Goal: Task Accomplishment & Management: Complete application form

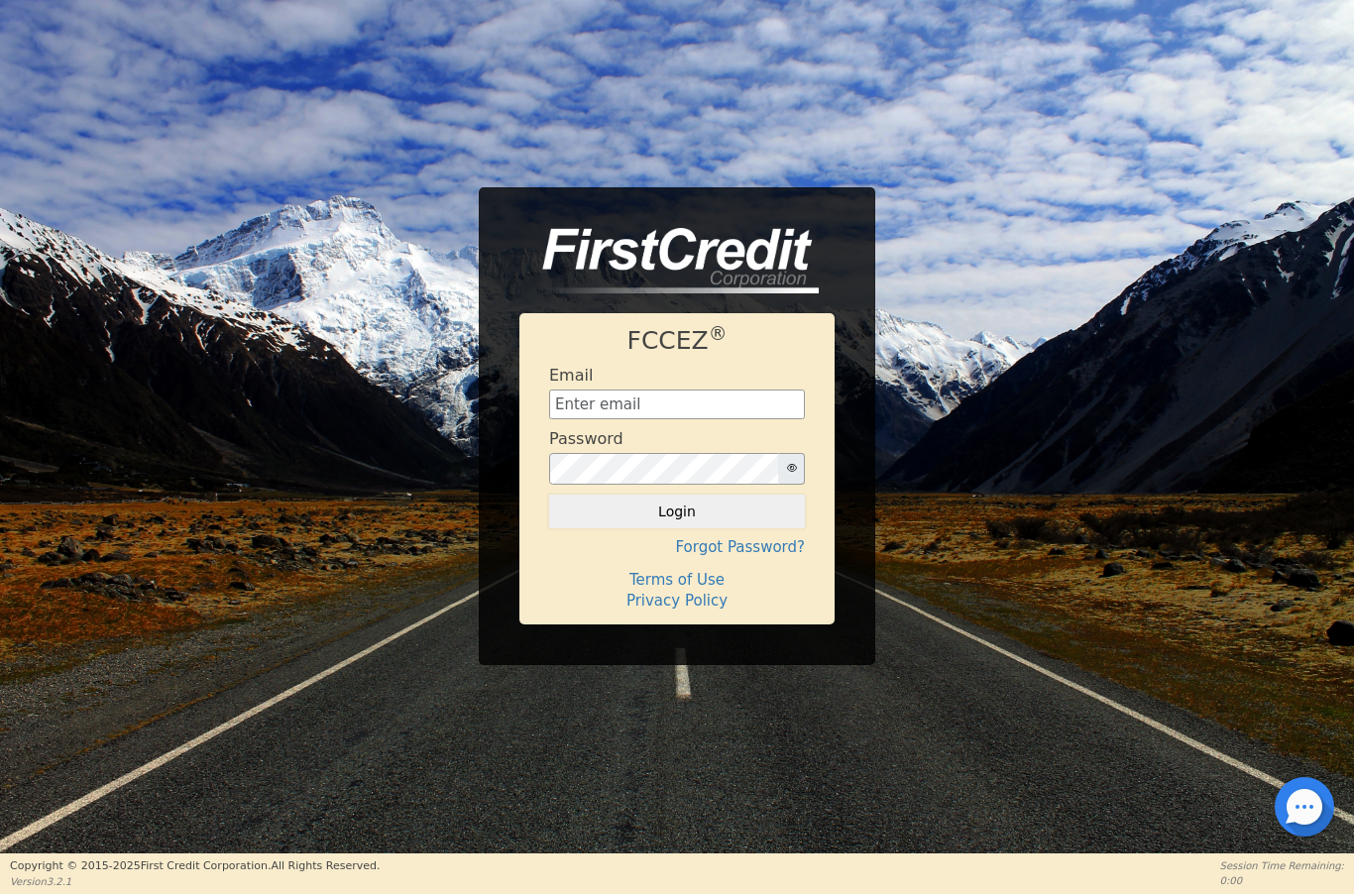
click at [632, 406] on input "text" at bounding box center [677, 404] width 256 height 30
type input "[EMAIL_ADDRESS][DOMAIN_NAME]"
click at [688, 526] on button "Login" at bounding box center [677, 512] width 256 height 34
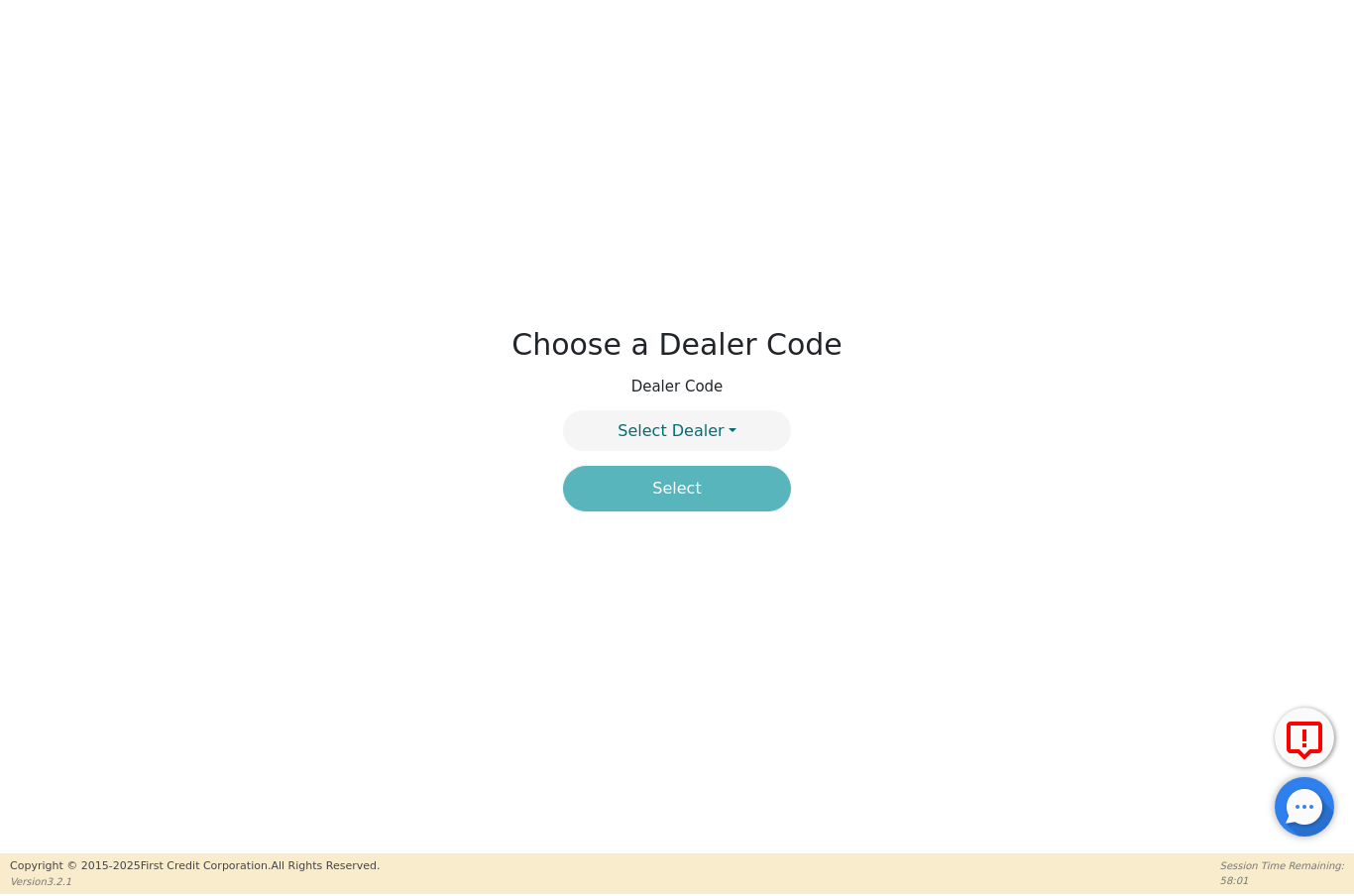
click at [727, 411] on button "Select Dealer" at bounding box center [677, 430] width 228 height 41
click at [712, 472] on link "4394A" at bounding box center [677, 478] width 226 height 27
click at [726, 505] on button "Select" at bounding box center [677, 489] width 228 height 46
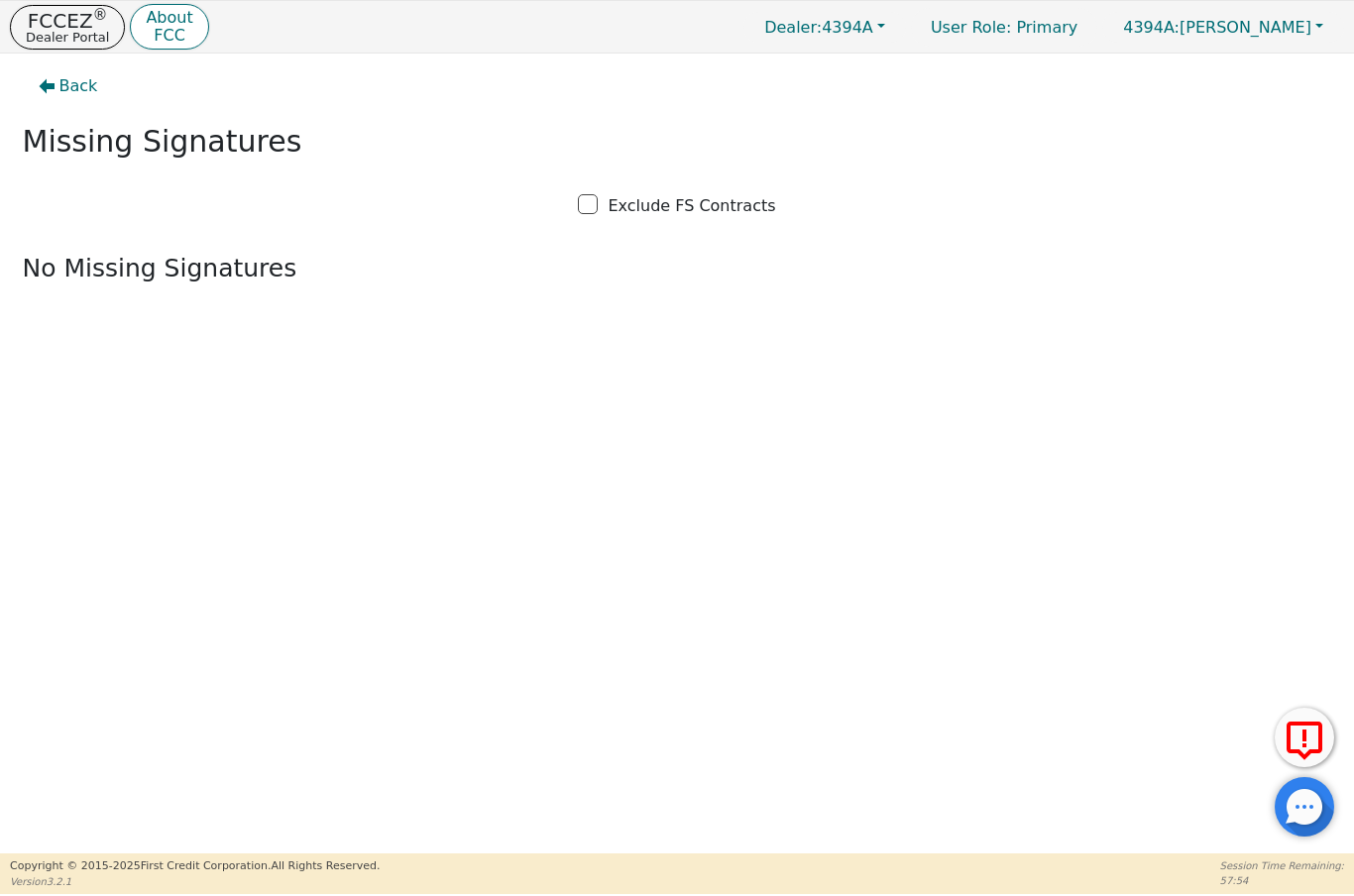
click at [53, 96] on button "Back" at bounding box center [69, 87] width 92 height 46
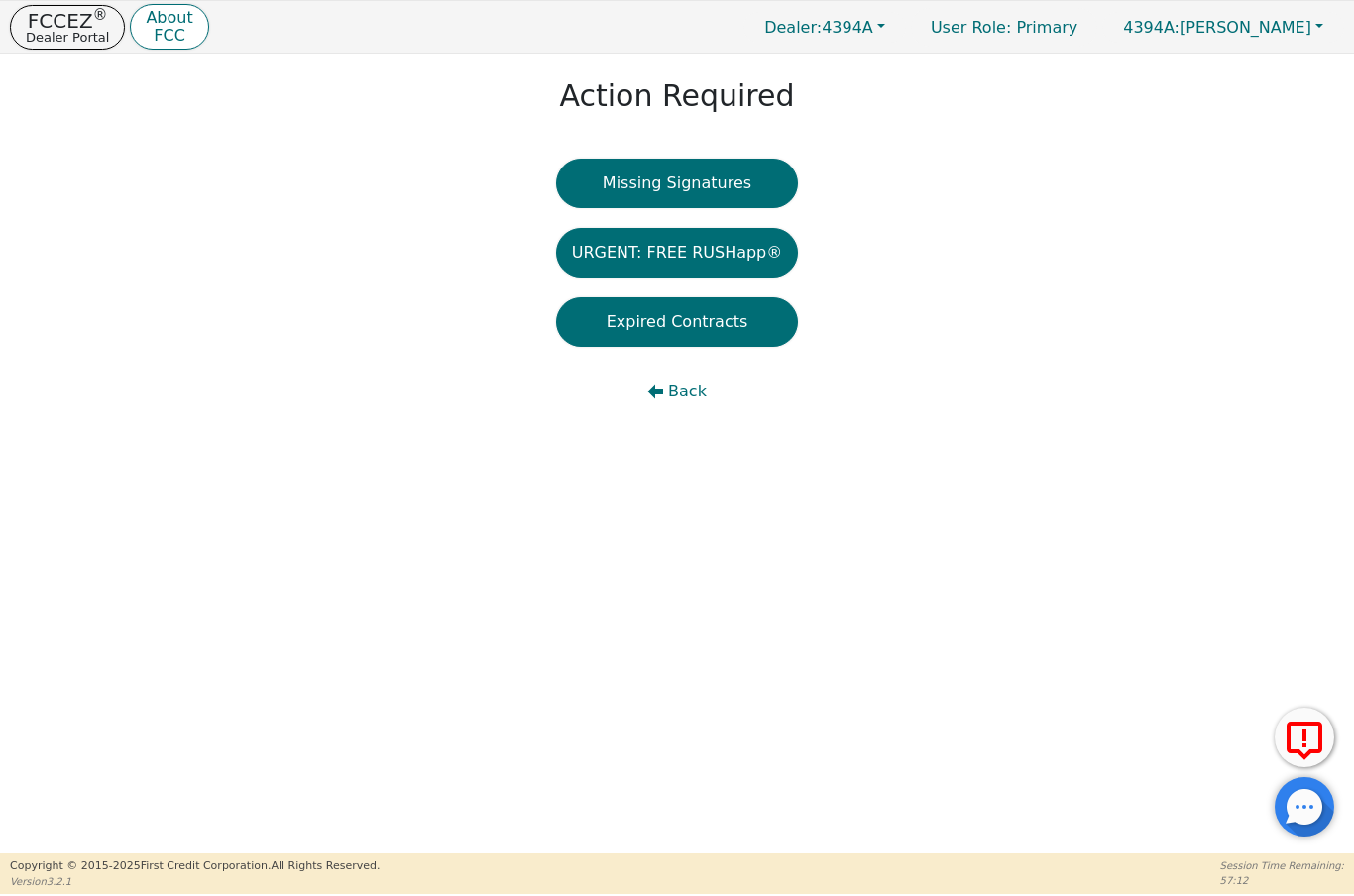
click at [59, 21] on p "FCCEZ ®" at bounding box center [68, 21] width 84 height 20
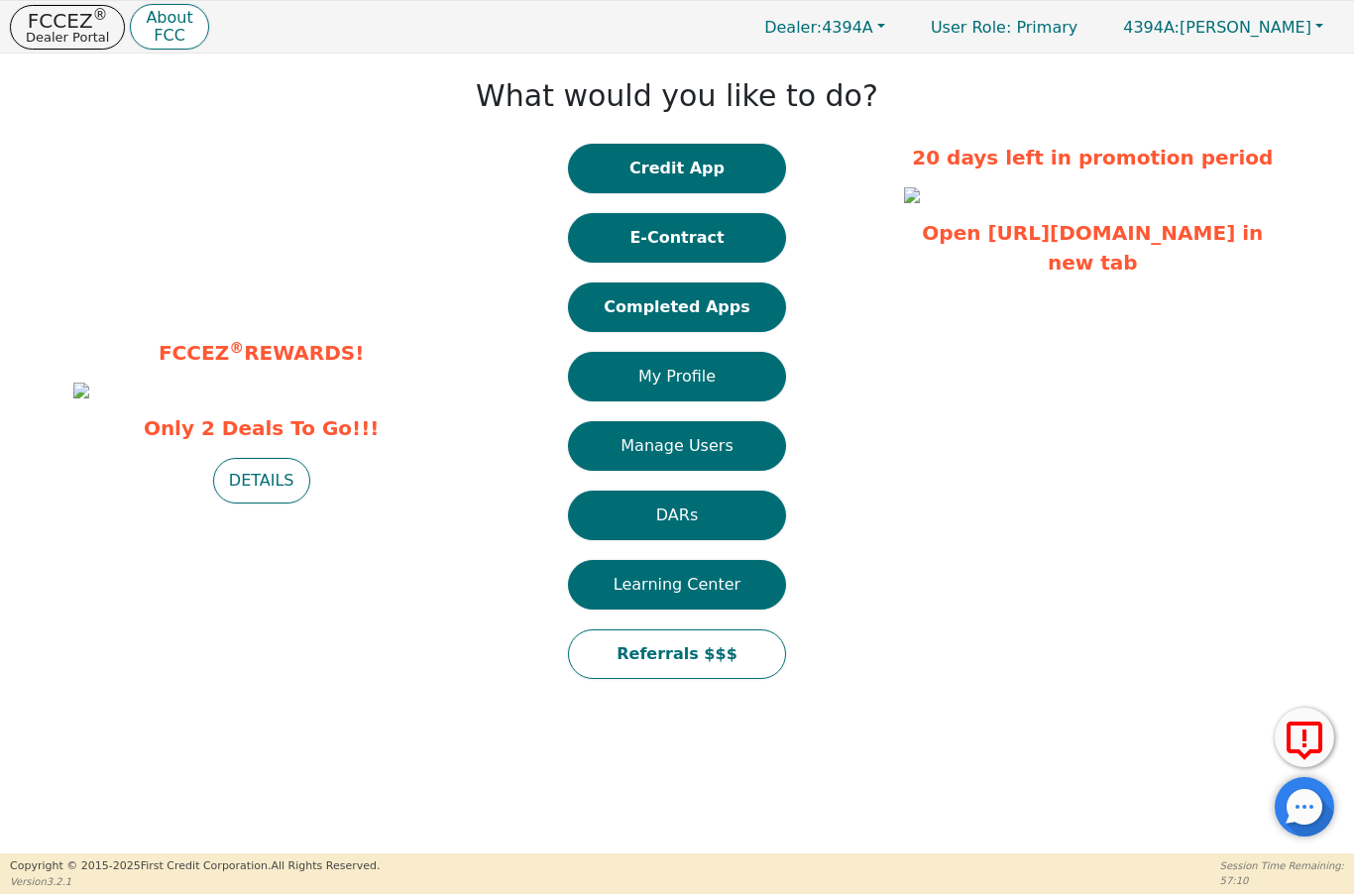
click at [721, 158] on button "Credit App" at bounding box center [677, 168] width 218 height 50
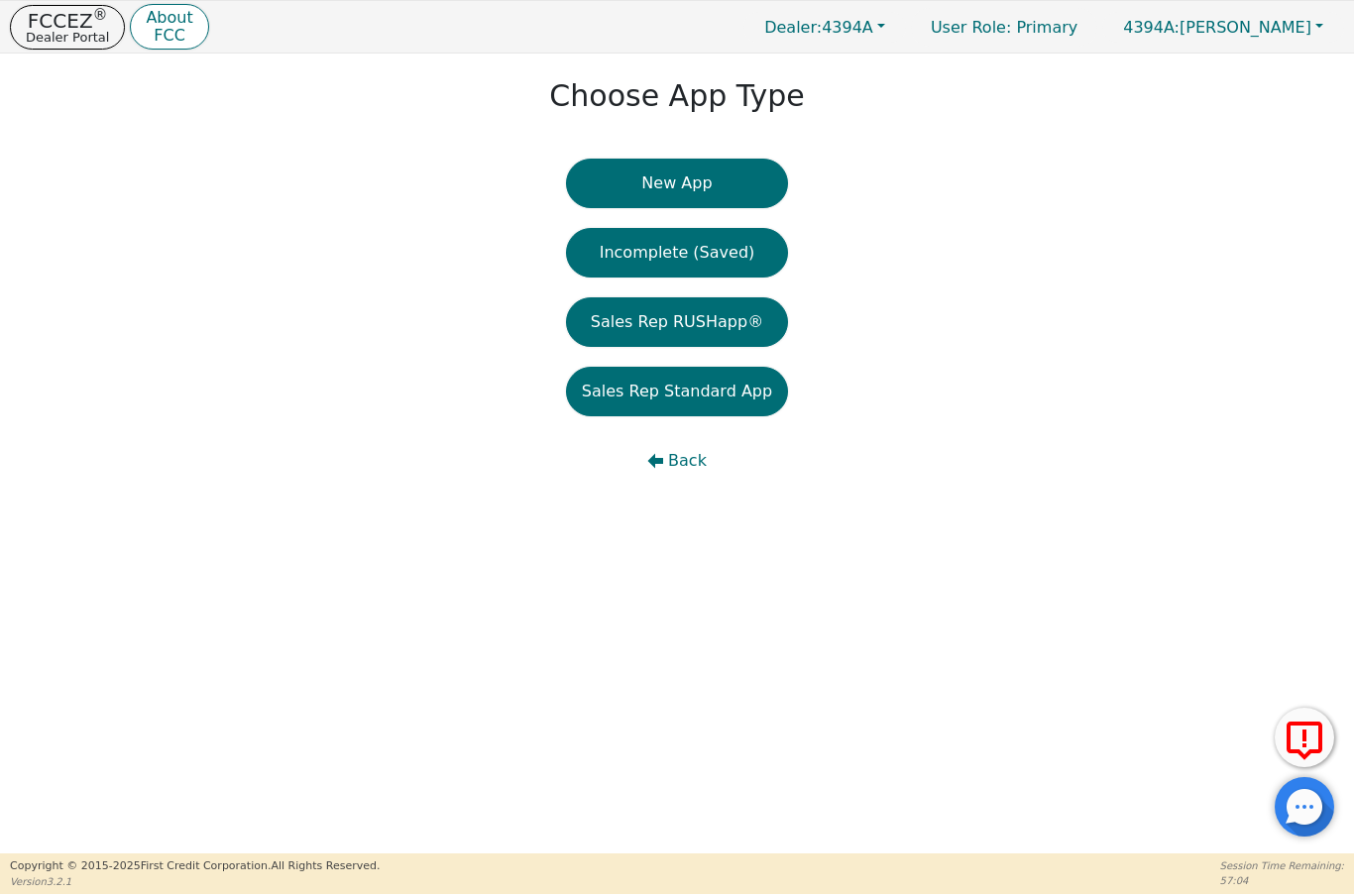
click at [749, 539] on div "Choose App Type New App Incomplete (Saved) Sales Rep RUSHapp® Sales Rep Standar…" at bounding box center [677, 454] width 1354 height 800
click at [741, 181] on button "New App" at bounding box center [677, 183] width 222 height 50
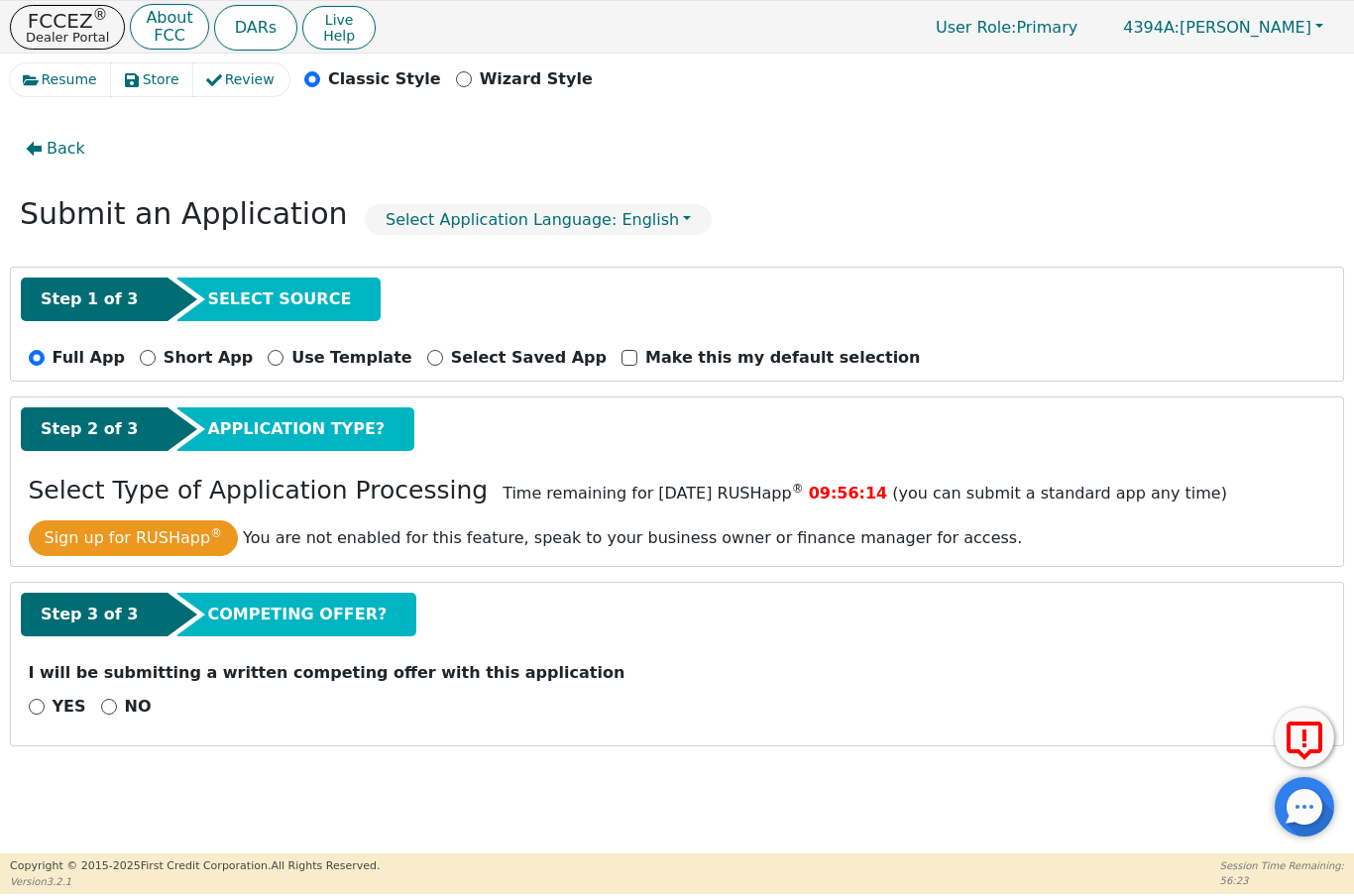
click at [124, 717] on p "NO" at bounding box center [137, 707] width 27 height 24
click at [116, 715] on input "NO" at bounding box center [110, 707] width 16 height 16
radio input "true"
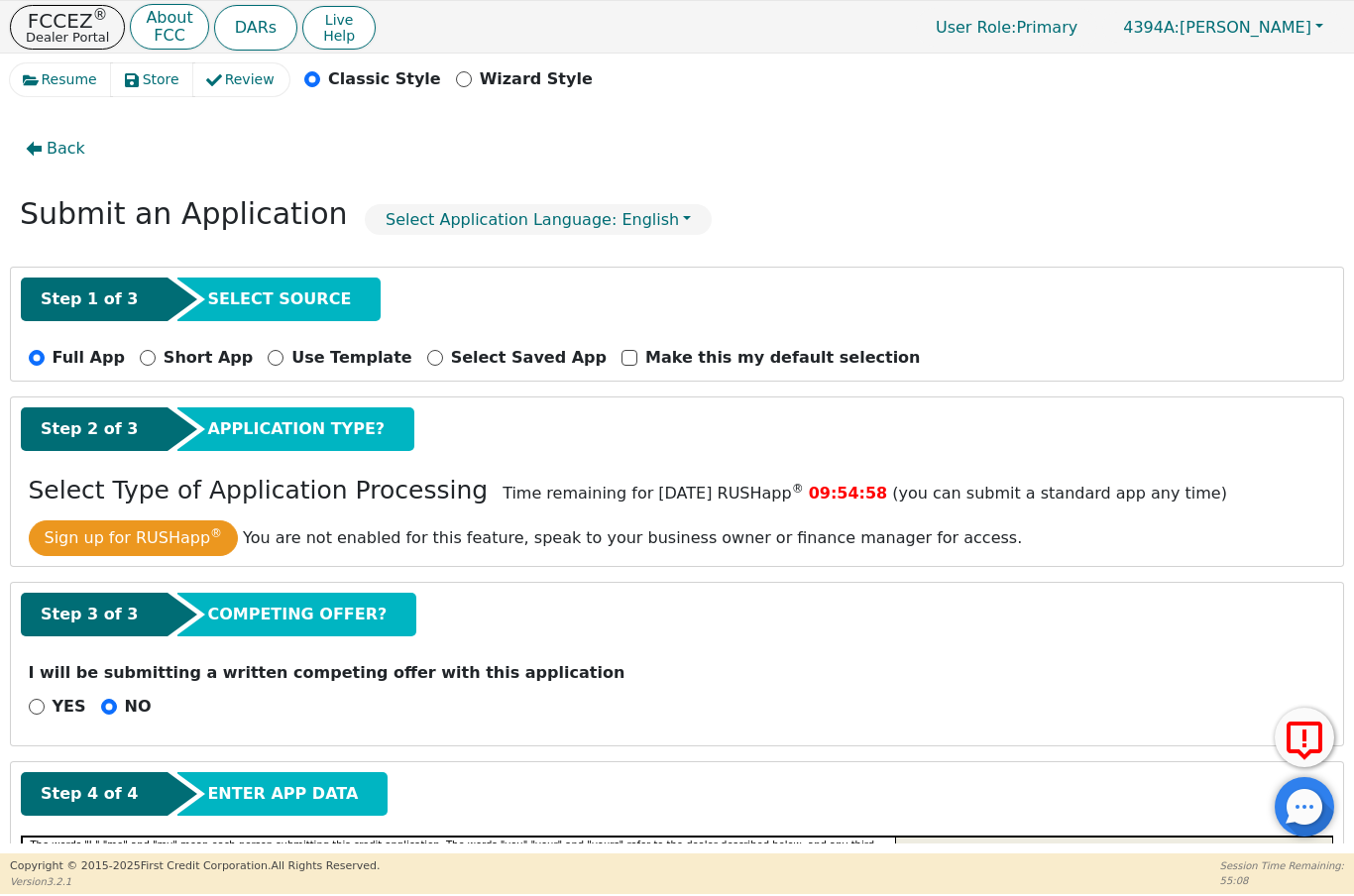
click at [57, 32] on p "Dealer Portal" at bounding box center [68, 37] width 84 height 13
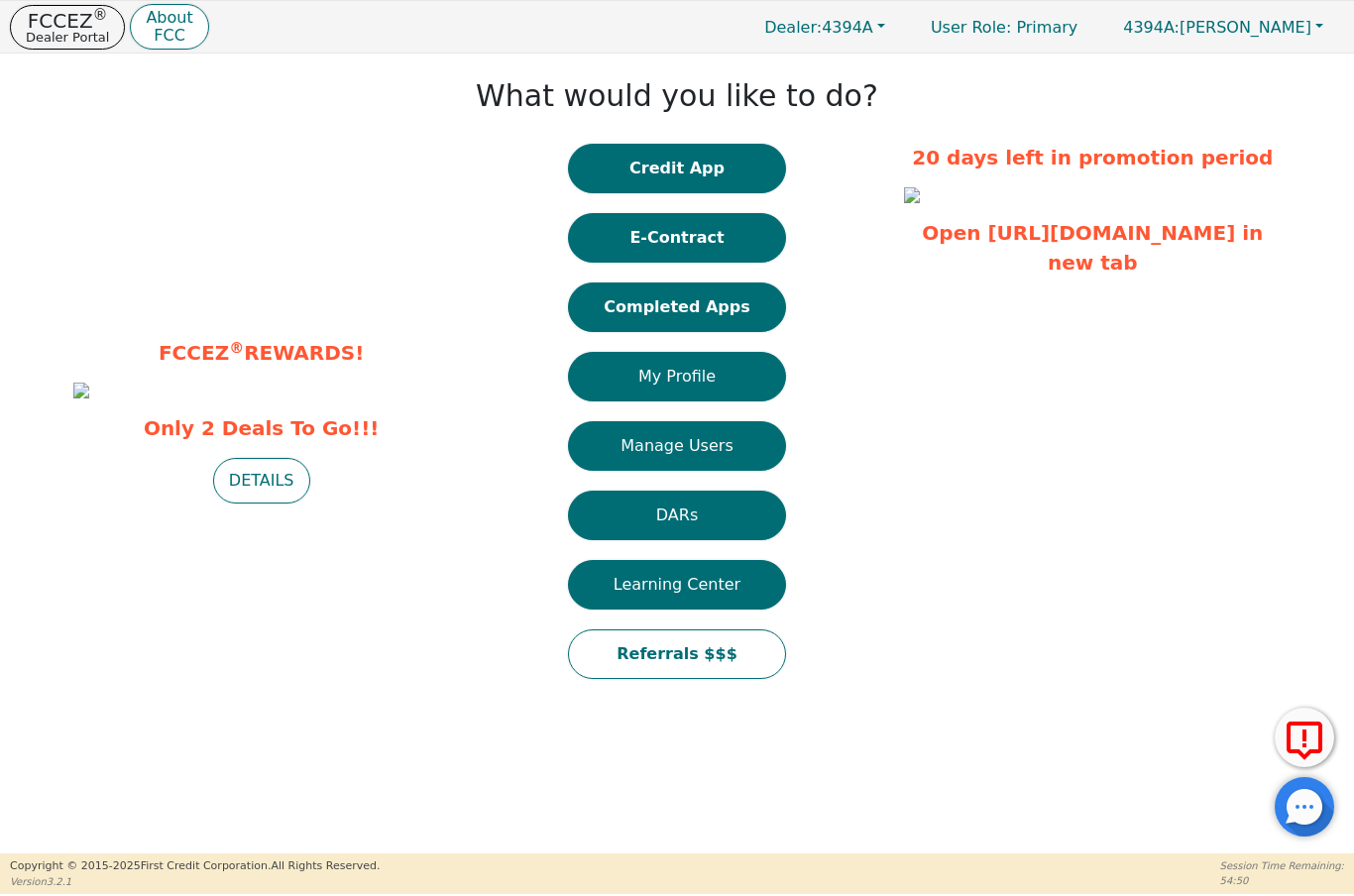
click at [710, 316] on button "Completed Apps" at bounding box center [677, 308] width 218 height 50
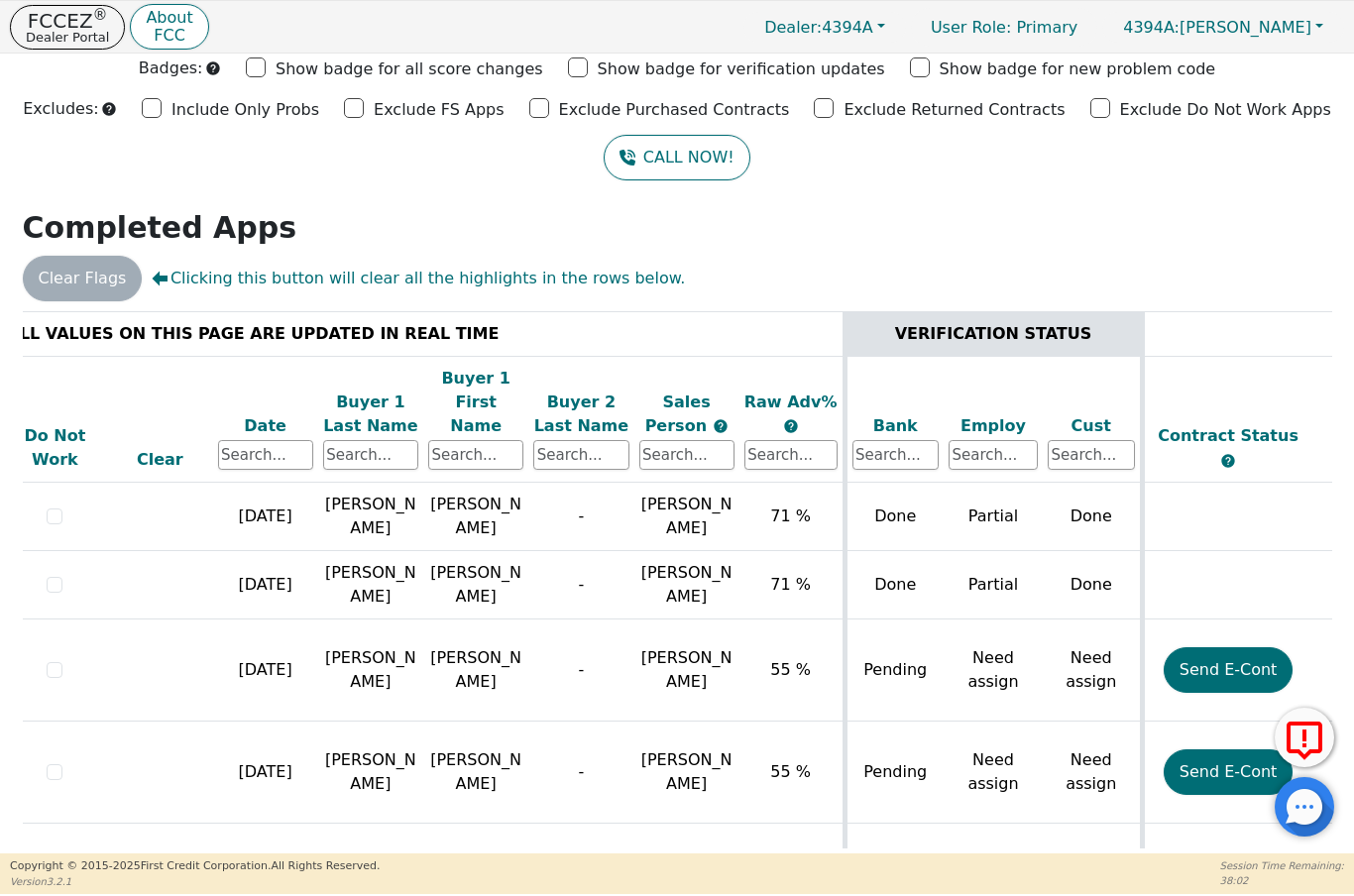
scroll to position [-15, -3]
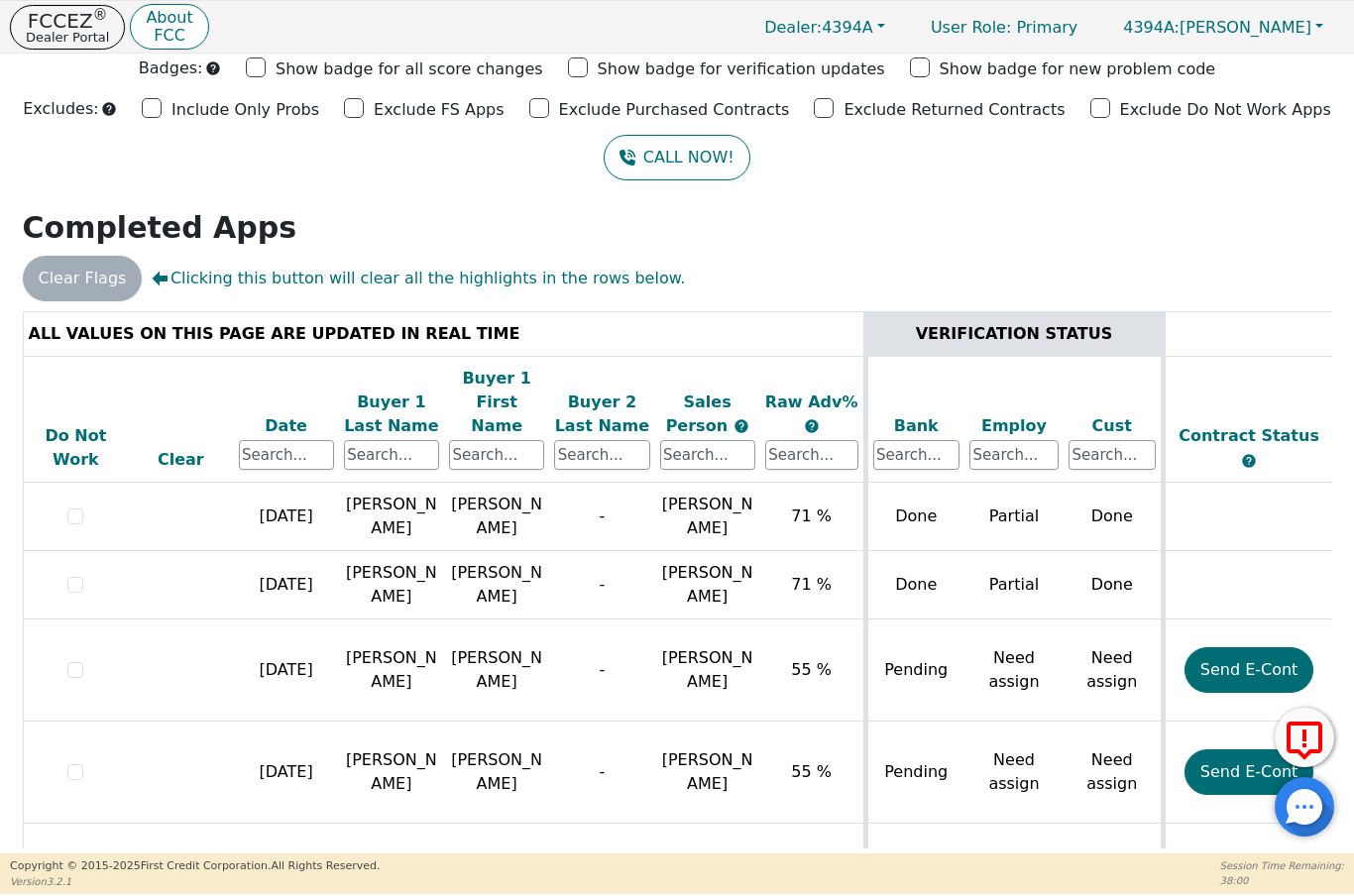
click at [60, 38] on p "Dealer Portal" at bounding box center [68, 37] width 84 height 13
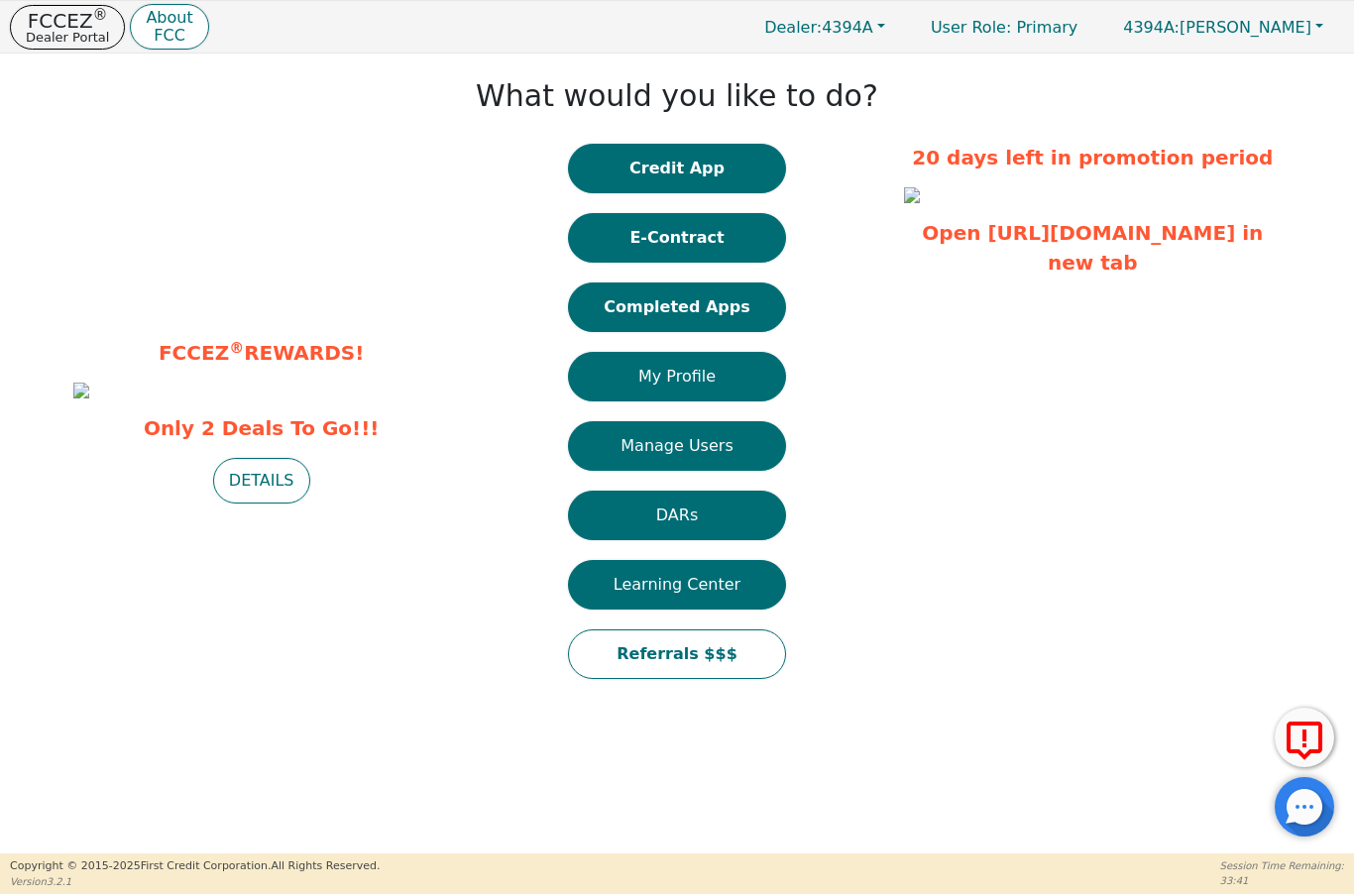
click at [703, 161] on button "Credit App" at bounding box center [677, 168] width 218 height 50
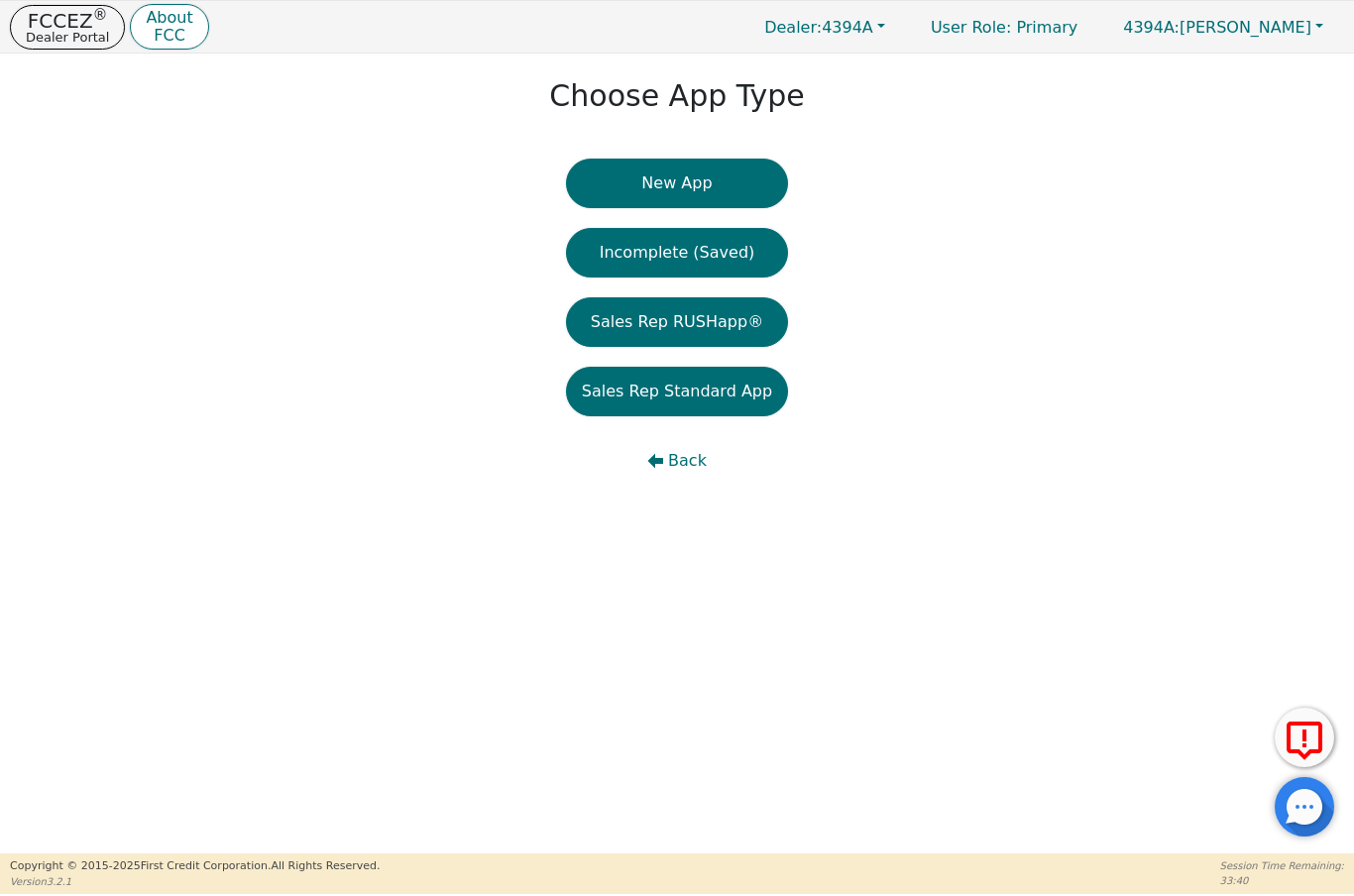
click at [698, 173] on button "New App" at bounding box center [677, 183] width 222 height 50
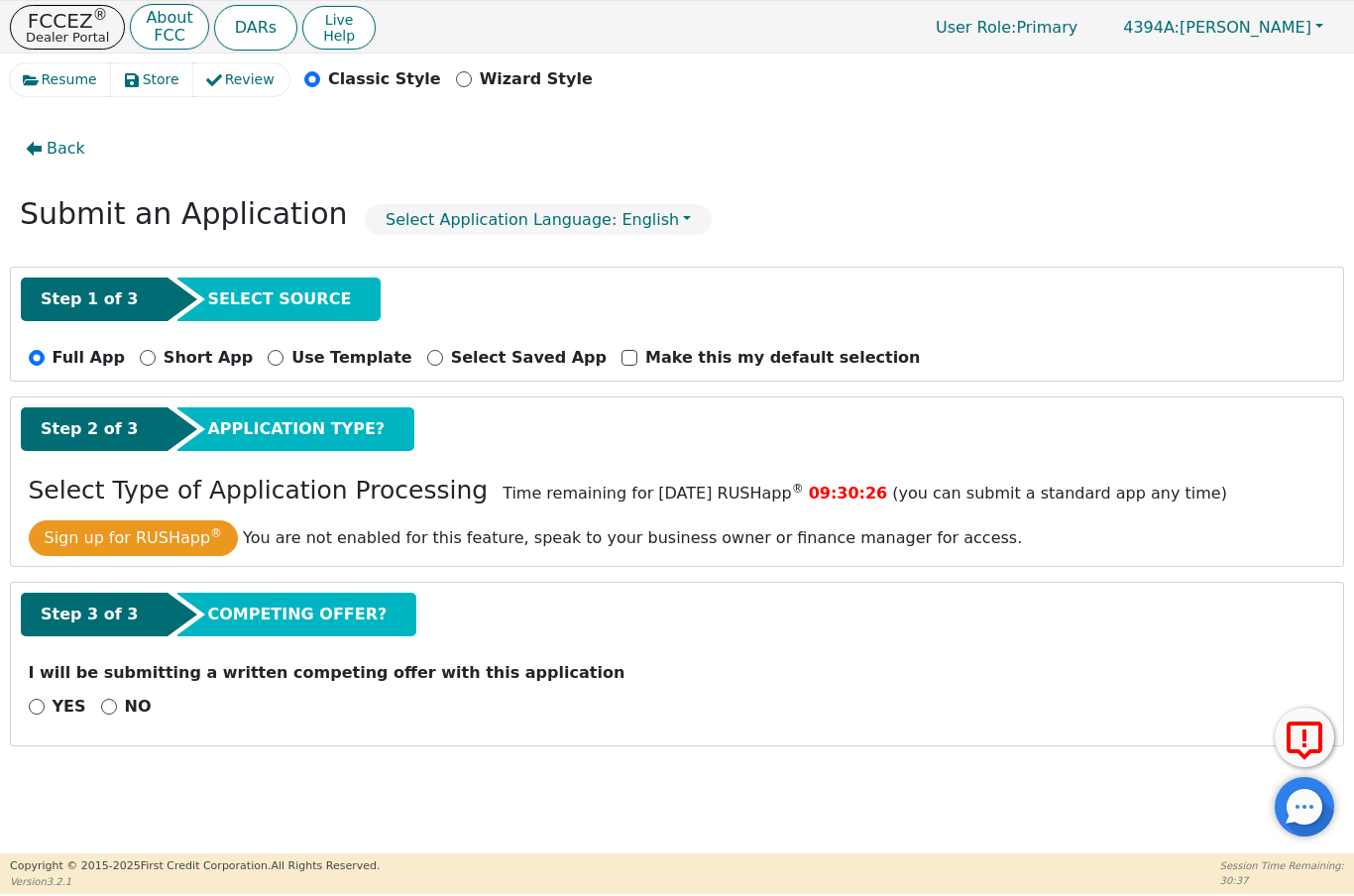
click at [107, 706] on input "NO" at bounding box center [110, 707] width 16 height 16
radio input "true"
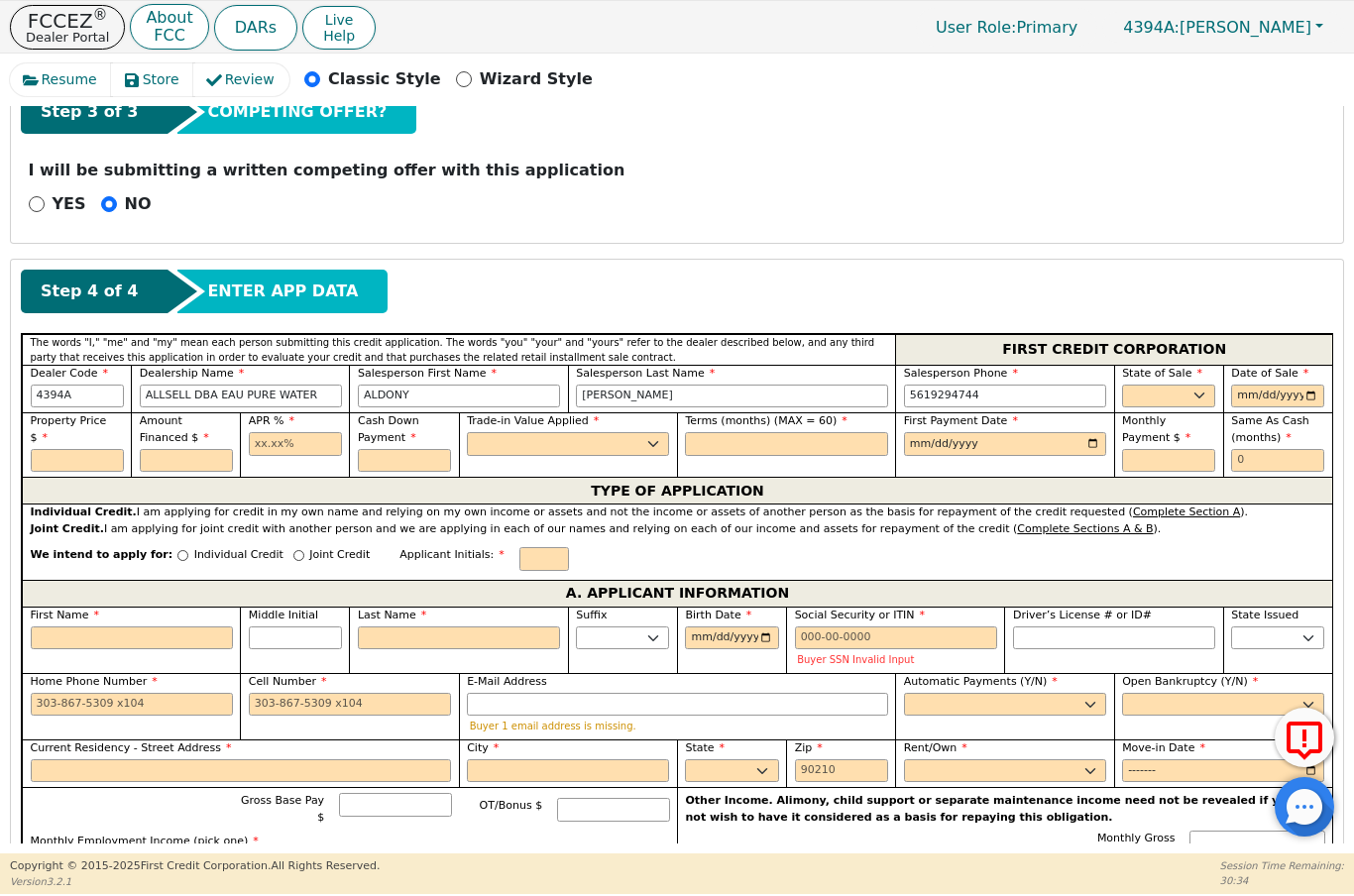
scroll to position [563, 0]
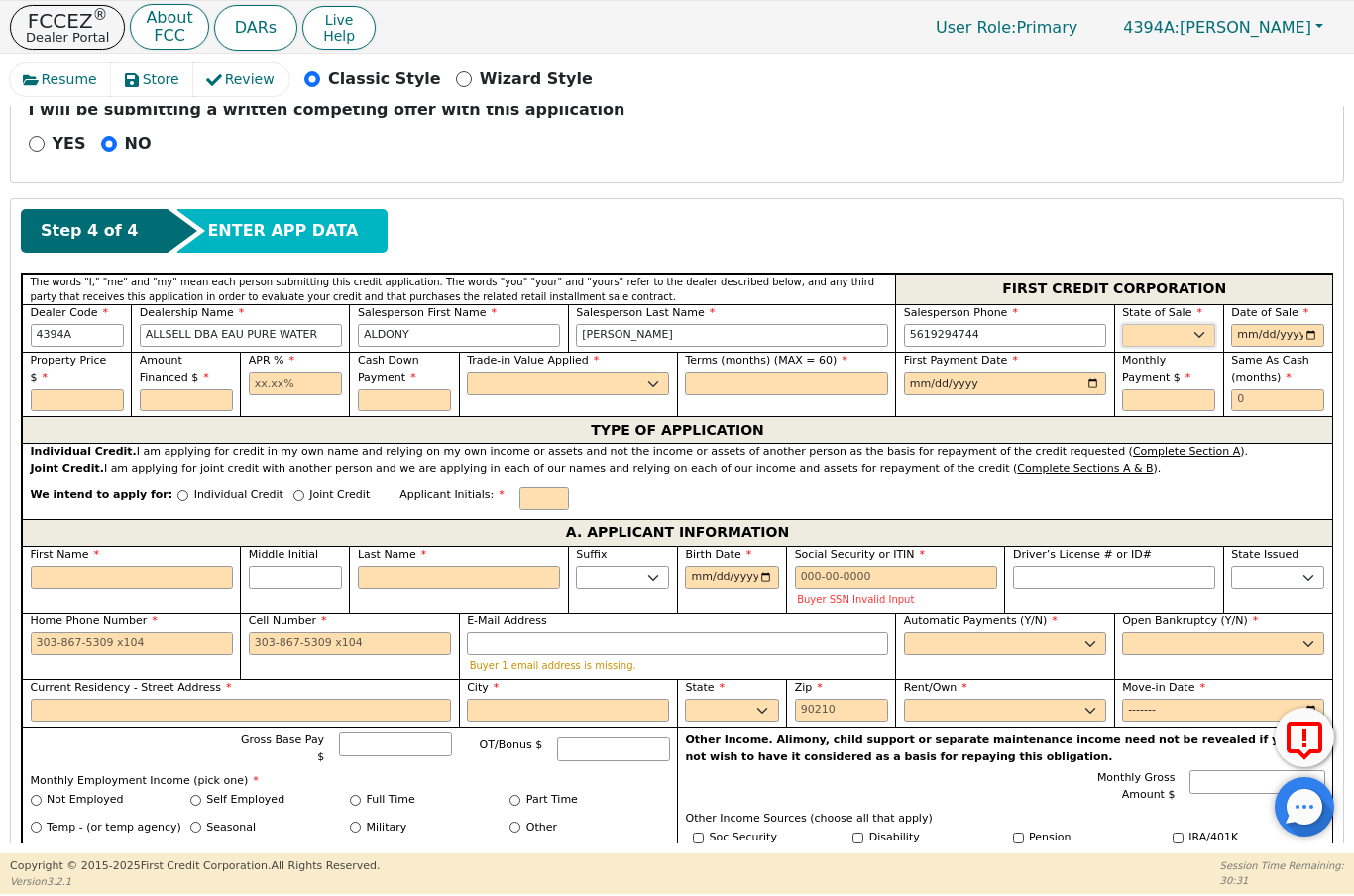
click at [1192, 339] on select "AK AL AR AZ CA CO CT DC DE FL [GEOGRAPHIC_DATA] HI IA ID IL IN KS [GEOGRAPHIC_D…" at bounding box center [1169, 336] width 94 height 24
select select "FL"
click at [1299, 337] on input "date" at bounding box center [1278, 336] width 94 height 24
type input "[DATE]"
click at [55, 399] on input "text" at bounding box center [78, 400] width 94 height 24
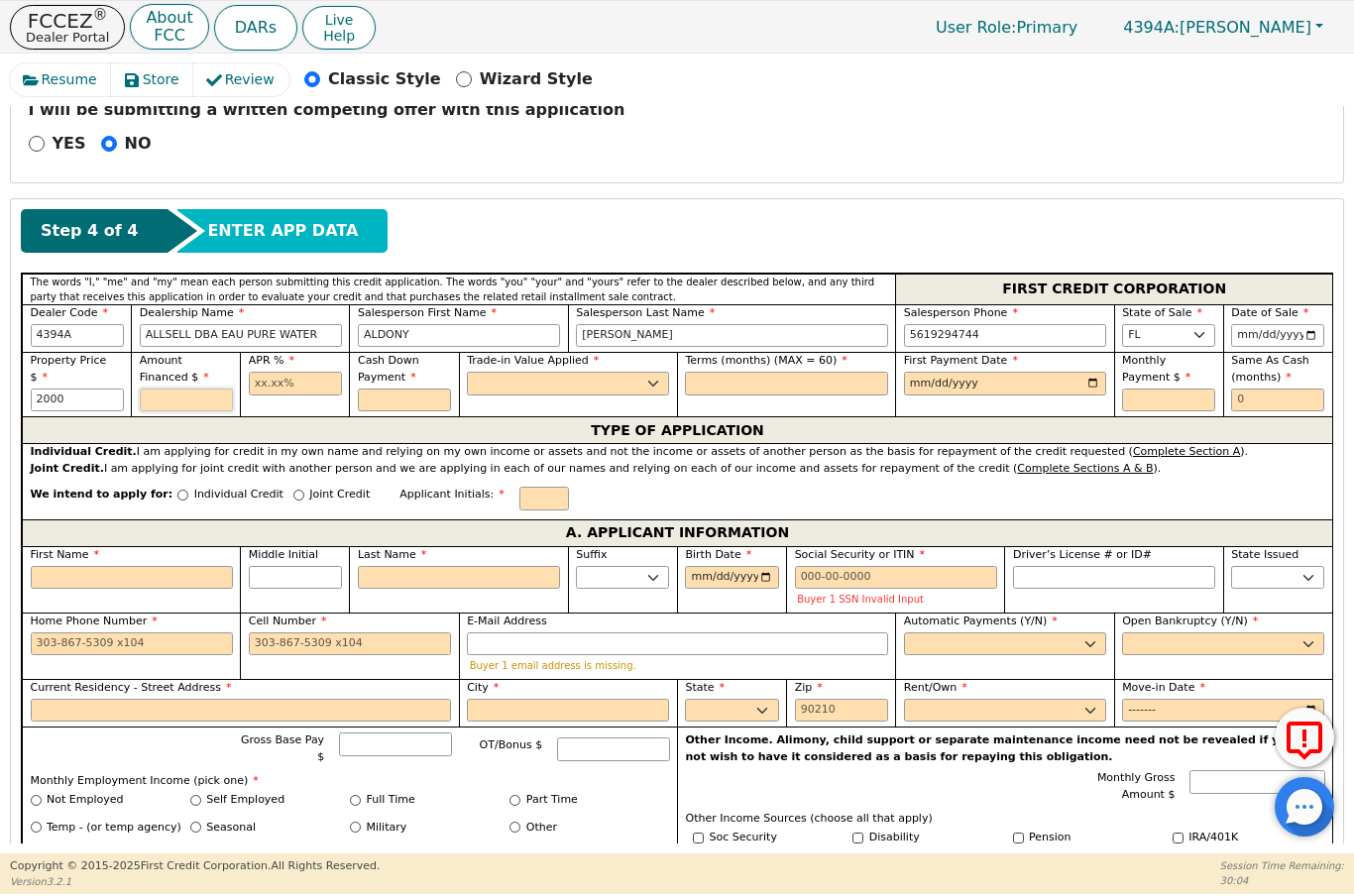
click at [190, 404] on input "text" at bounding box center [186, 400] width 94 height 24
type input "2000.00"
click at [278, 382] on input "text" at bounding box center [296, 383] width 94 height 24
type input "2000.00"
click at [403, 393] on input "text" at bounding box center [404, 400] width 94 height 24
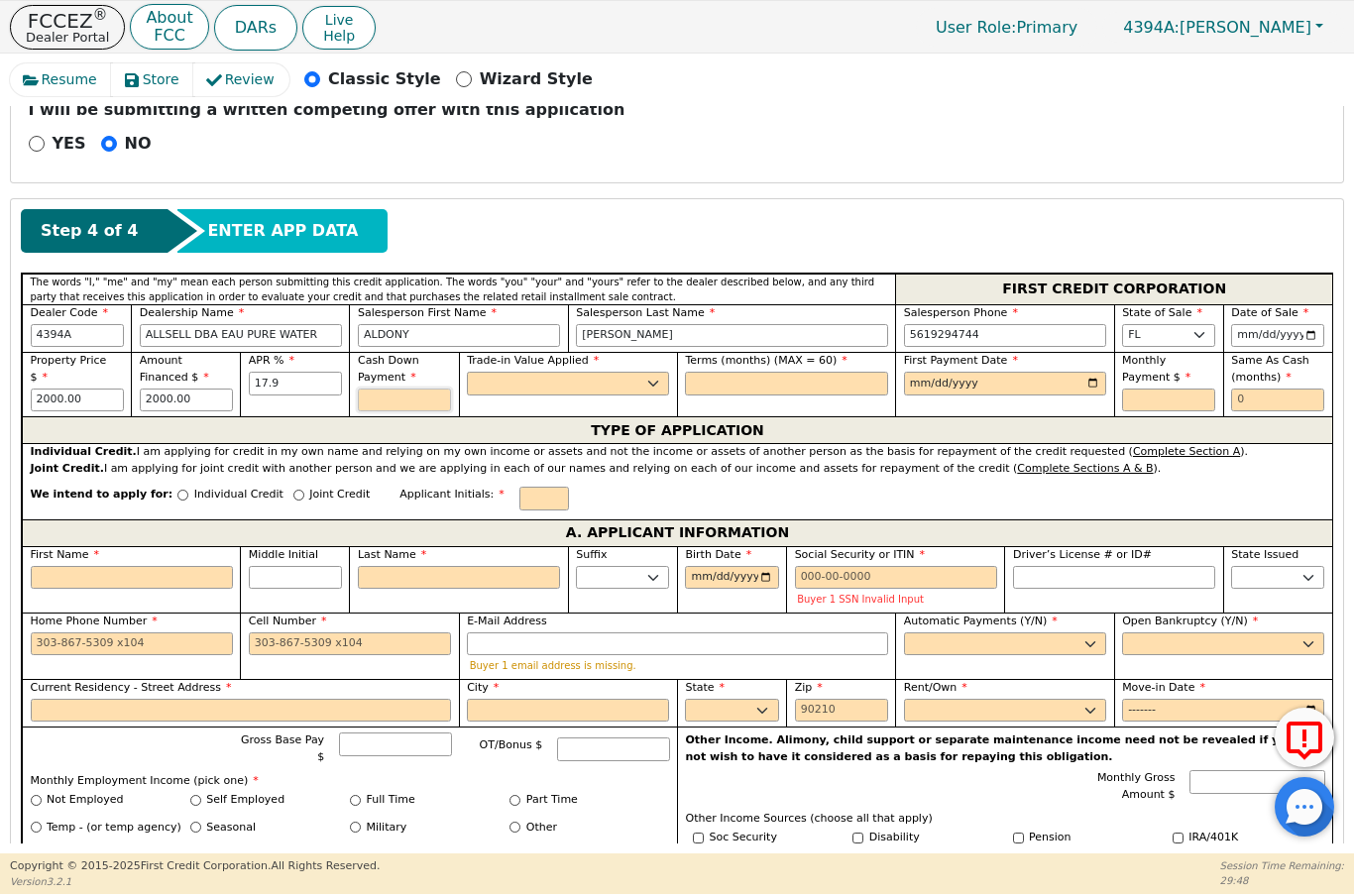
type input "17.90"
click at [562, 384] on select "Yes No" at bounding box center [567, 383] width 202 height 24
type input "0.00"
select select "y"
click at [802, 371] on input "text" at bounding box center [786, 383] width 202 height 24
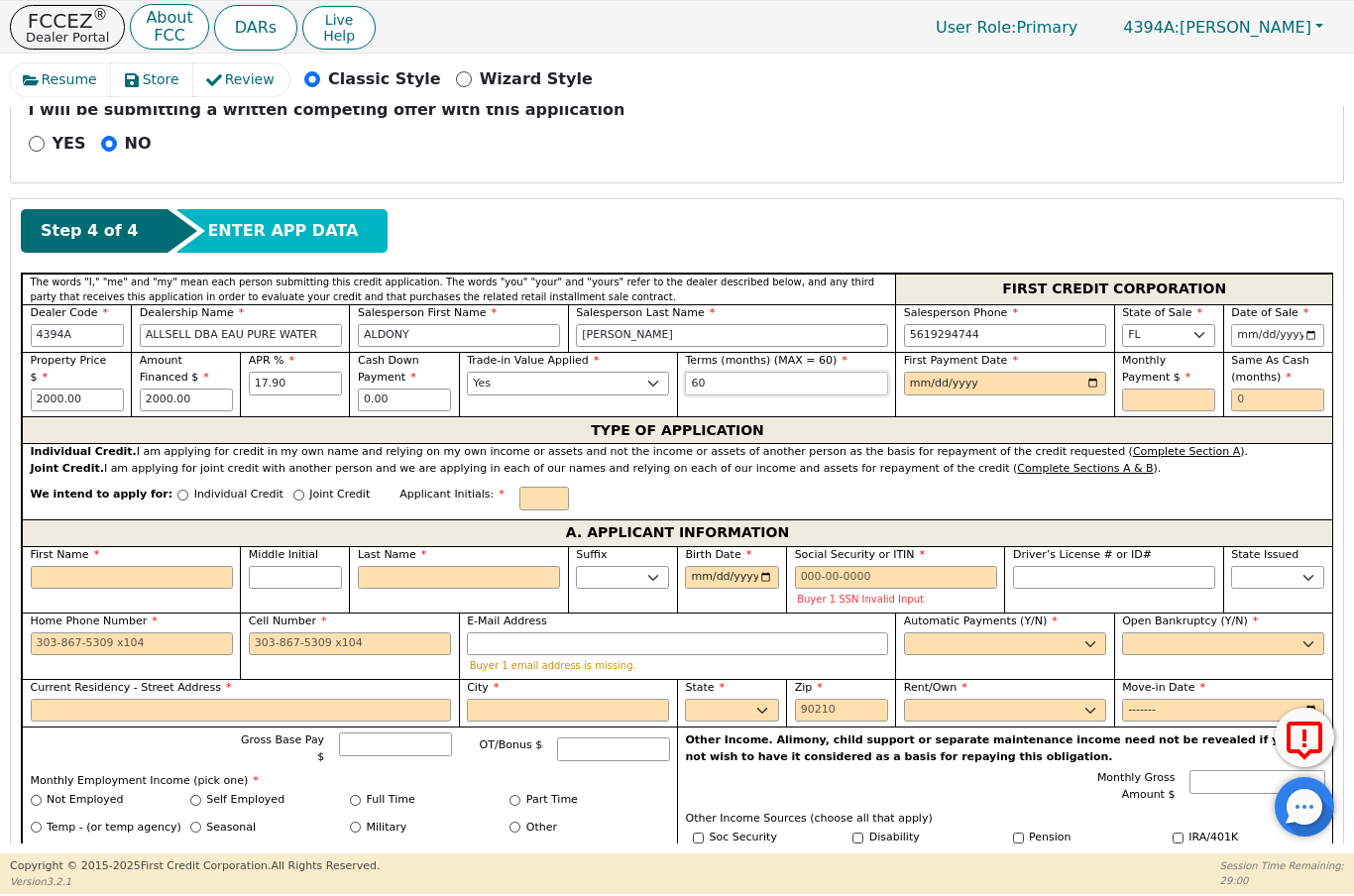
type input "60"
click at [965, 392] on input "date" at bounding box center [1005, 383] width 202 height 24
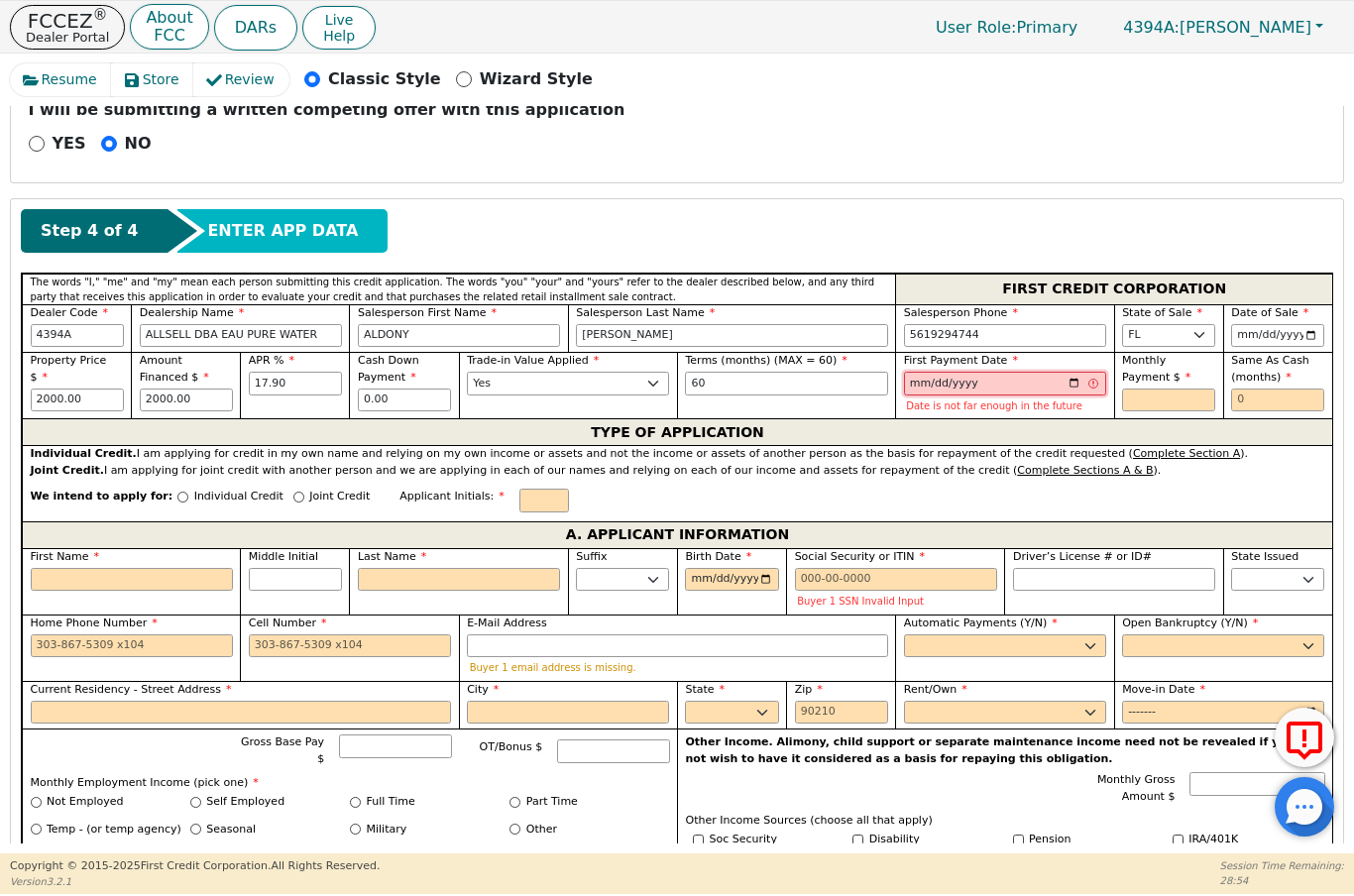
click at [1046, 380] on input "[DATE]" at bounding box center [1005, 383] width 202 height 24
type input "[DATE]"
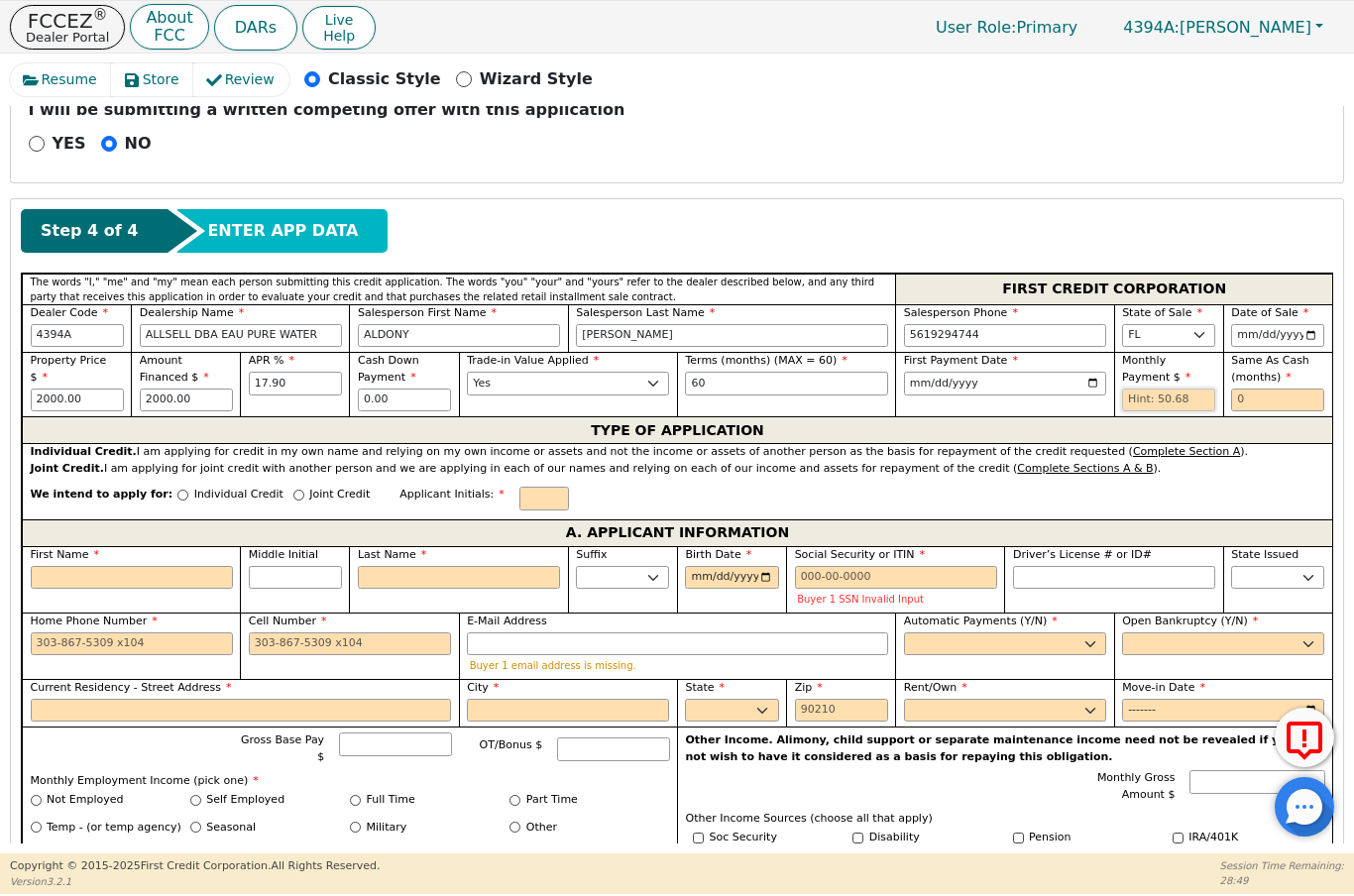
click at [1163, 407] on input "text" at bounding box center [1169, 400] width 94 height 24
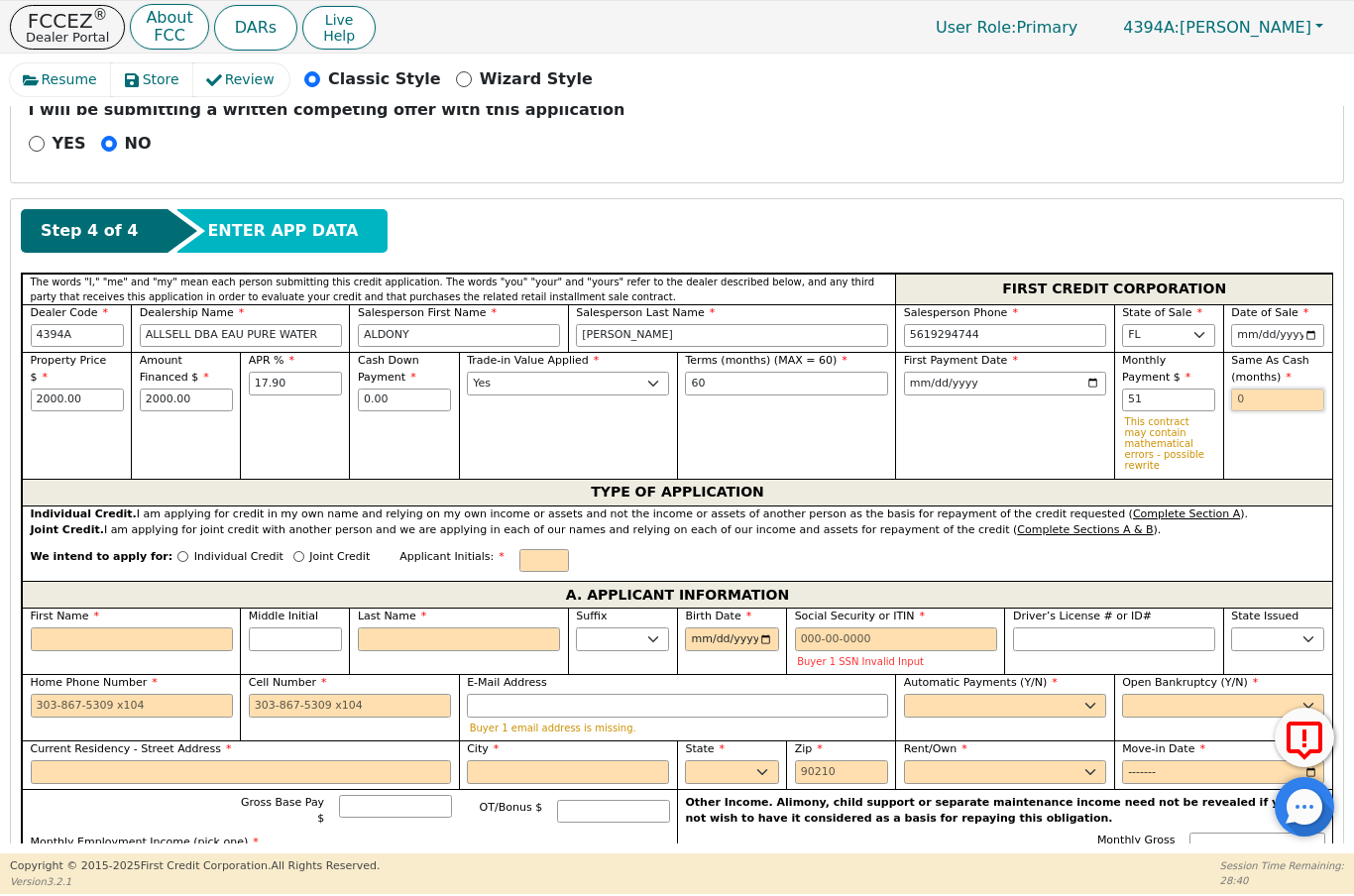
click at [1271, 402] on input "text" at bounding box center [1278, 400] width 94 height 24
type input "51.00"
type input "0"
click at [520, 566] on input "text" at bounding box center [545, 561] width 50 height 24
click at [117, 633] on input "First Name" at bounding box center [131, 639] width 202 height 24
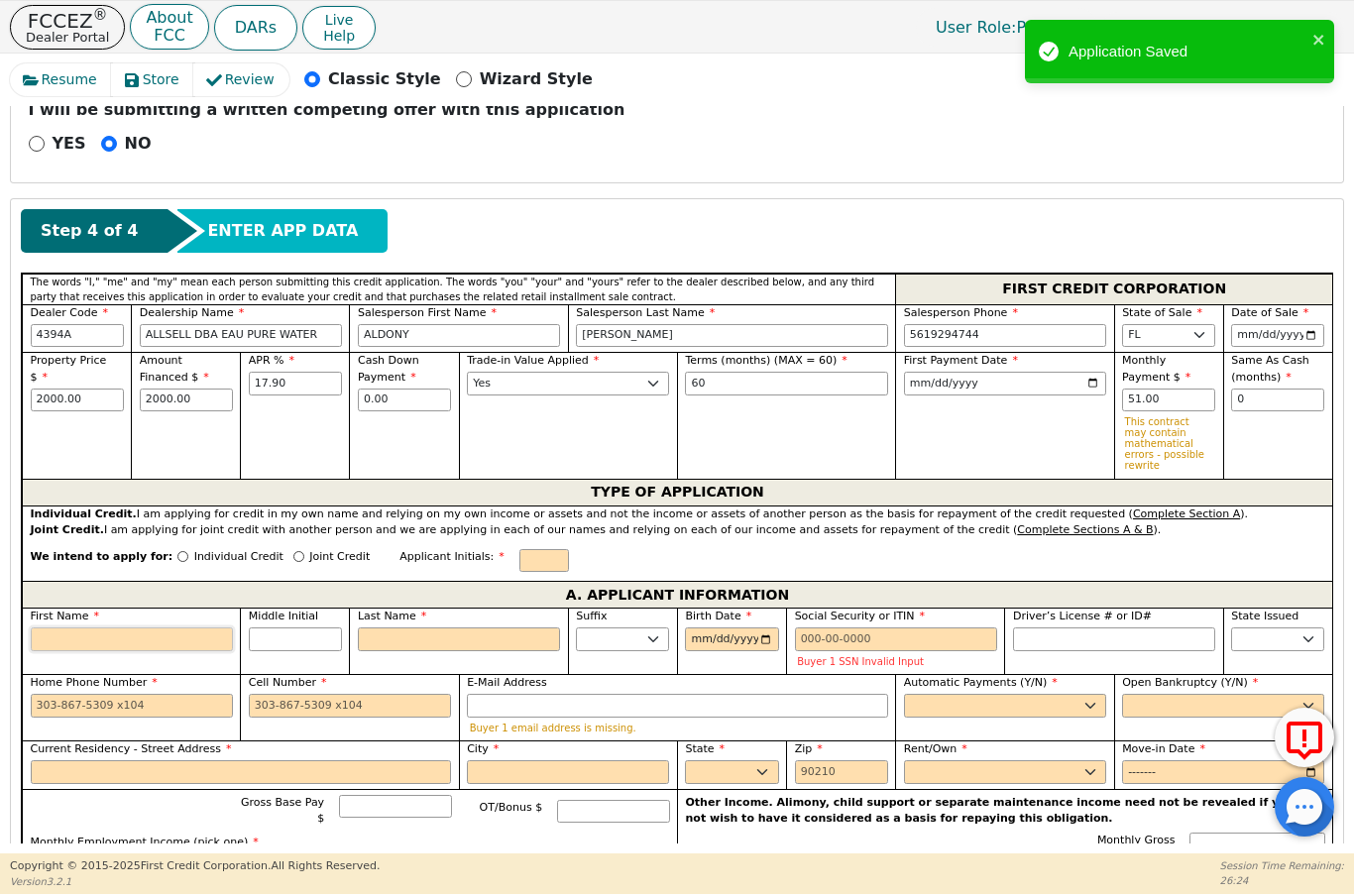
type input "N"
type input "Nu"
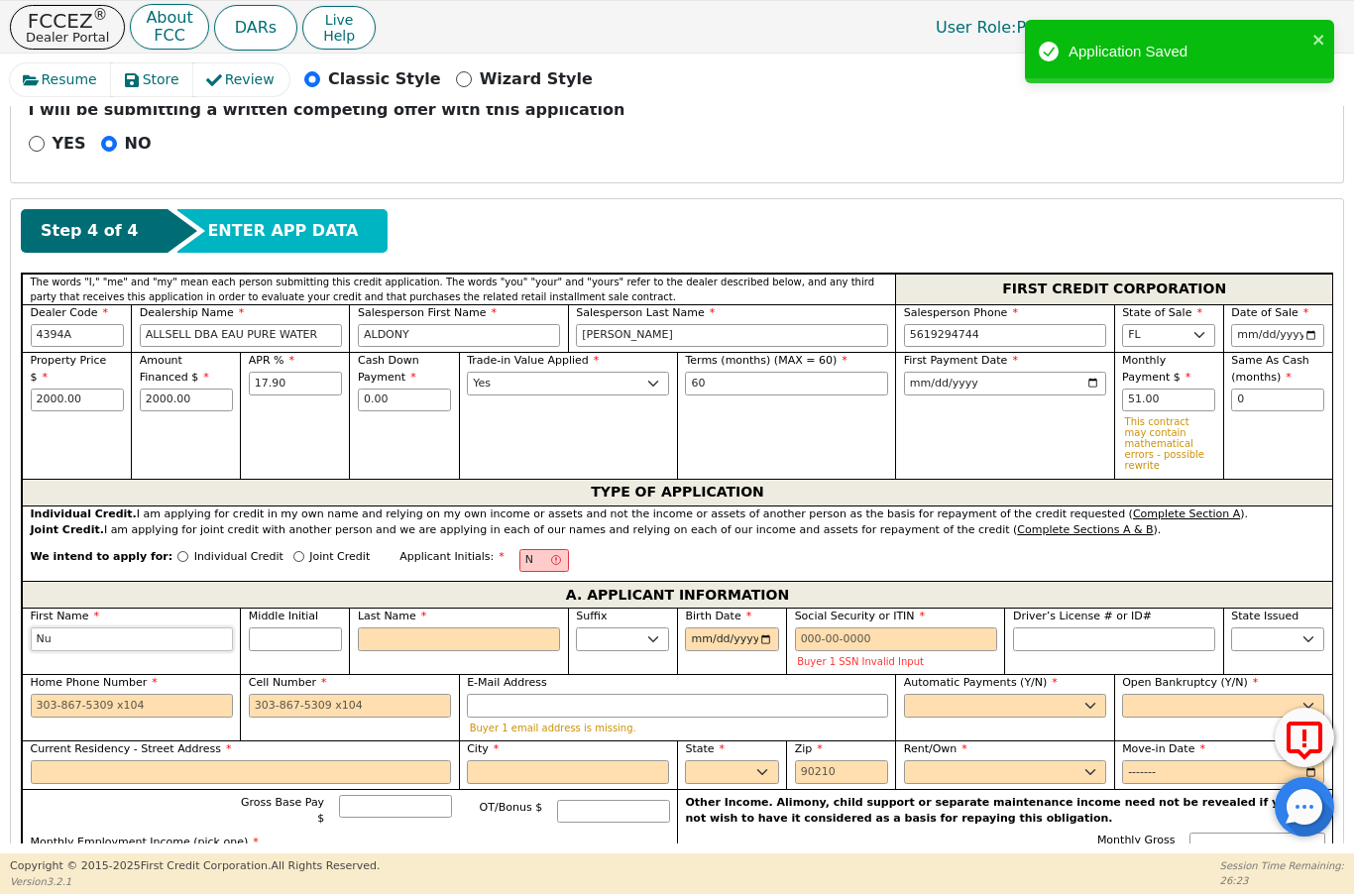
type input "Nur"
type input "Nurn"
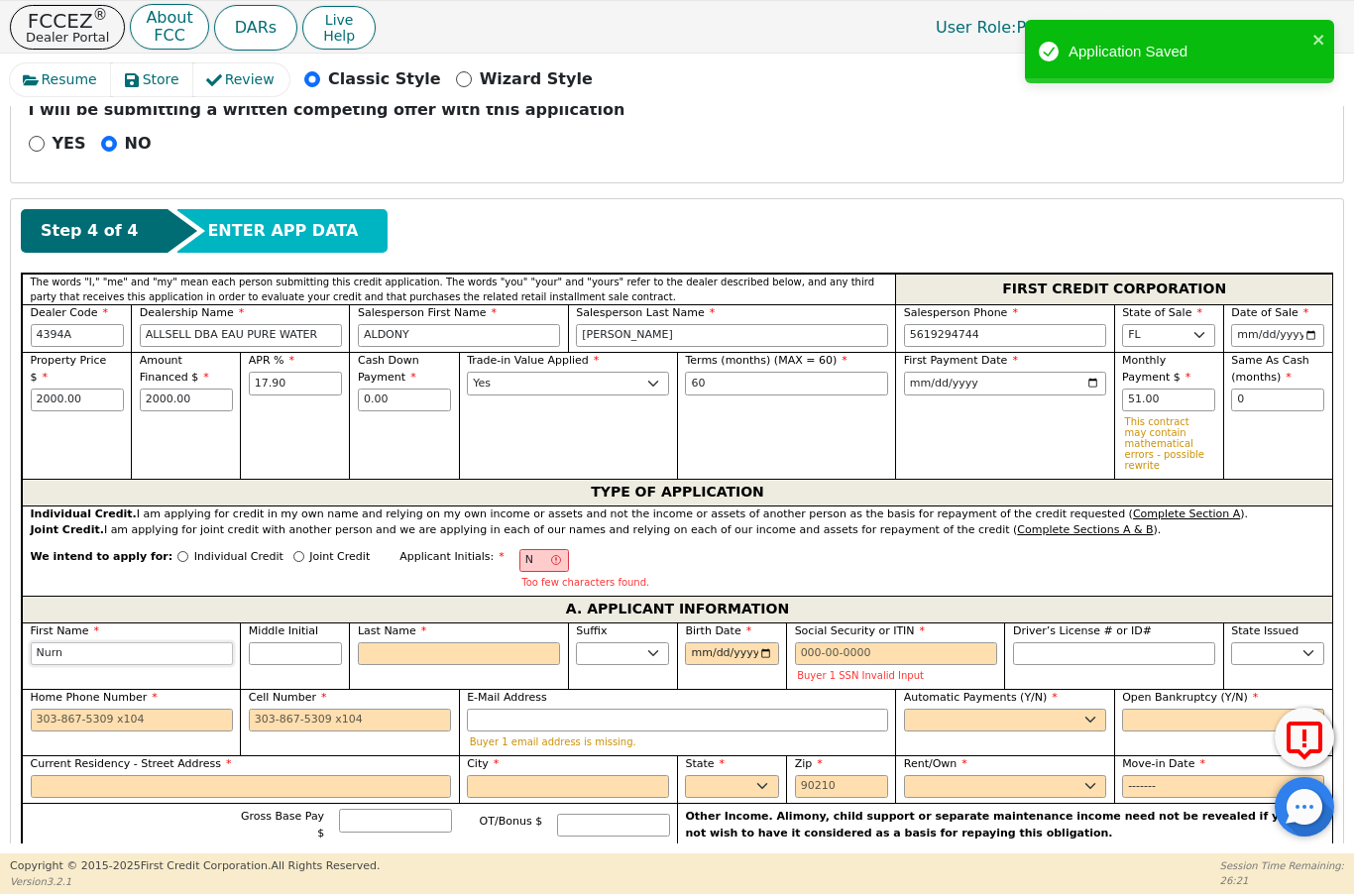
type input "Nur"
type input "Nu"
type input "N"
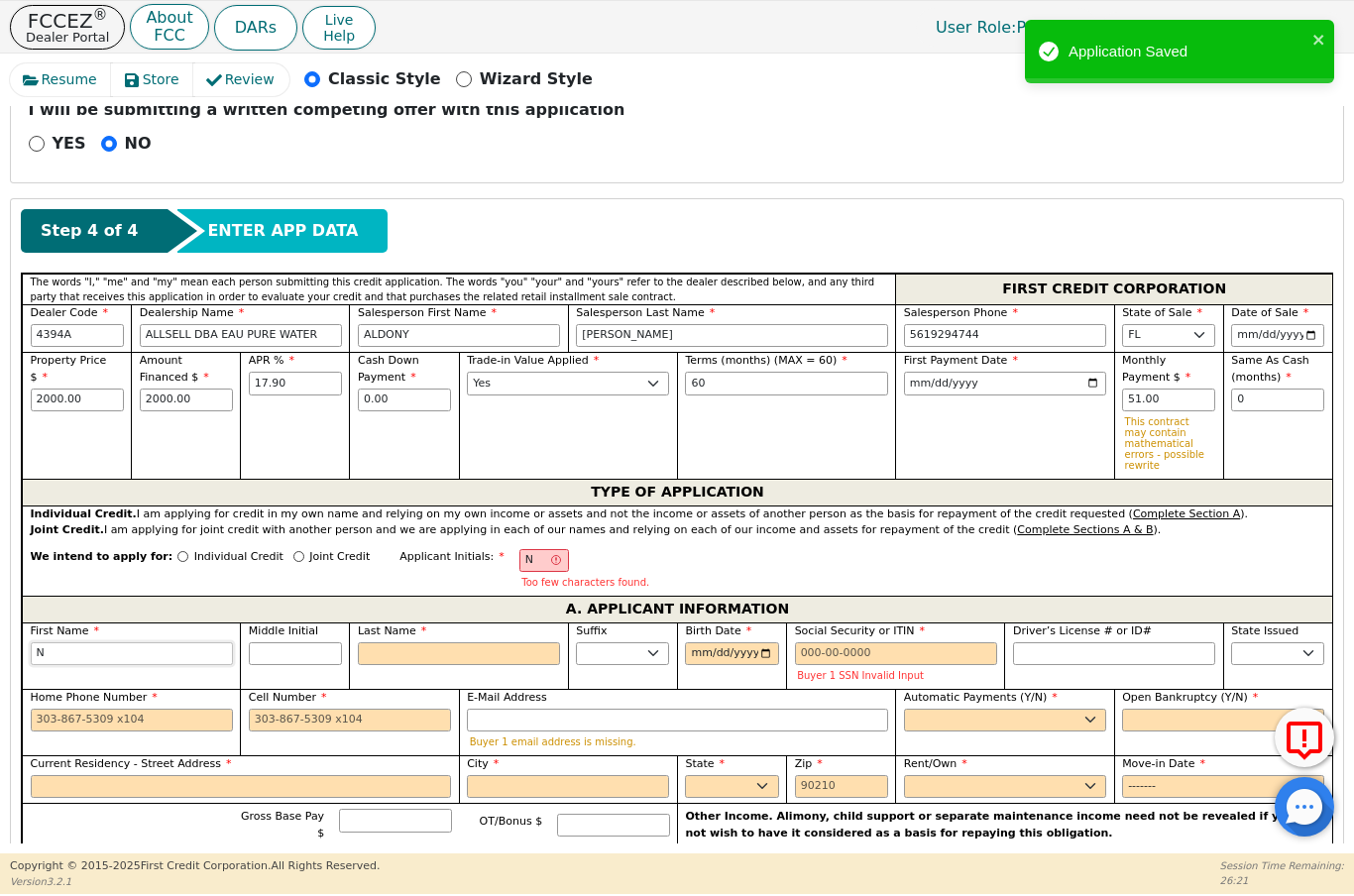
type input "N"
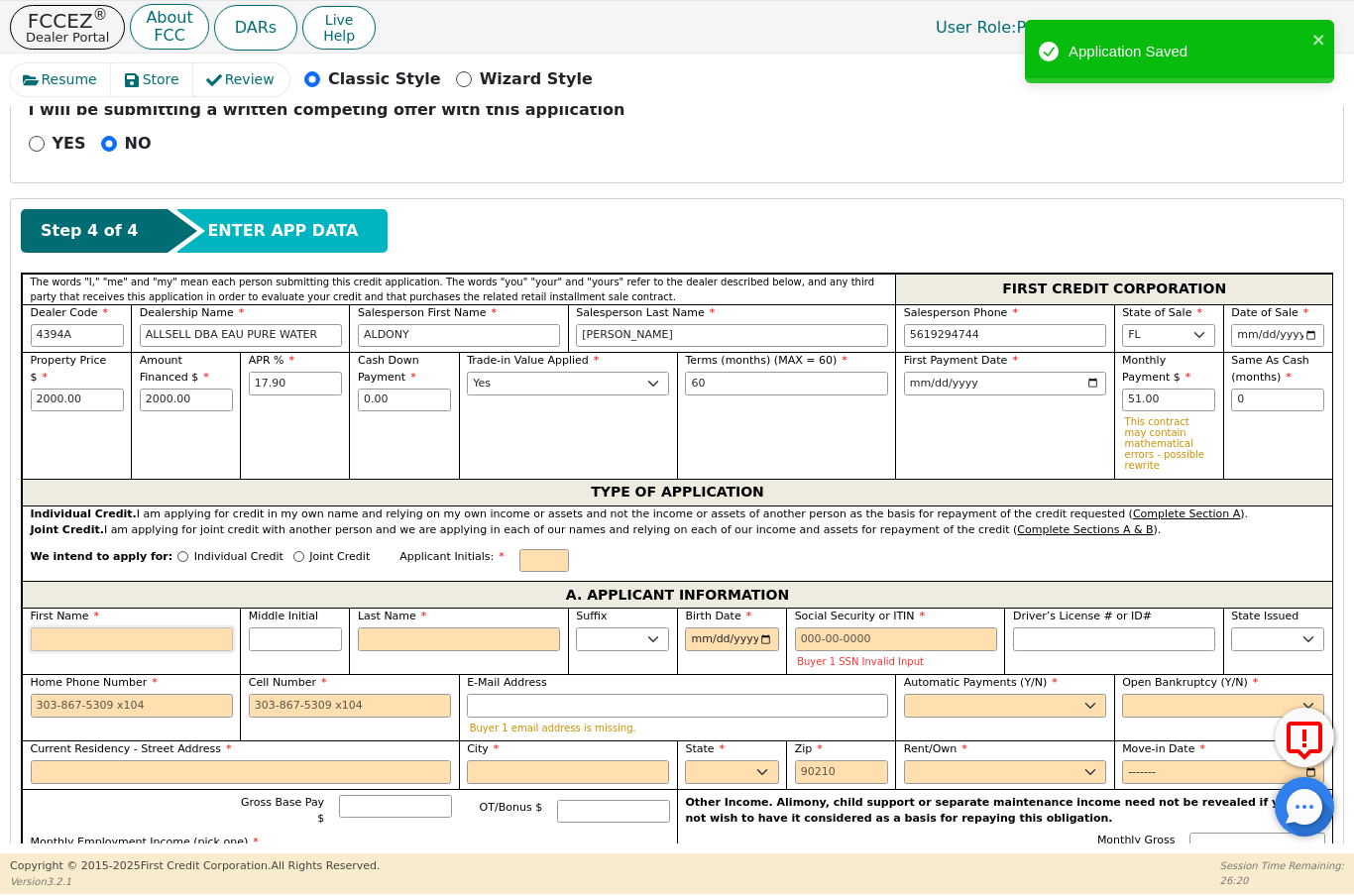
type input "A"
type input "An"
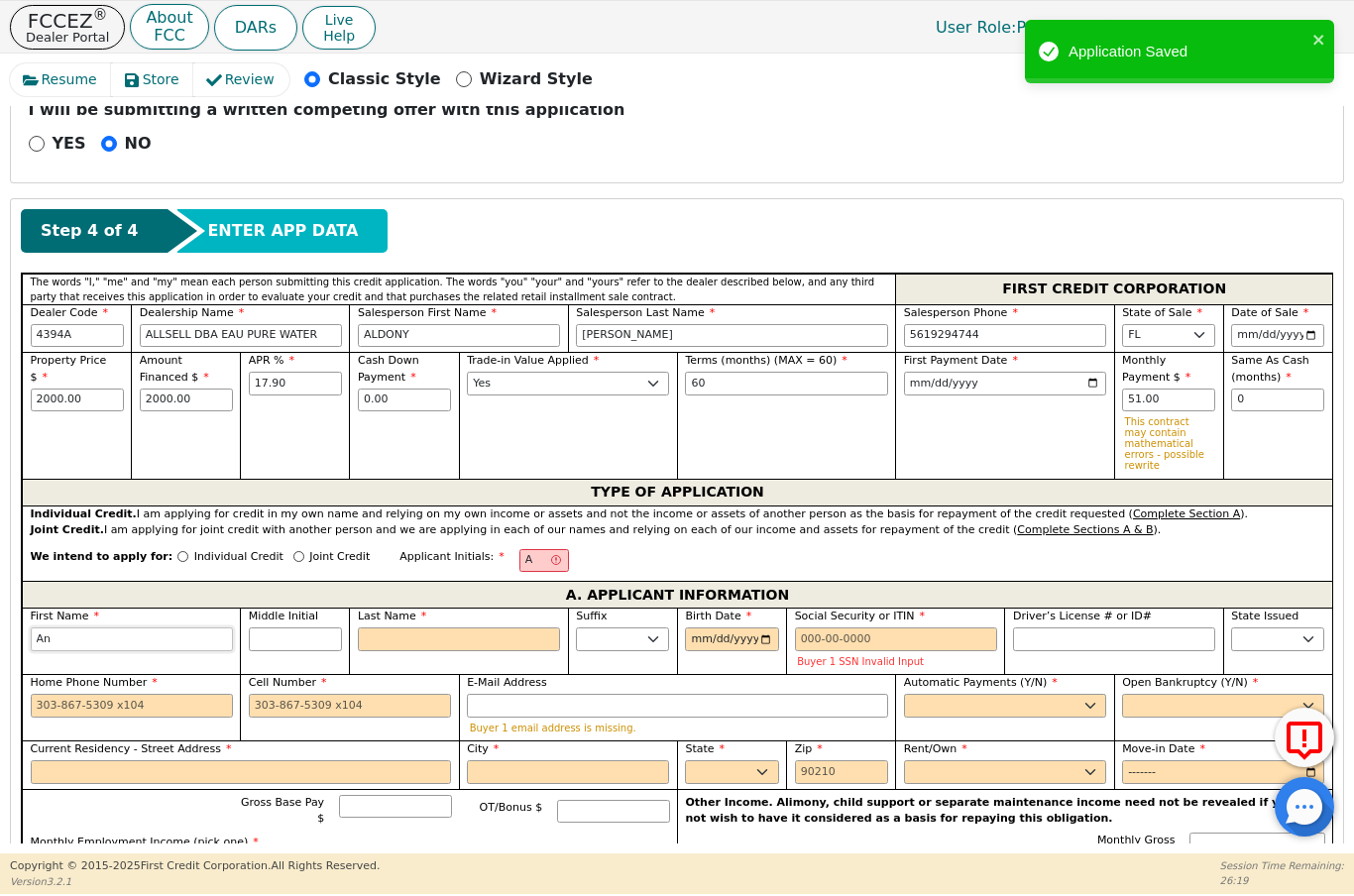
type input "Ant"
type input "Antw"
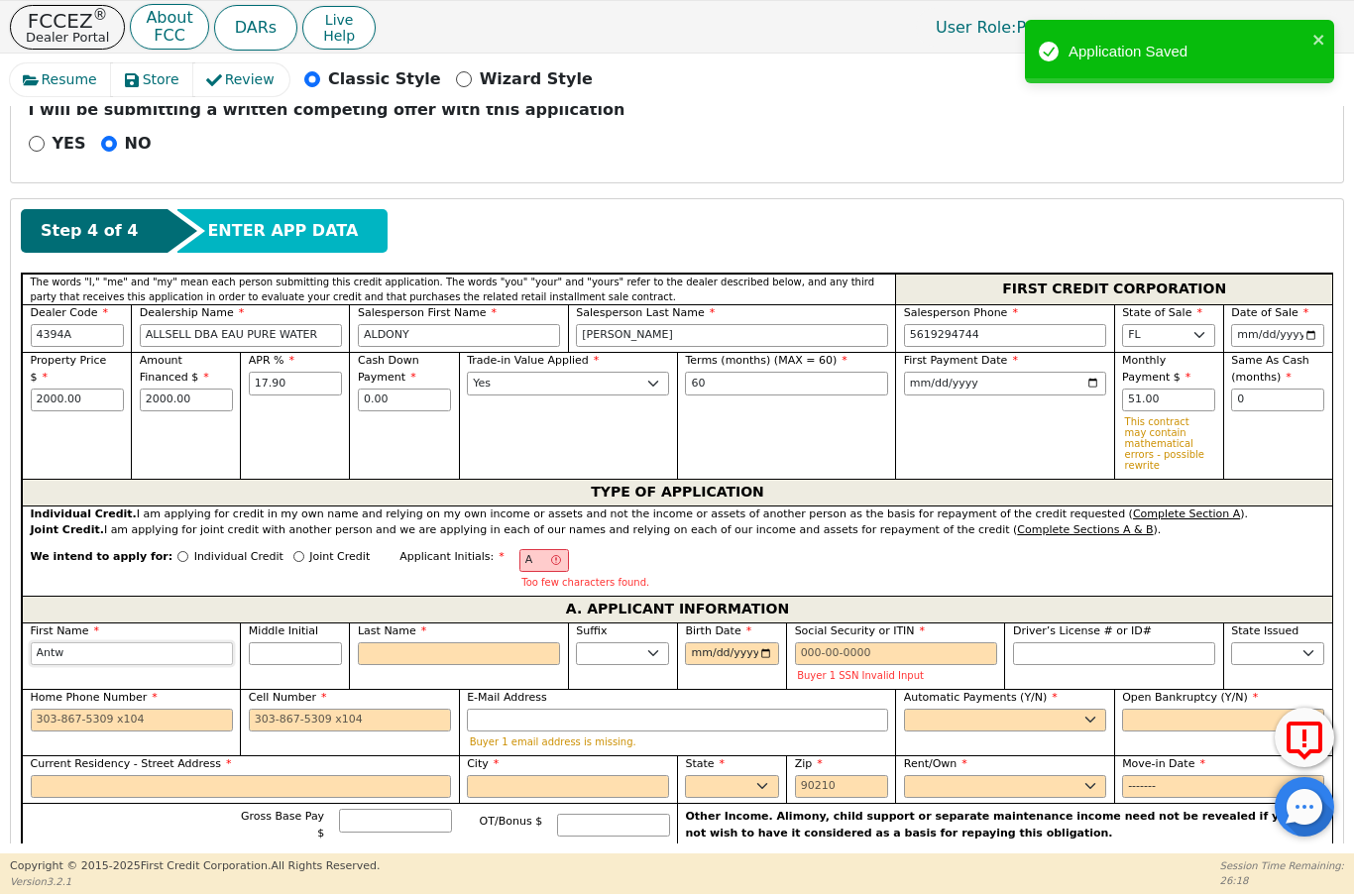
type input "Antwa"
type input "[PERSON_NAME]"
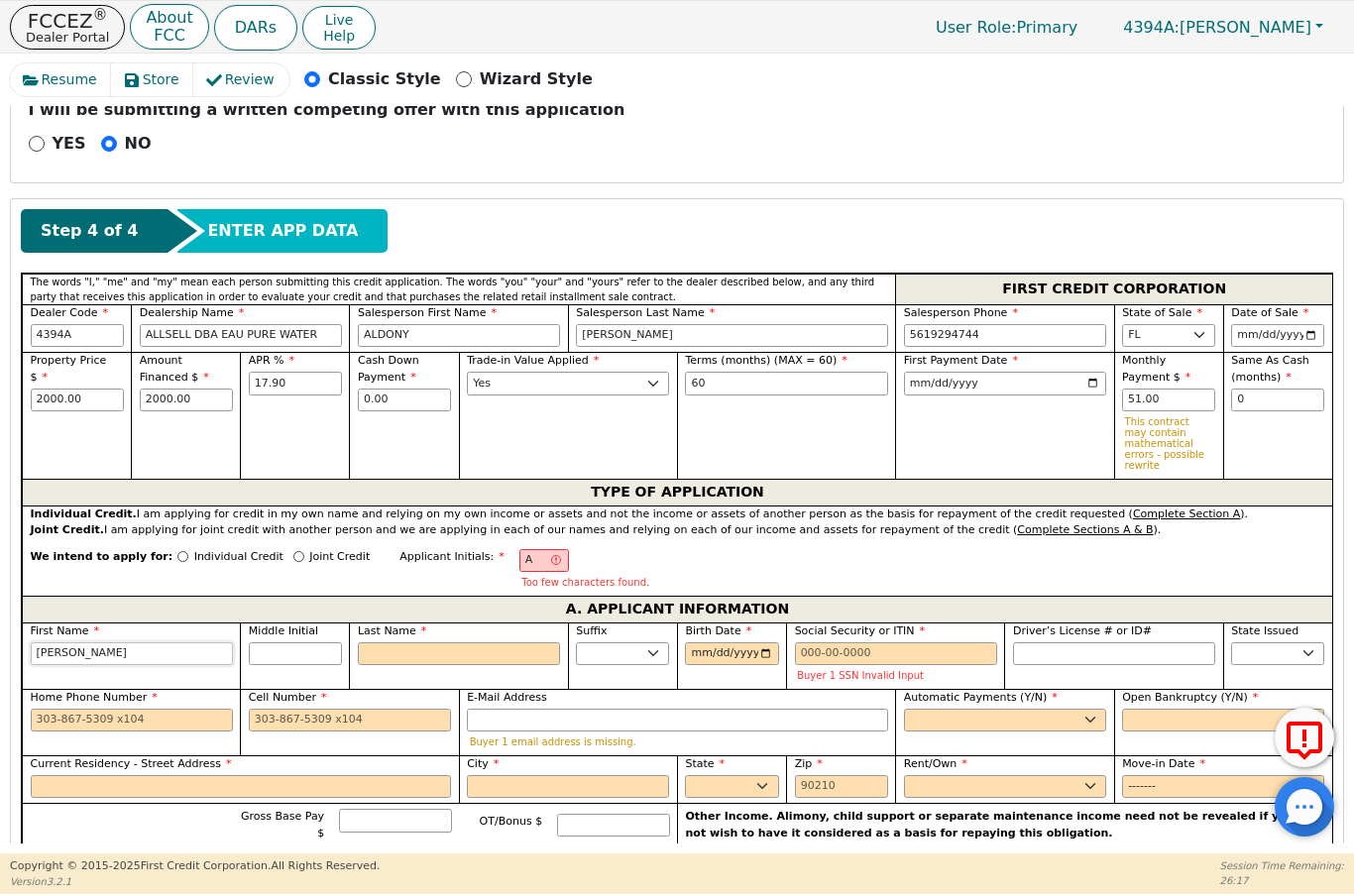
type input "[PERSON_NAME]"
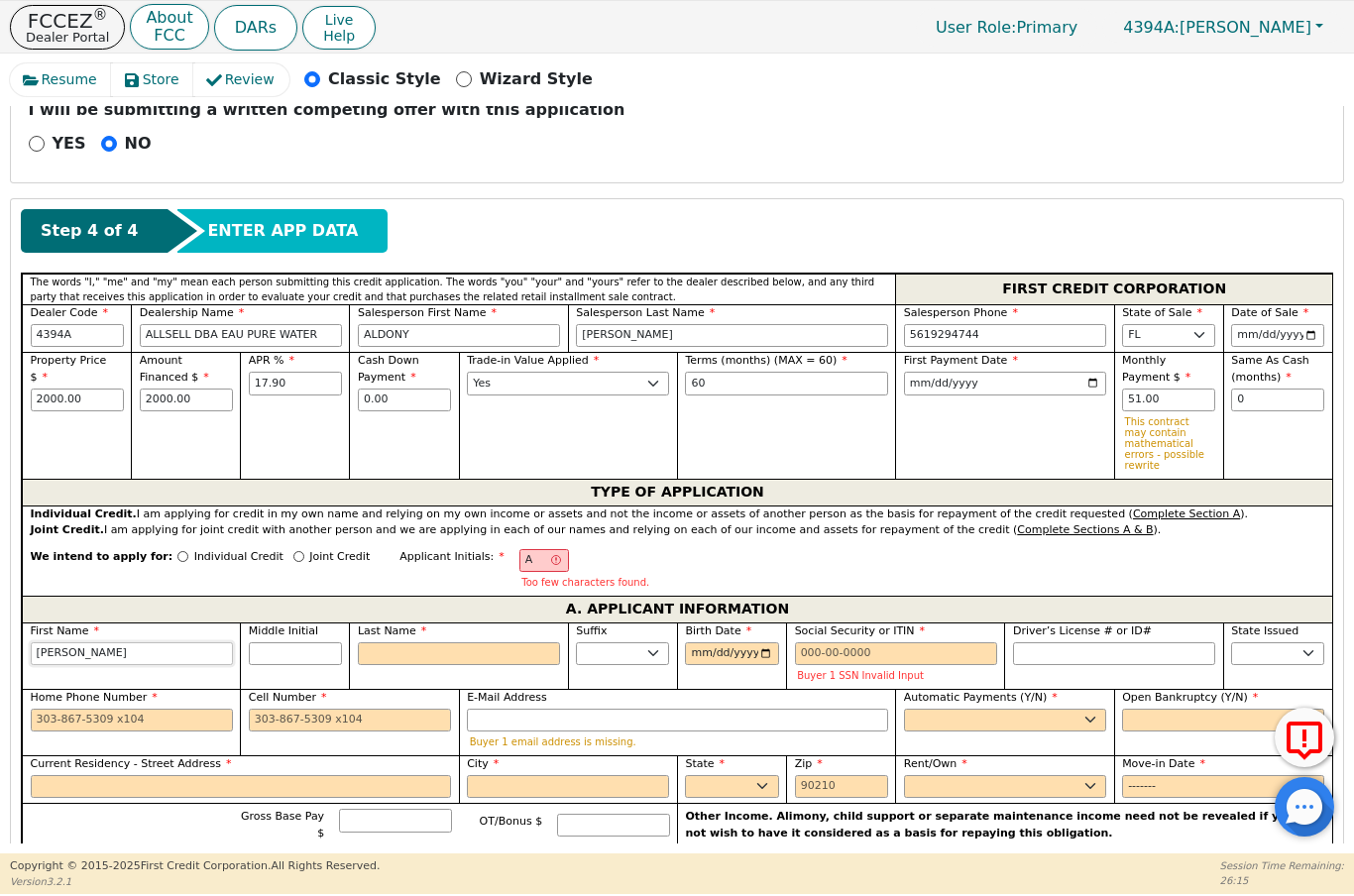
type input "[PERSON_NAME]"
type input "AN"
type input "N"
type input "[PERSON_NAME] N"
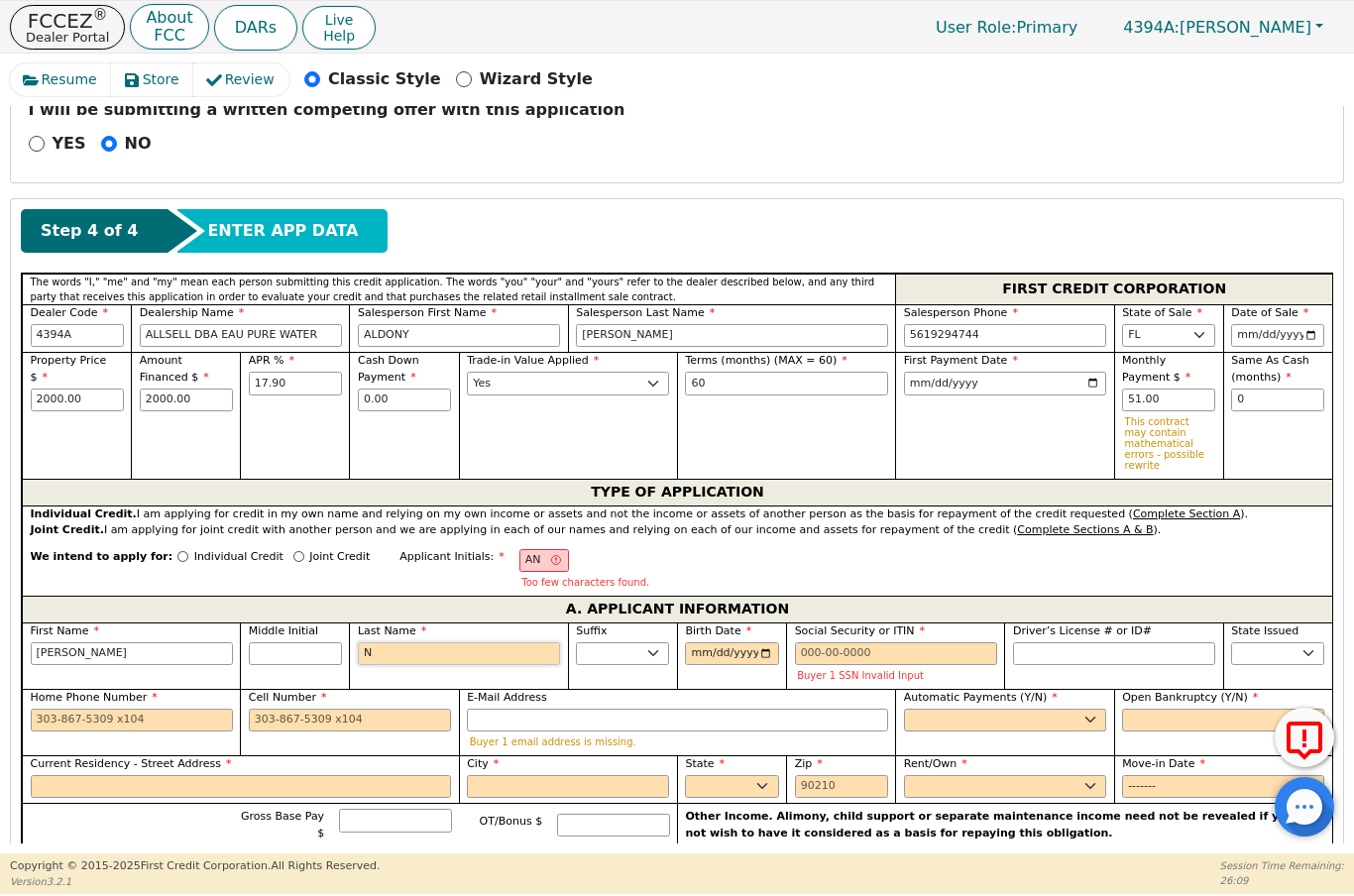
type input "Nu"
type input "[PERSON_NAME] Nu"
type input "Nur"
type input "[PERSON_NAME]"
type input "Nurn"
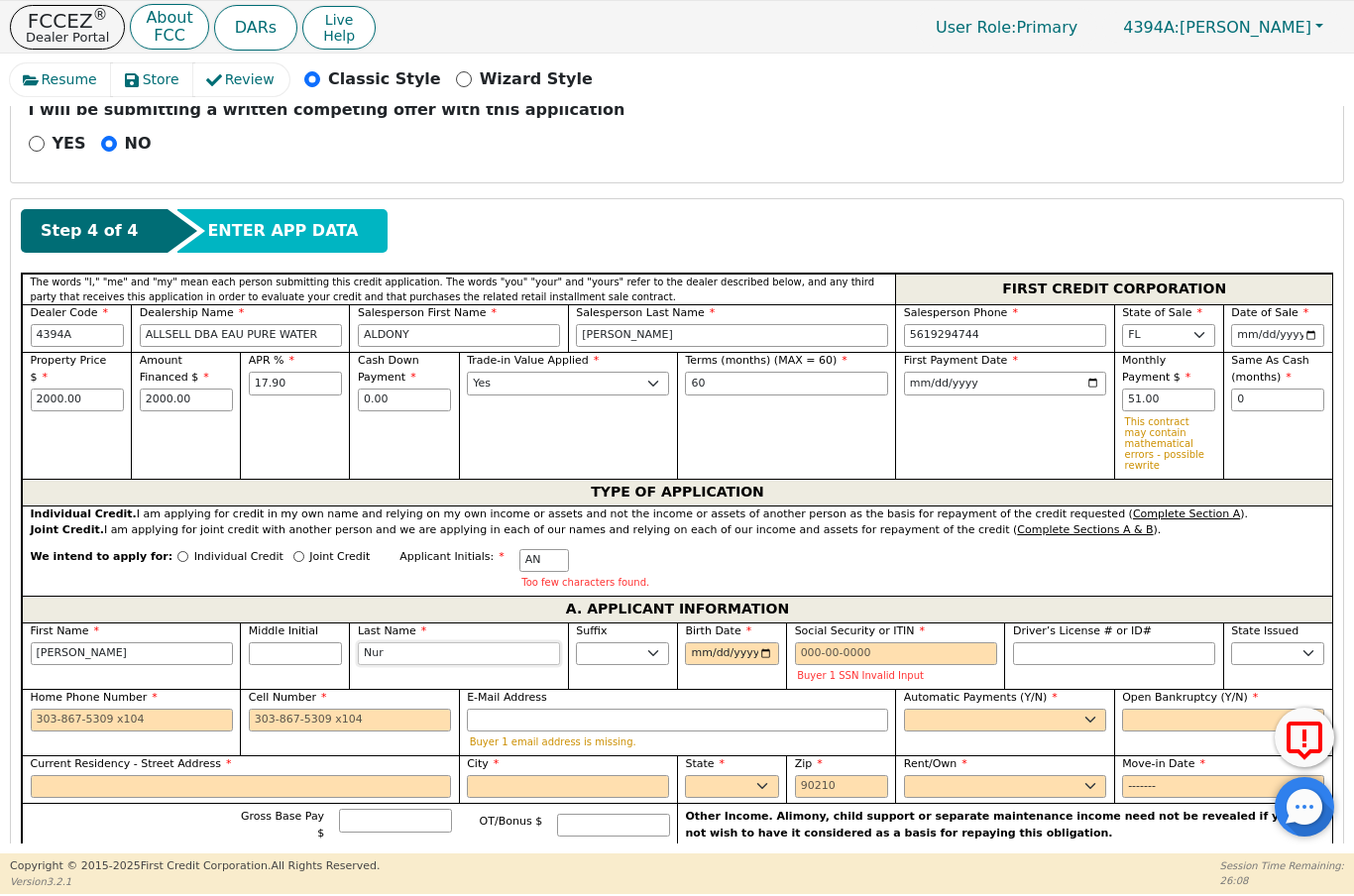
type input "[PERSON_NAME] Nurn"
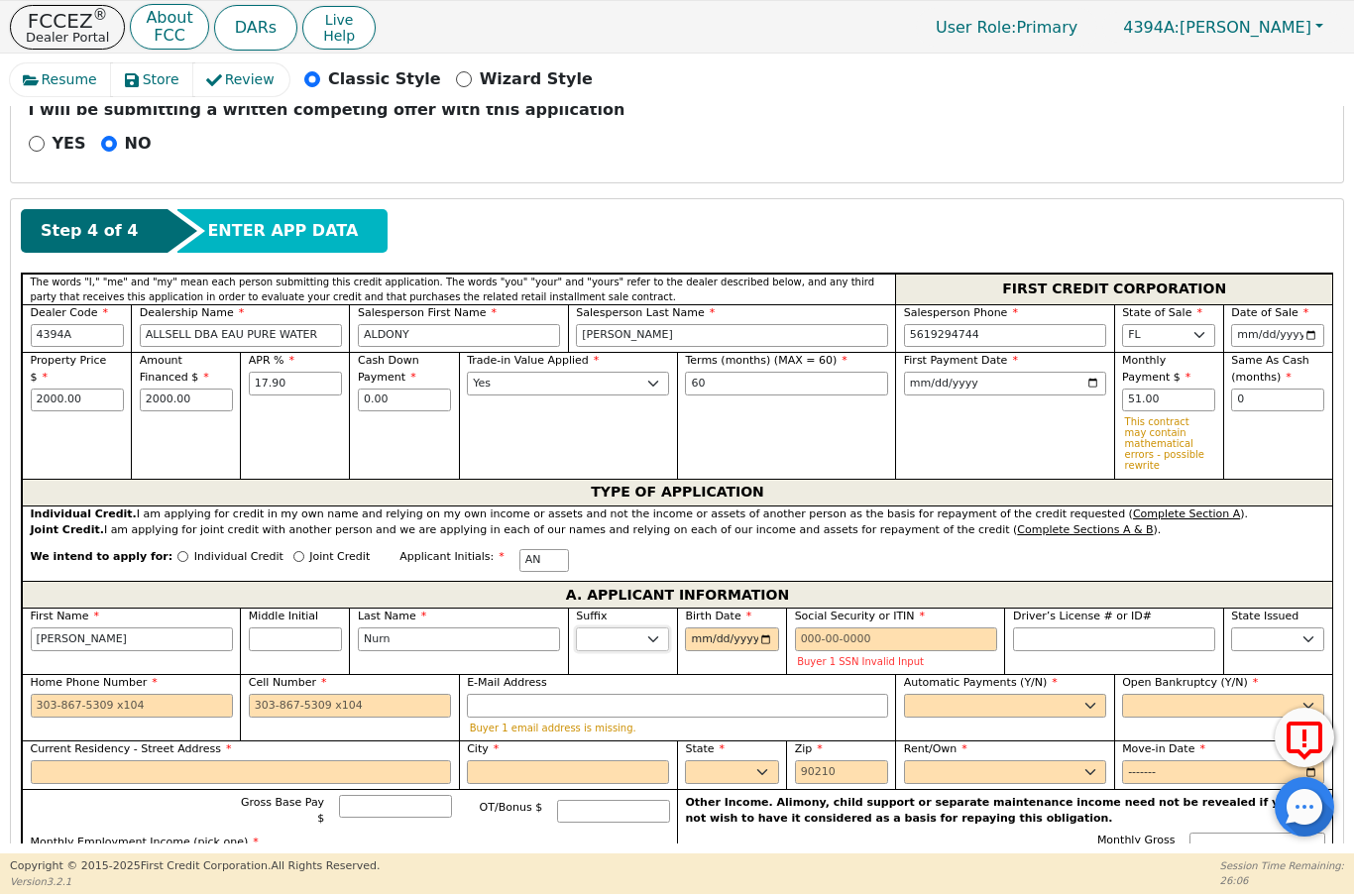
type input "Nurn"
click at [730, 638] on input "[DATE]" at bounding box center [732, 639] width 94 height 24
type input "[DATE]"
click at [805, 635] on input "Social Security or ITIN" at bounding box center [896, 639] width 202 height 24
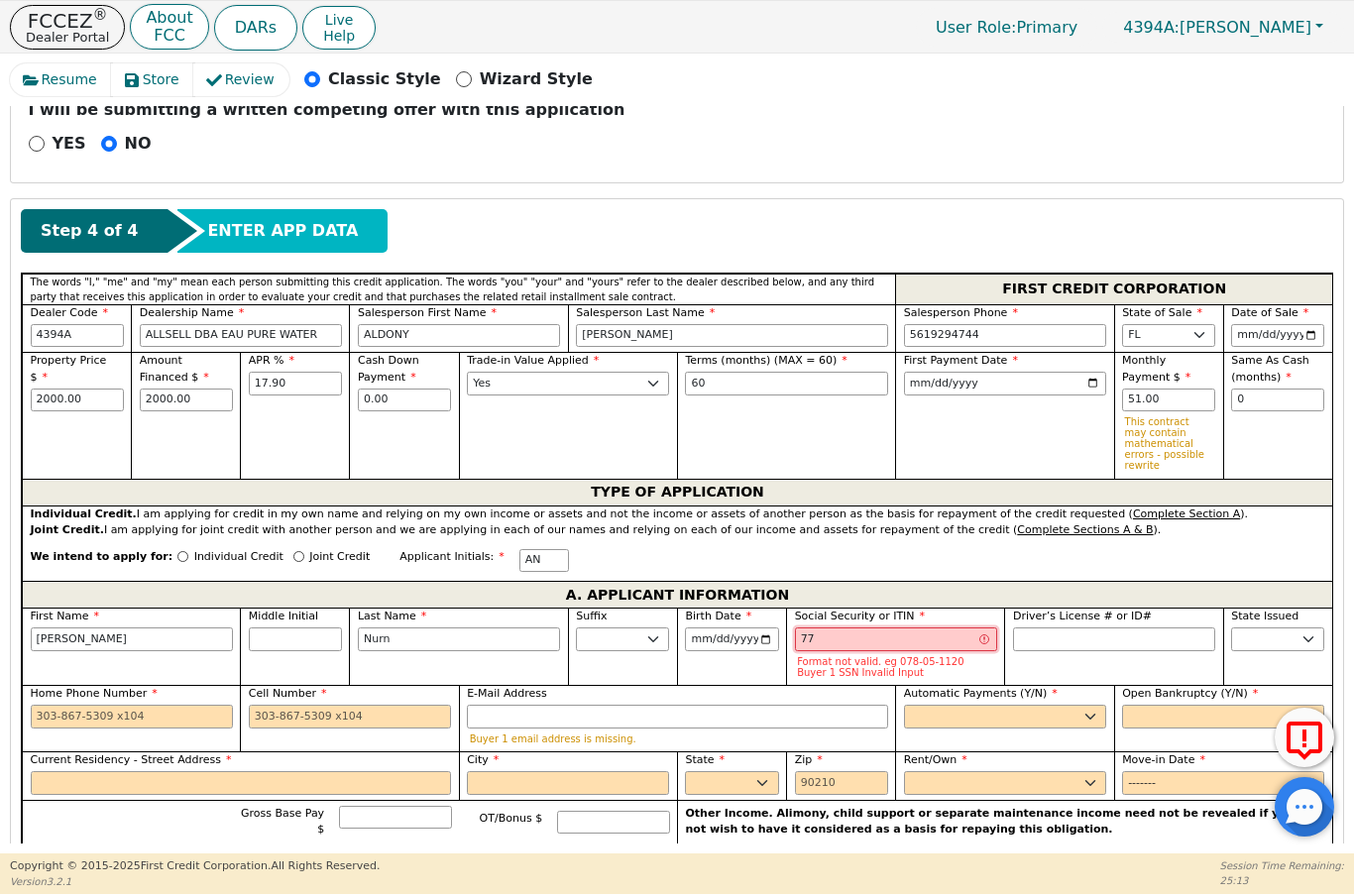
type input "7"
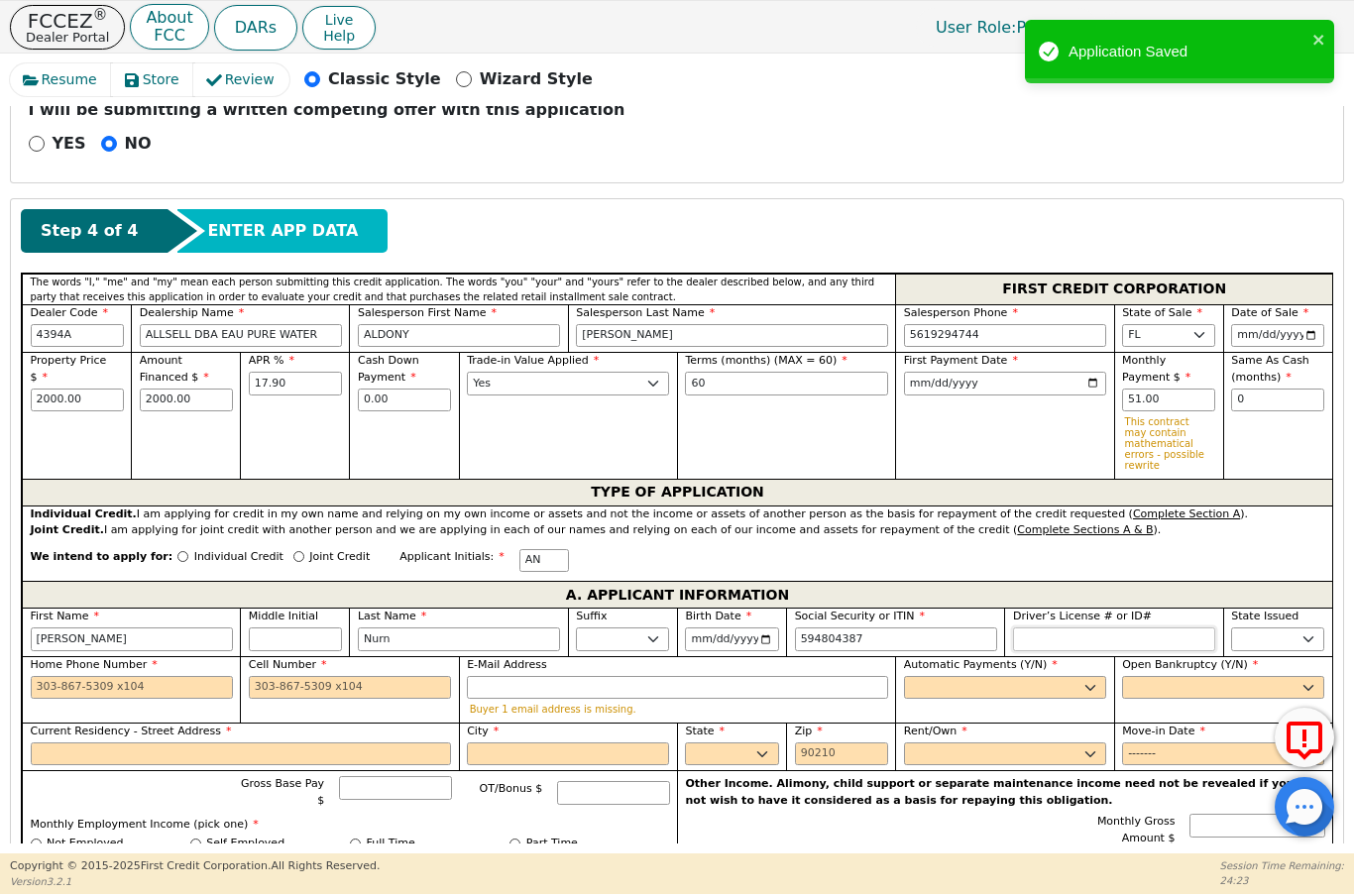
click at [1034, 627] on input "Driver’s License # or ID#" at bounding box center [1114, 639] width 202 height 24
type input "***-**-4387"
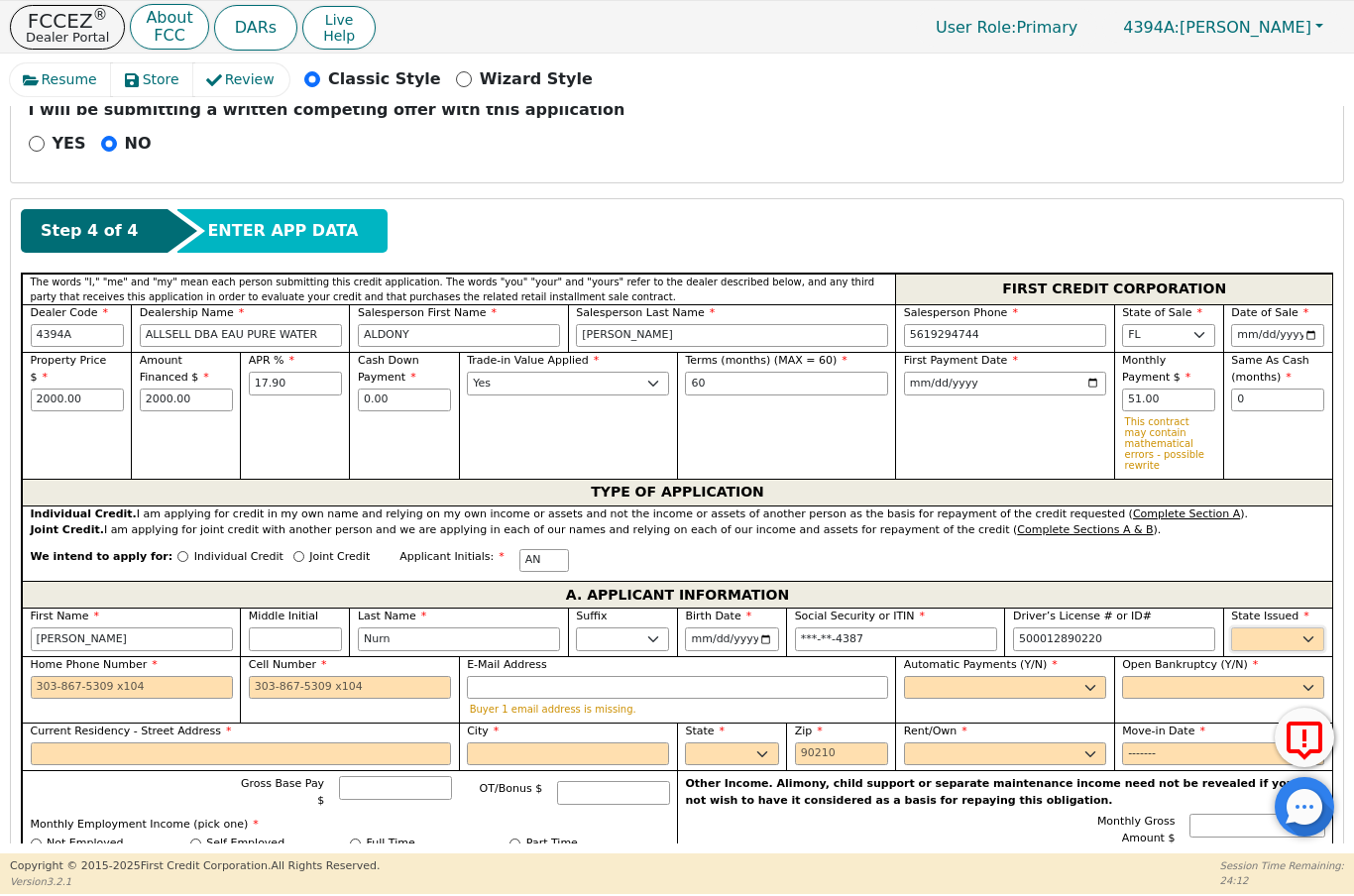
click at [1318, 630] on select "AK AL AR AZ CA CO CT DC DE FL [GEOGRAPHIC_DATA] HI IA ID IL IN KS [GEOGRAPHIC_D…" at bounding box center [1278, 639] width 94 height 24
type input "**********"
select select "FL"
click at [58, 687] on input "Home Phone Number" at bounding box center [131, 688] width 202 height 24
click at [1013, 692] on select "Yes No" at bounding box center [1005, 688] width 202 height 24
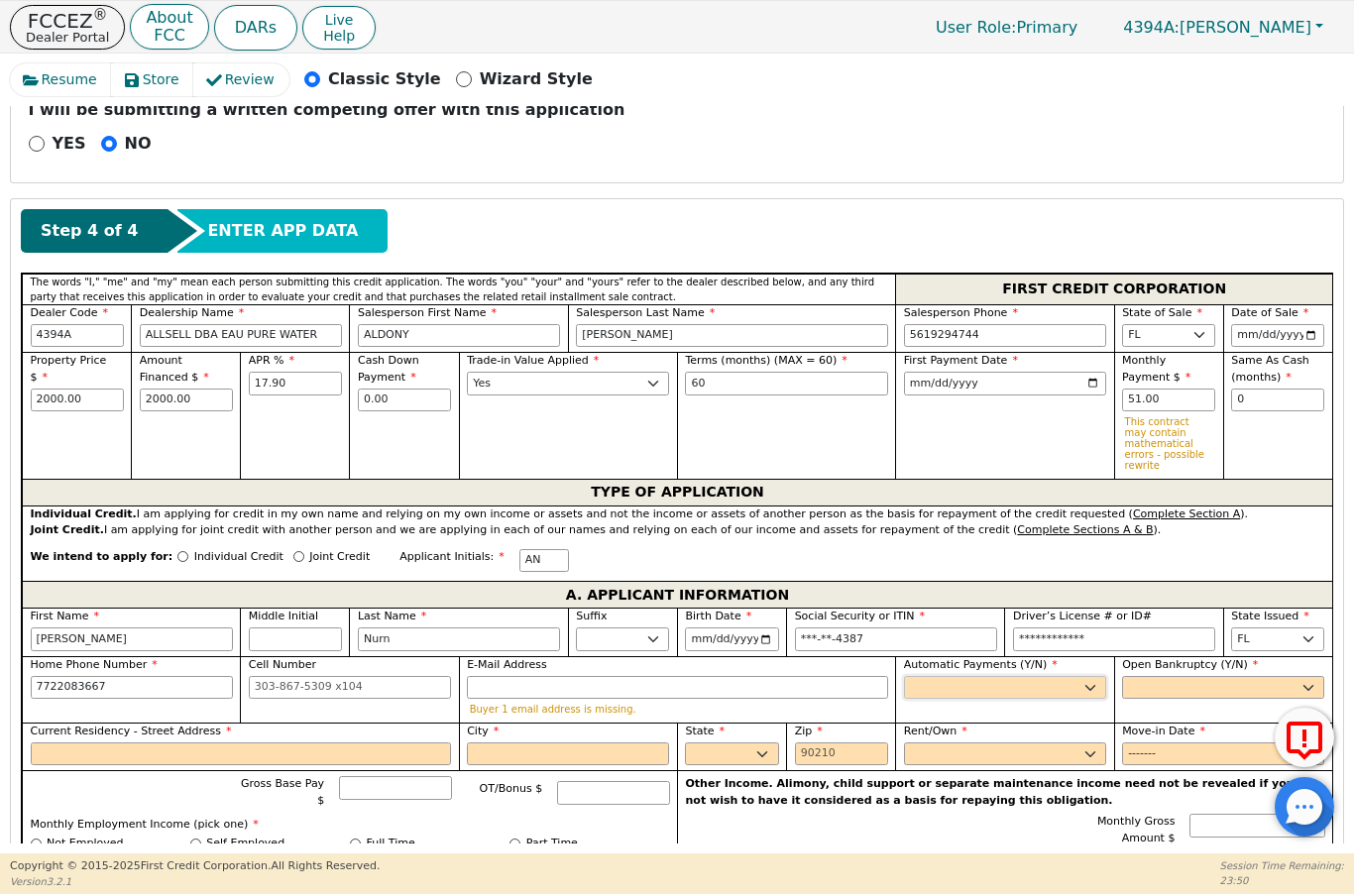
type input "[PHONE_NUMBER]"
select select "y"
type input "[PERSON_NAME] Nurn"
click at [1174, 682] on select "Yes No" at bounding box center [1223, 688] width 202 height 24
select select "n"
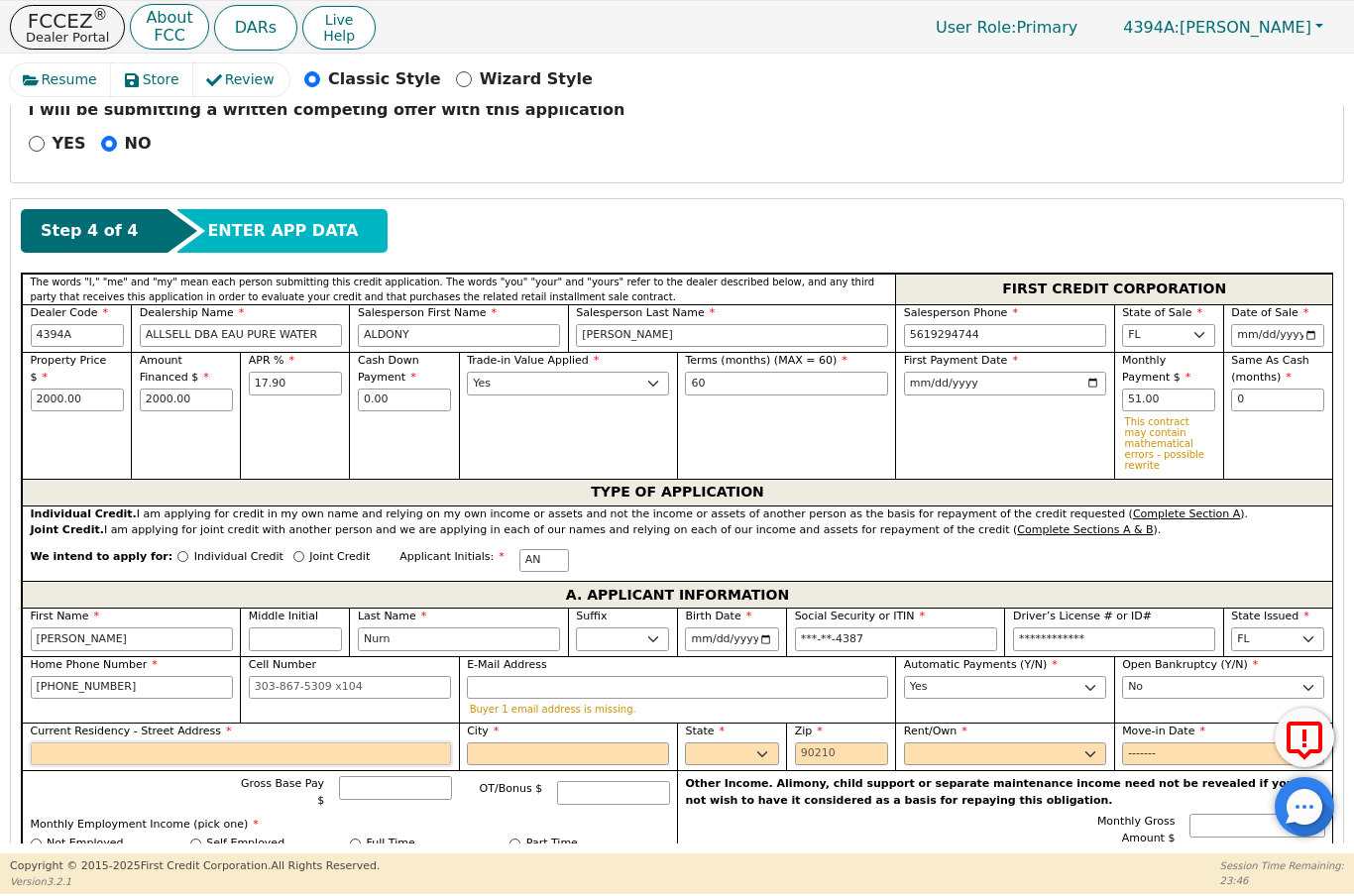
click at [119, 745] on input "Current Residency - Street Address" at bounding box center [241, 755] width 421 height 24
type input "[STREET_ADDRESS]"
click at [566, 745] on input "City" at bounding box center [567, 755] width 202 height 24
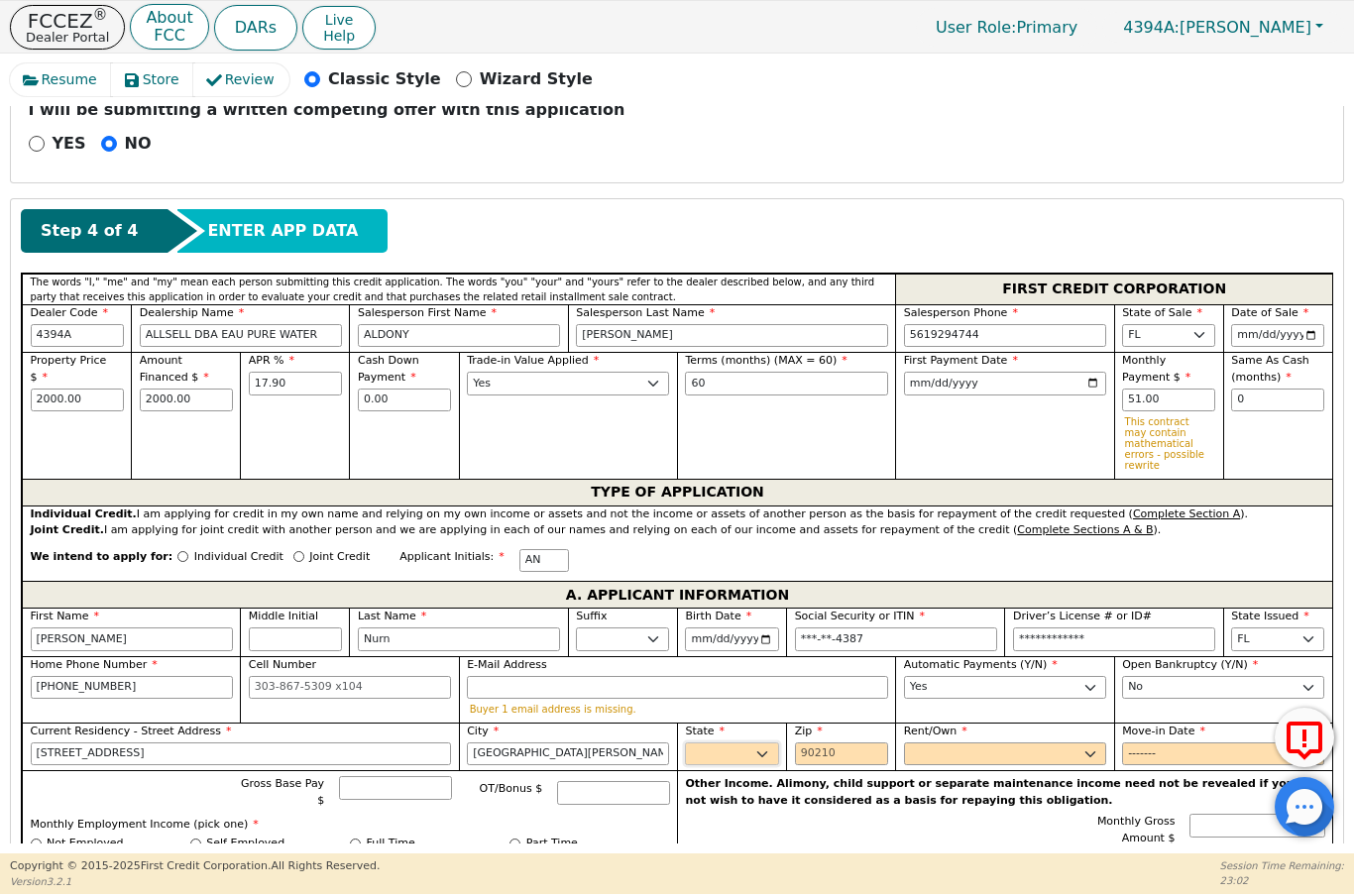
click at [765, 746] on select "AK AL AR AZ CA CO CT DC DE FL [GEOGRAPHIC_DATA] HI IA ID IL IN KS [GEOGRAPHIC_D…" at bounding box center [732, 755] width 94 height 24
type input "[GEOGRAPHIC_DATA][PERSON_NAME]"
select select "FL"
click at [859, 748] on input "Zip" at bounding box center [842, 755] width 94 height 24
type input "34947"
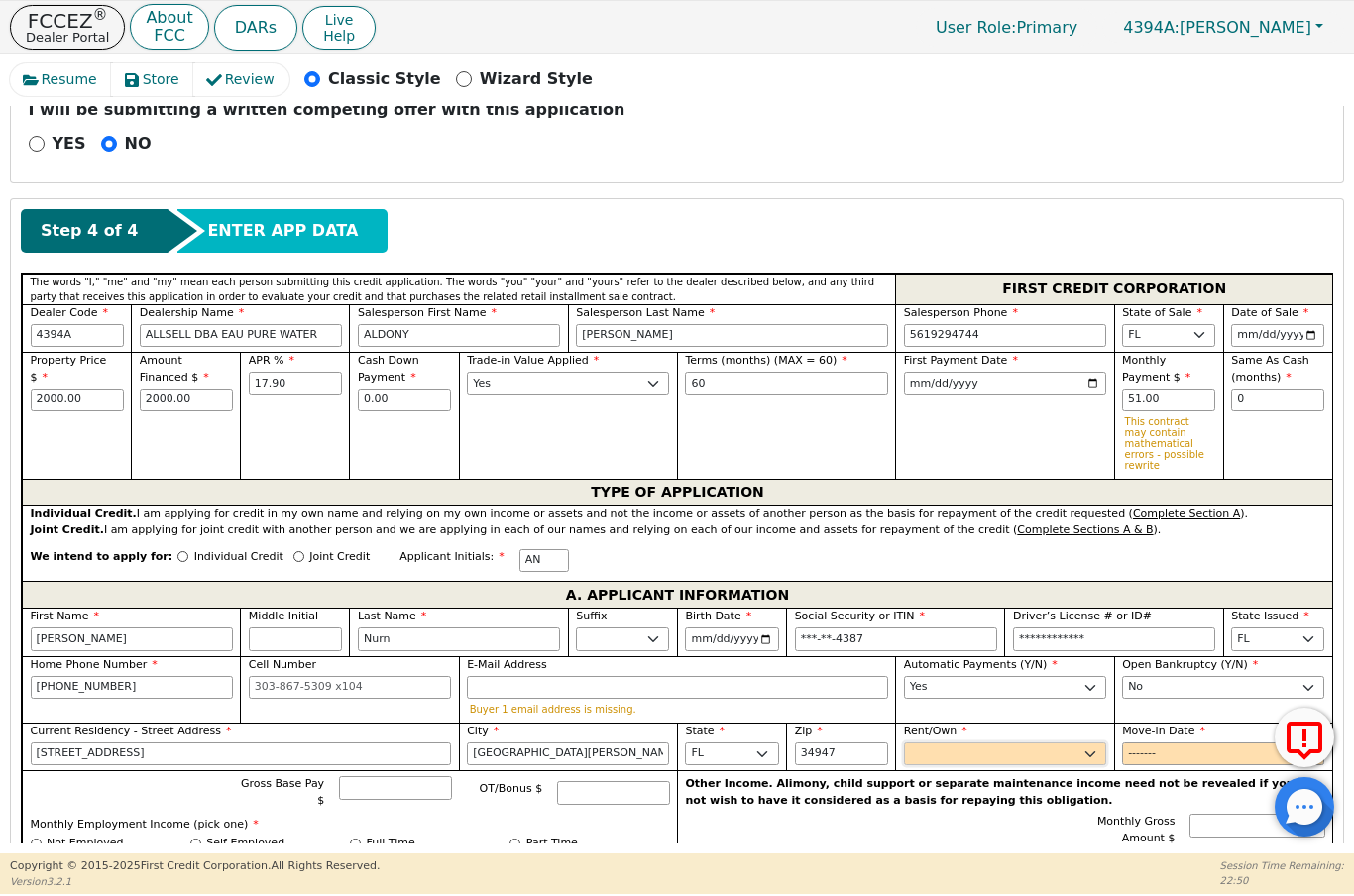
click at [1016, 743] on select "Rent Own" at bounding box center [1005, 755] width 202 height 24
select select "Rent"
click at [1173, 755] on input "Move-in Date" at bounding box center [1223, 755] width 202 height 24
type input "2024-08"
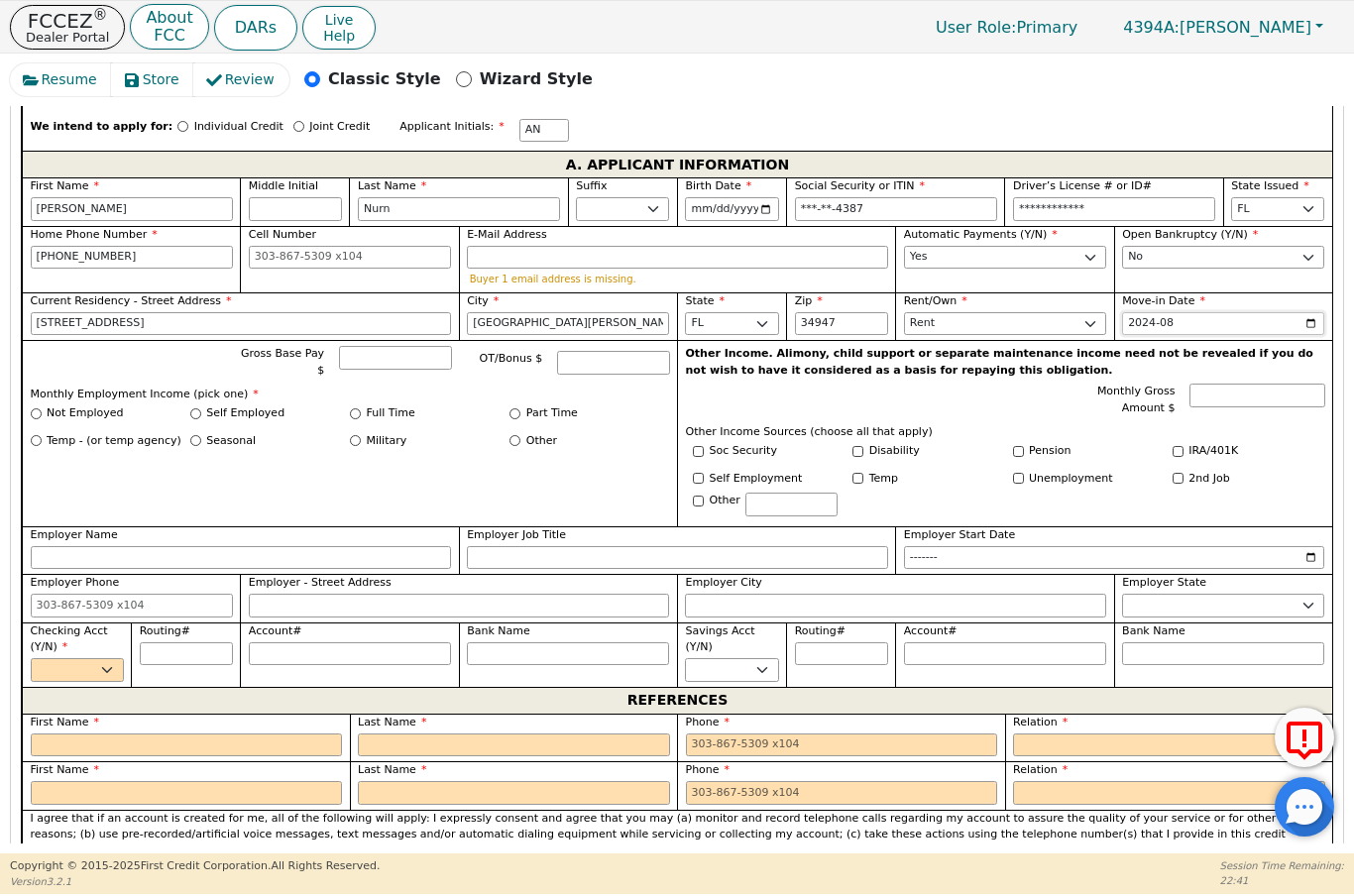
scroll to position [1013, 0]
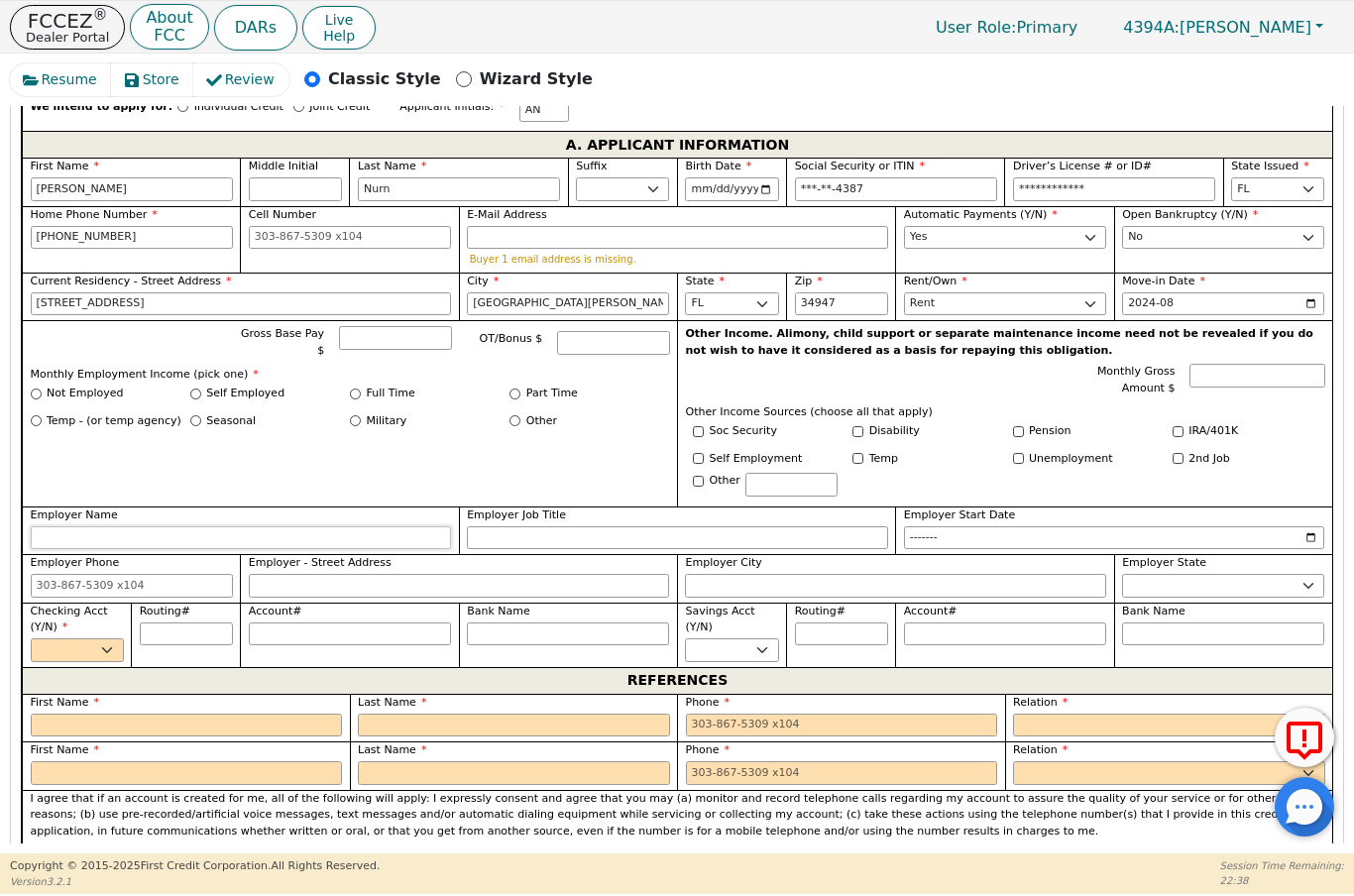
click at [358, 528] on input "Employer Name" at bounding box center [241, 539] width 421 height 24
click at [214, 392] on label "Self Employed" at bounding box center [245, 393] width 79 height 17
click at [201, 392] on input "Self Employed" at bounding box center [195, 393] width 11 height 11
radio input "true"
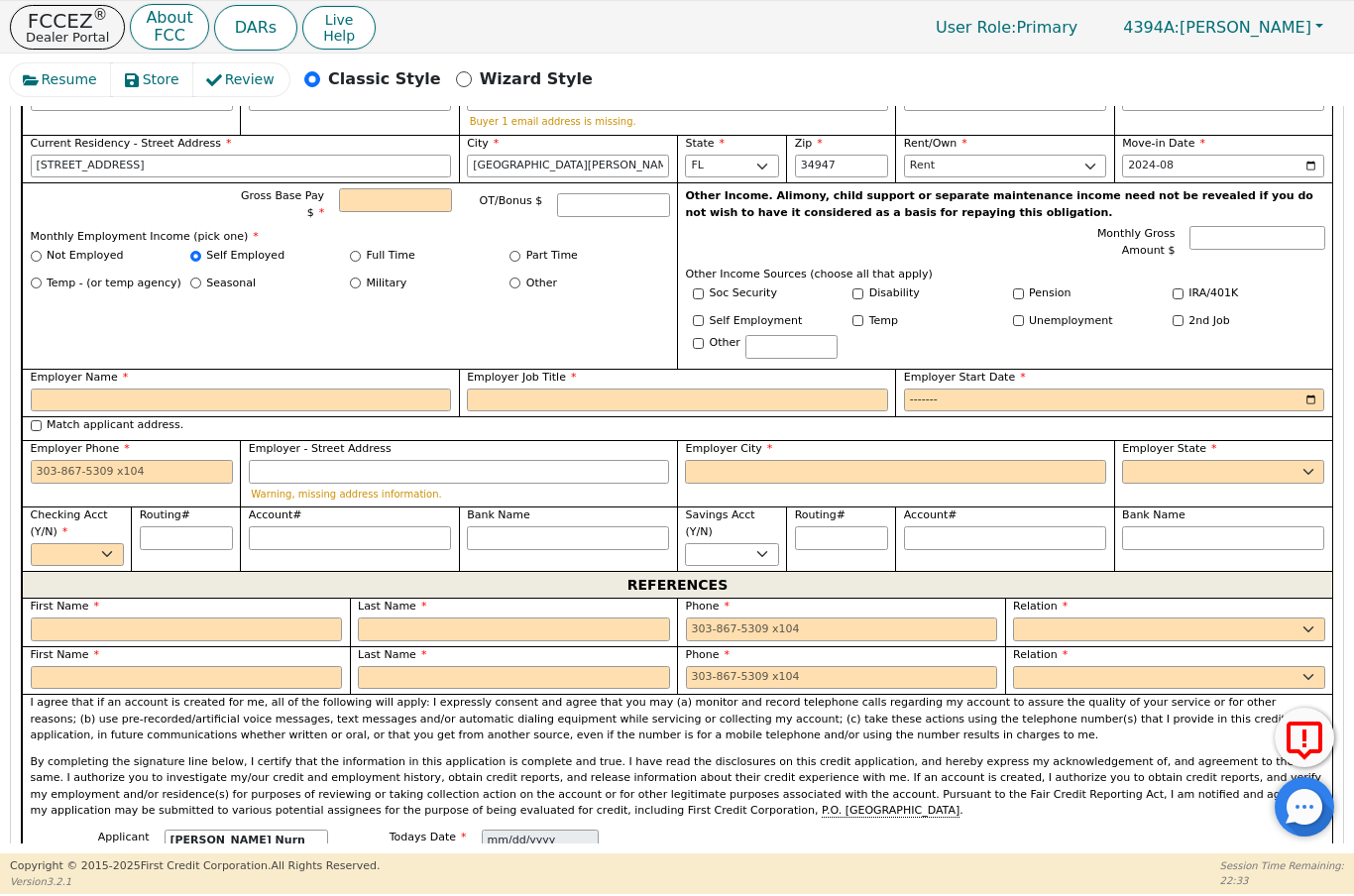
scroll to position [1166, 0]
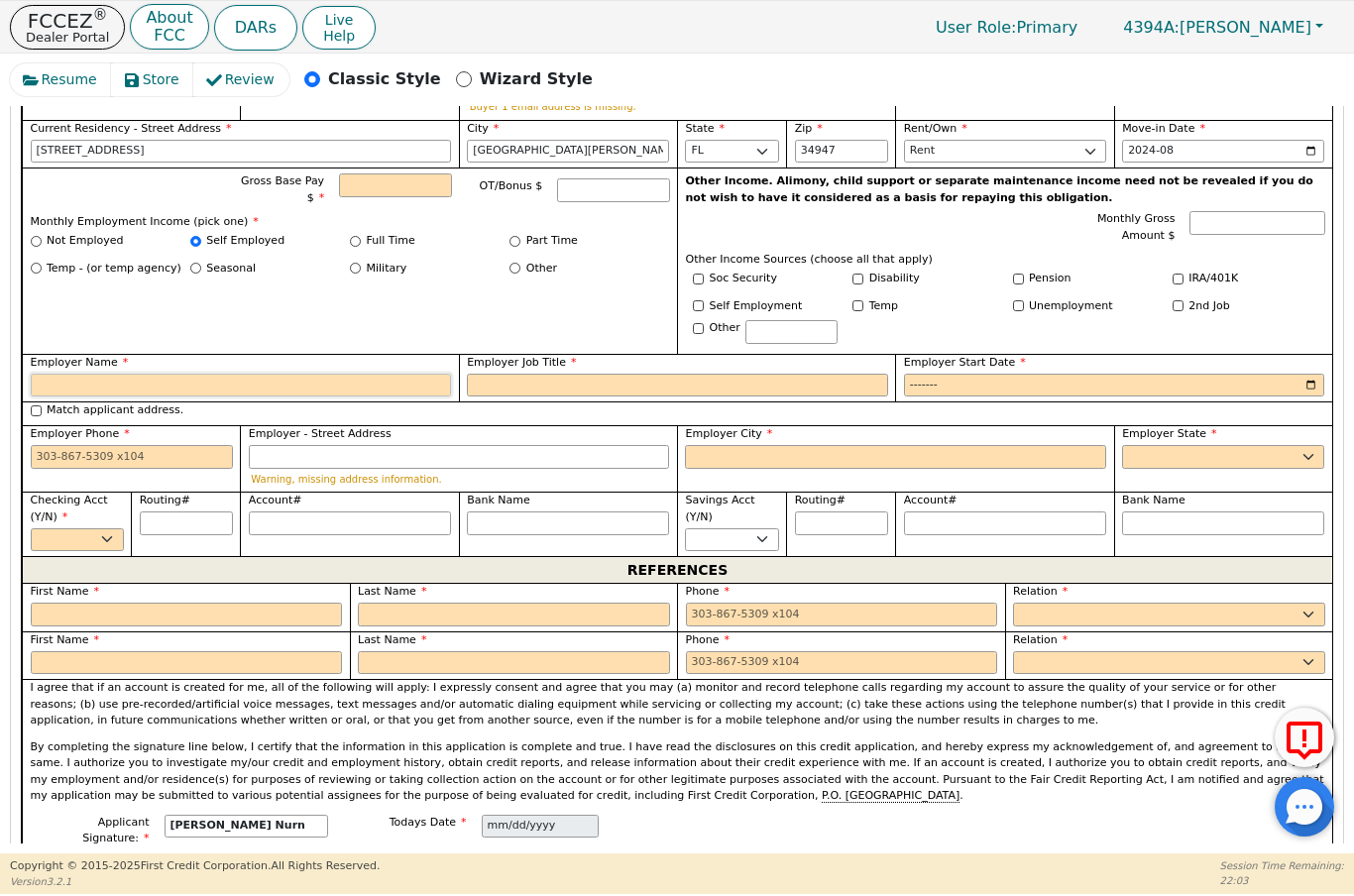
click at [184, 373] on input "Employer Name" at bounding box center [241, 385] width 421 height 24
click at [636, 373] on input "Employer Job Title" at bounding box center [677, 385] width 421 height 24
type input "[PERSON_NAME]"
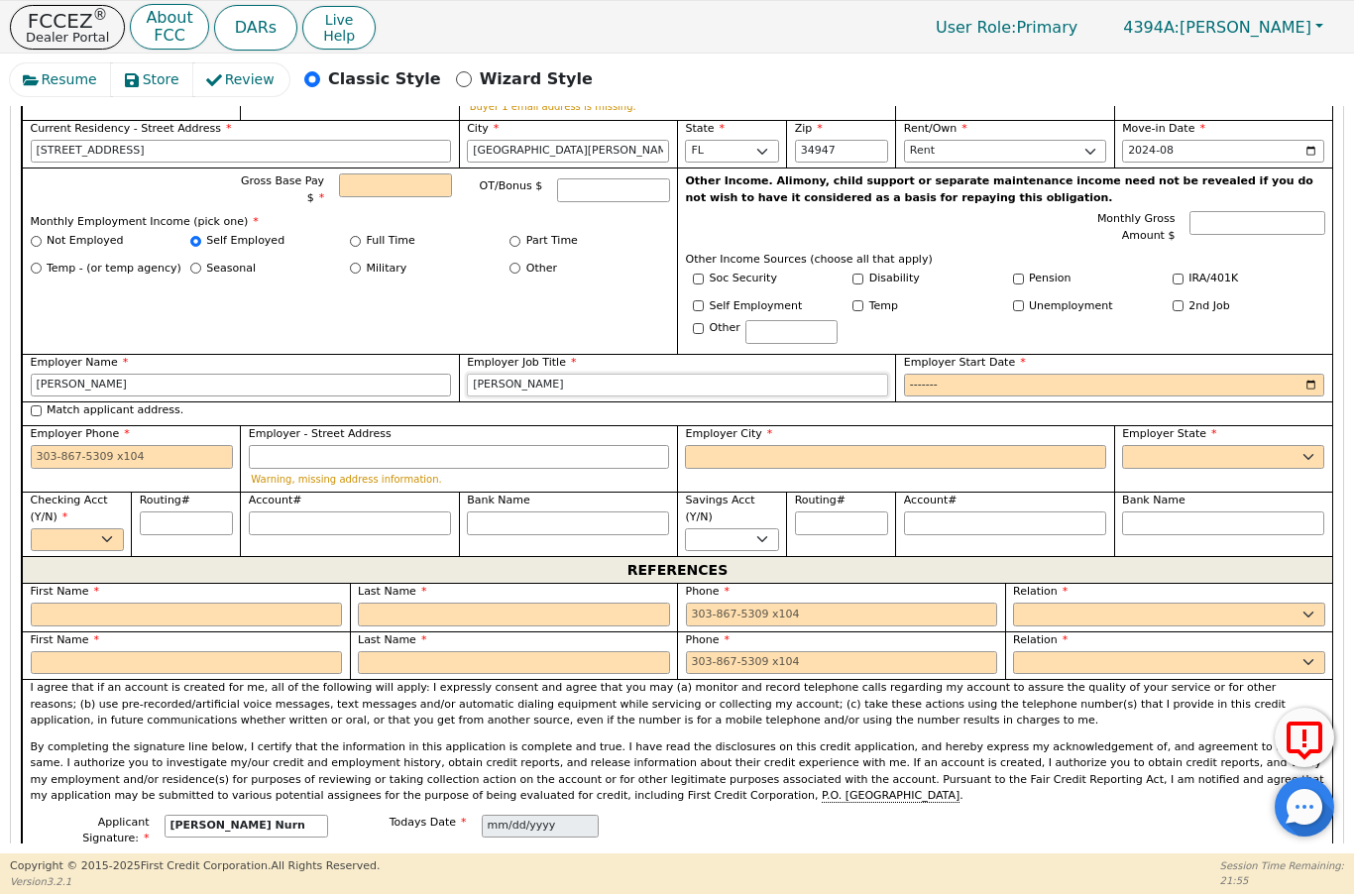
type input "[PERSON_NAME]"
click at [1017, 373] on input "Employer Start Date" at bounding box center [1114, 385] width 421 height 24
type input "2020-08"
click at [96, 458] on input "Employer Phone" at bounding box center [131, 457] width 202 height 24
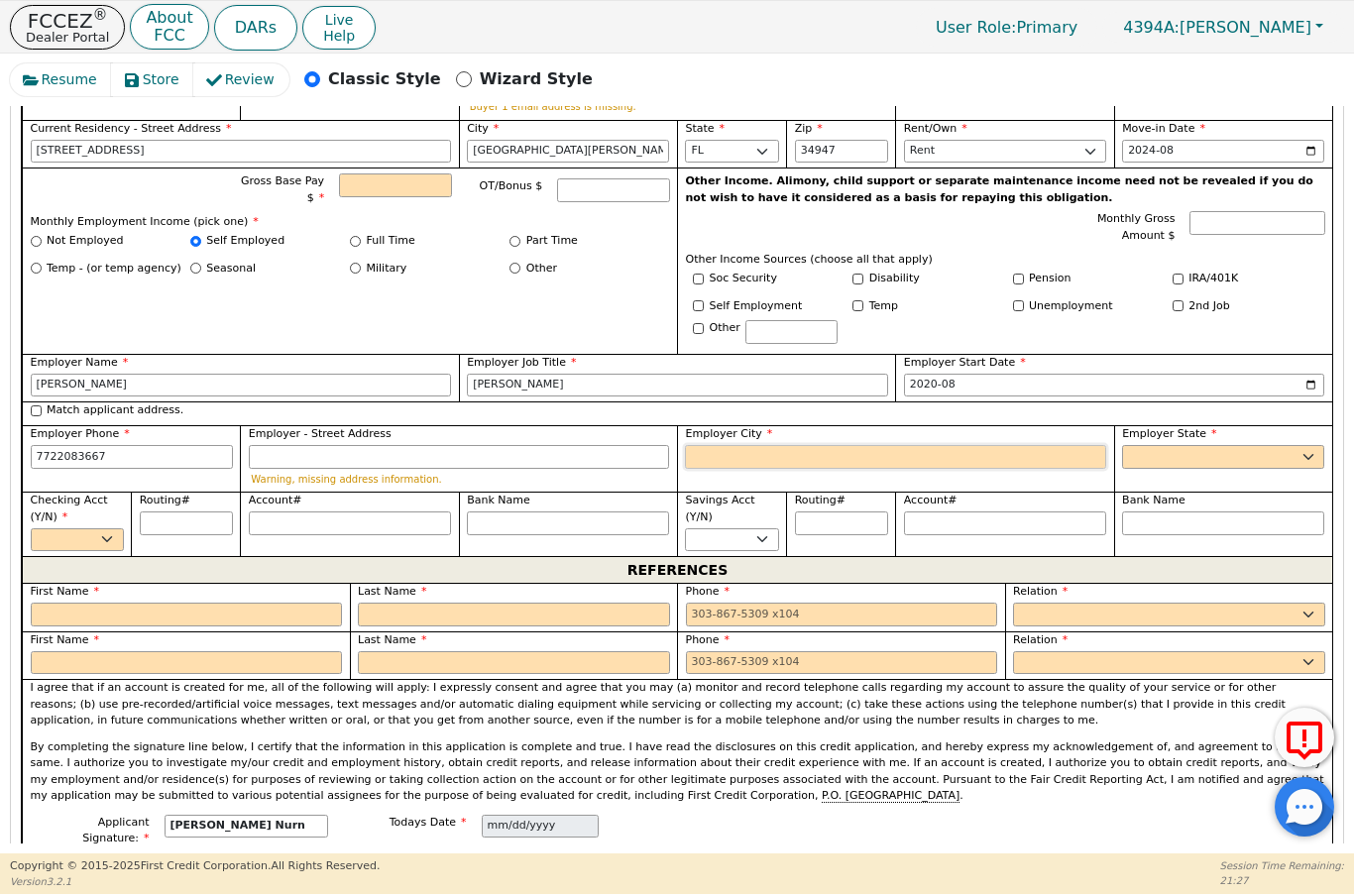
click at [766, 445] on input "Employer City" at bounding box center [895, 457] width 421 height 24
type input "[PHONE_NUMBER]"
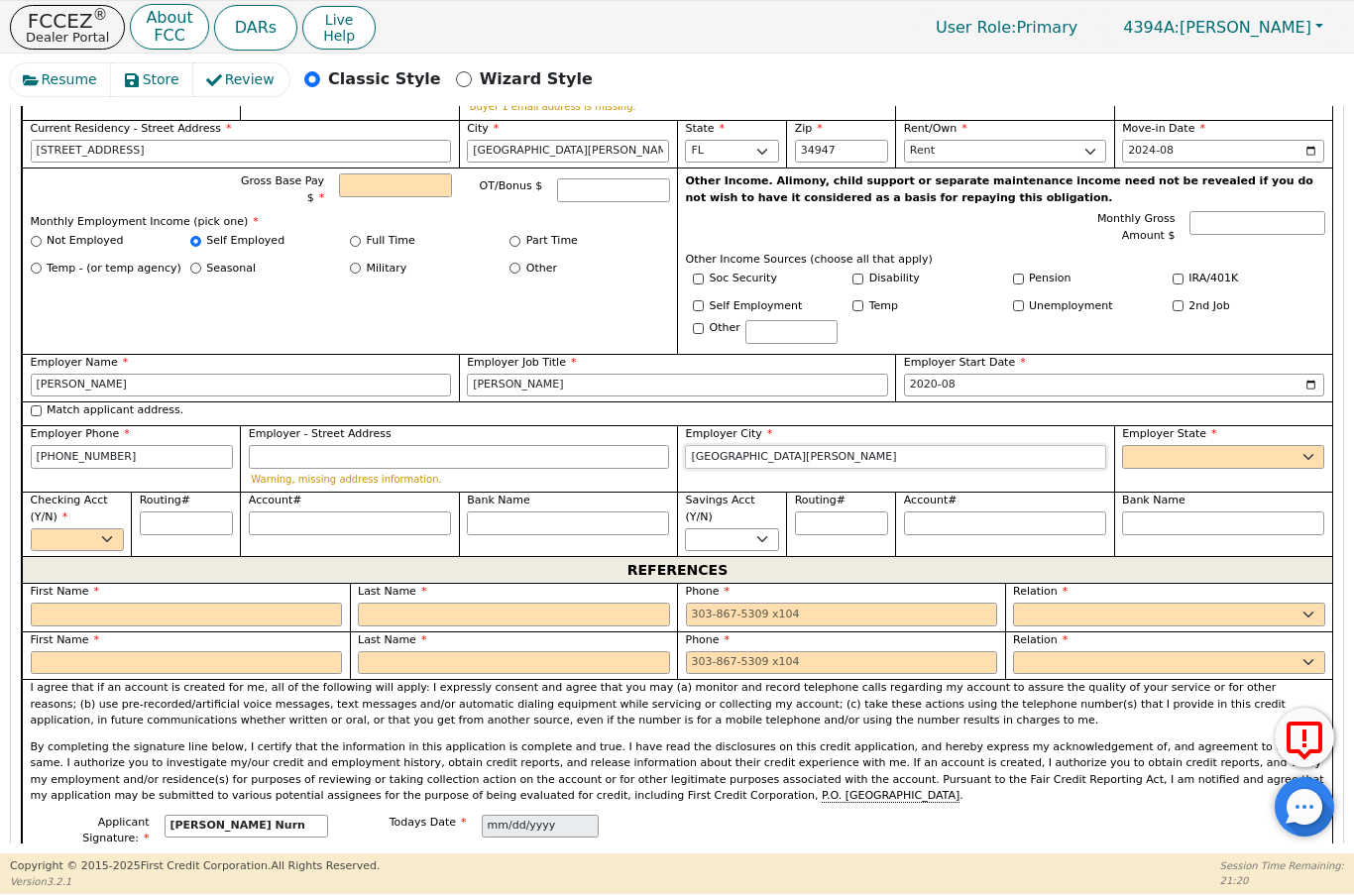
type input "[GEOGRAPHIC_DATA][PERSON_NAME]"
click at [365, 173] on input "Gross Base Pay $" at bounding box center [395, 185] width 113 height 24
click at [1287, 452] on select "AK AL AR AZ CA CO CT DC DE FL [GEOGRAPHIC_DATA] HI IA ID [GEOGRAPHIC_DATA] IN K…" at bounding box center [1223, 457] width 202 height 24
type input "2500.00"
select select "FL"
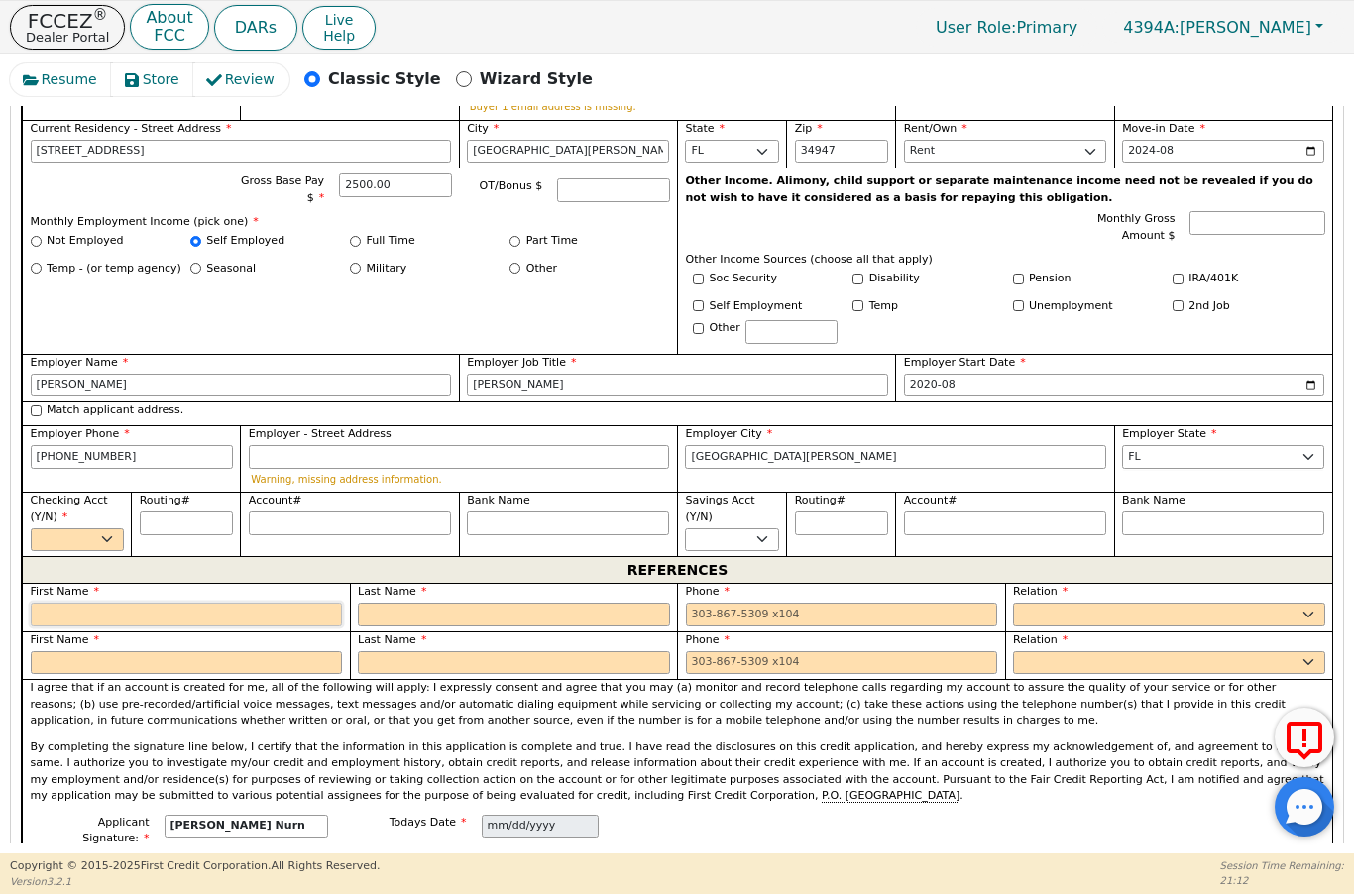
click at [157, 602] on input "text" at bounding box center [187, 614] width 313 height 24
click at [106, 532] on select "Yes No" at bounding box center [78, 541] width 94 height 24
select select "y"
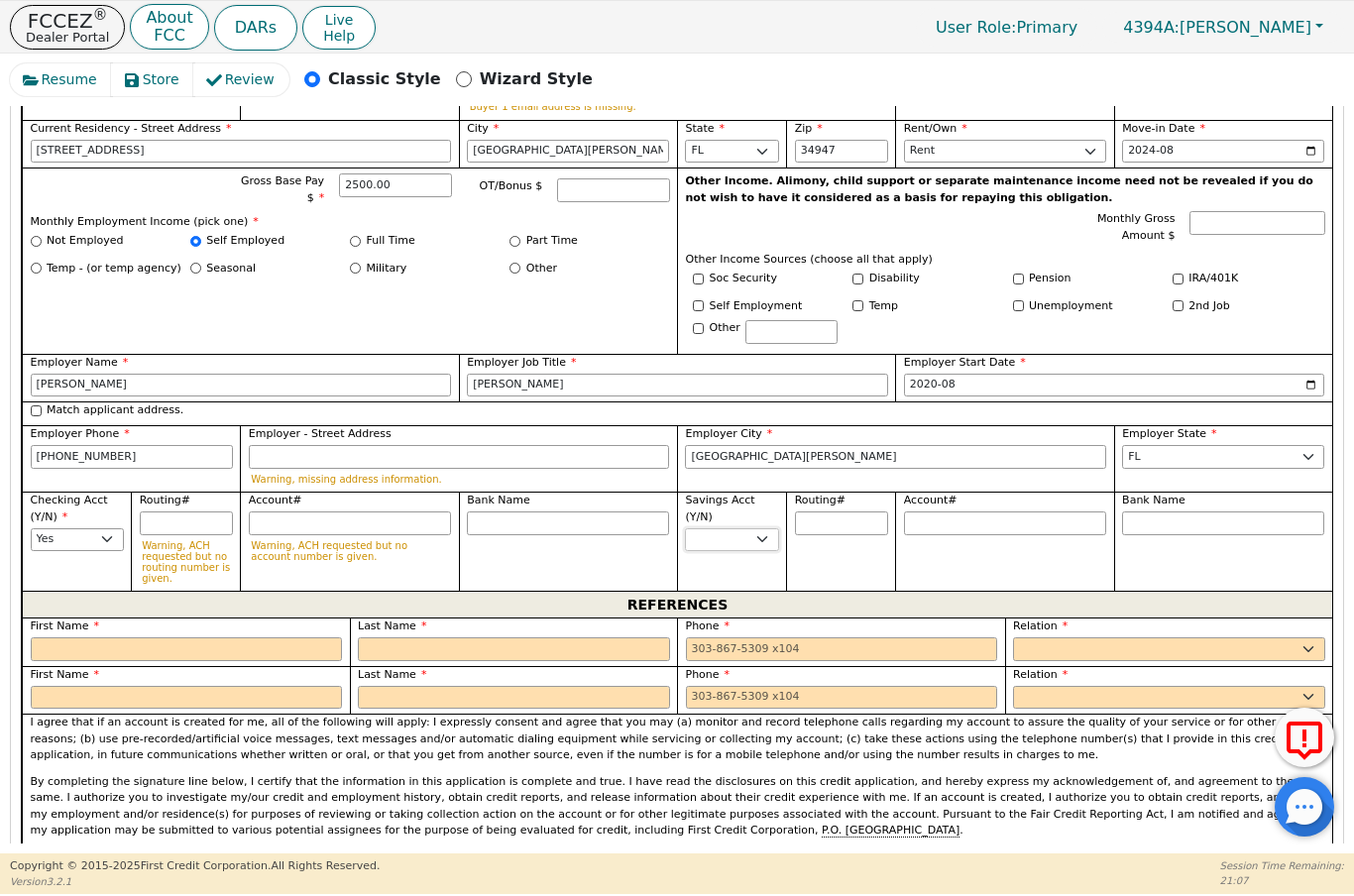
click at [769, 531] on select "Yes No" at bounding box center [732, 541] width 94 height 24
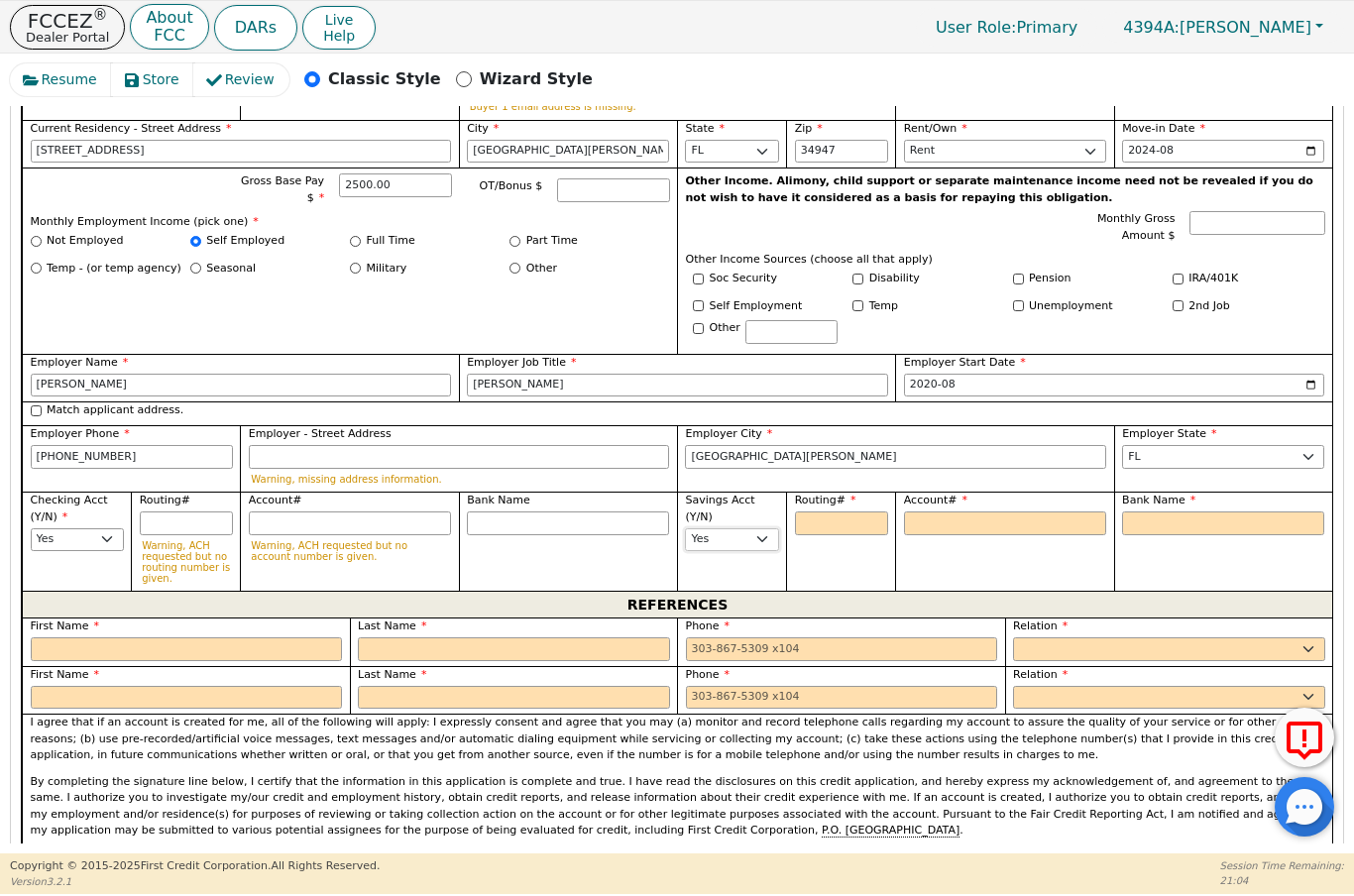
click at [759, 529] on select "Yes No" at bounding box center [732, 541] width 94 height 24
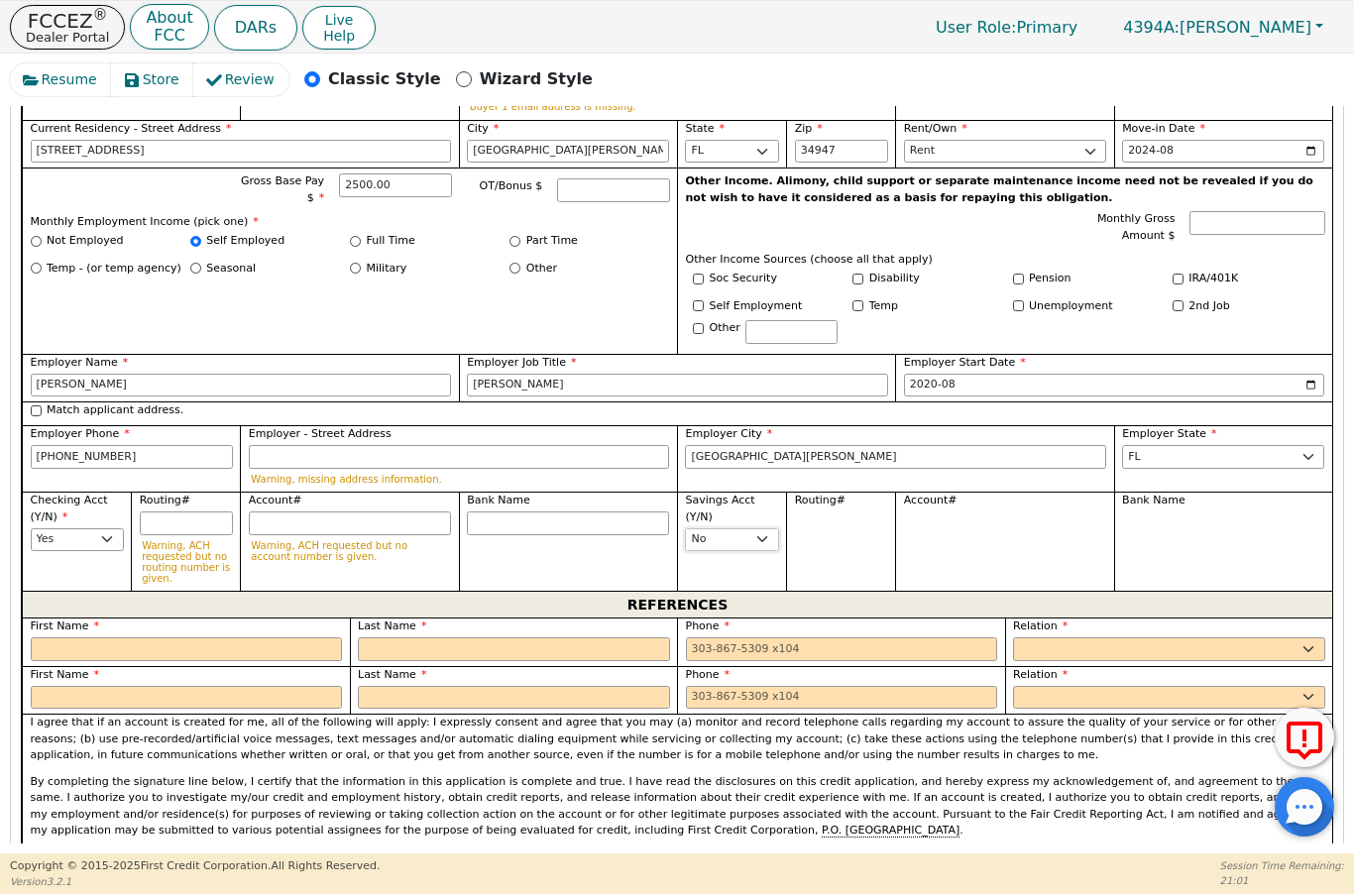
click at [767, 532] on select "Yes No" at bounding box center [732, 541] width 94 height 24
select select "y"
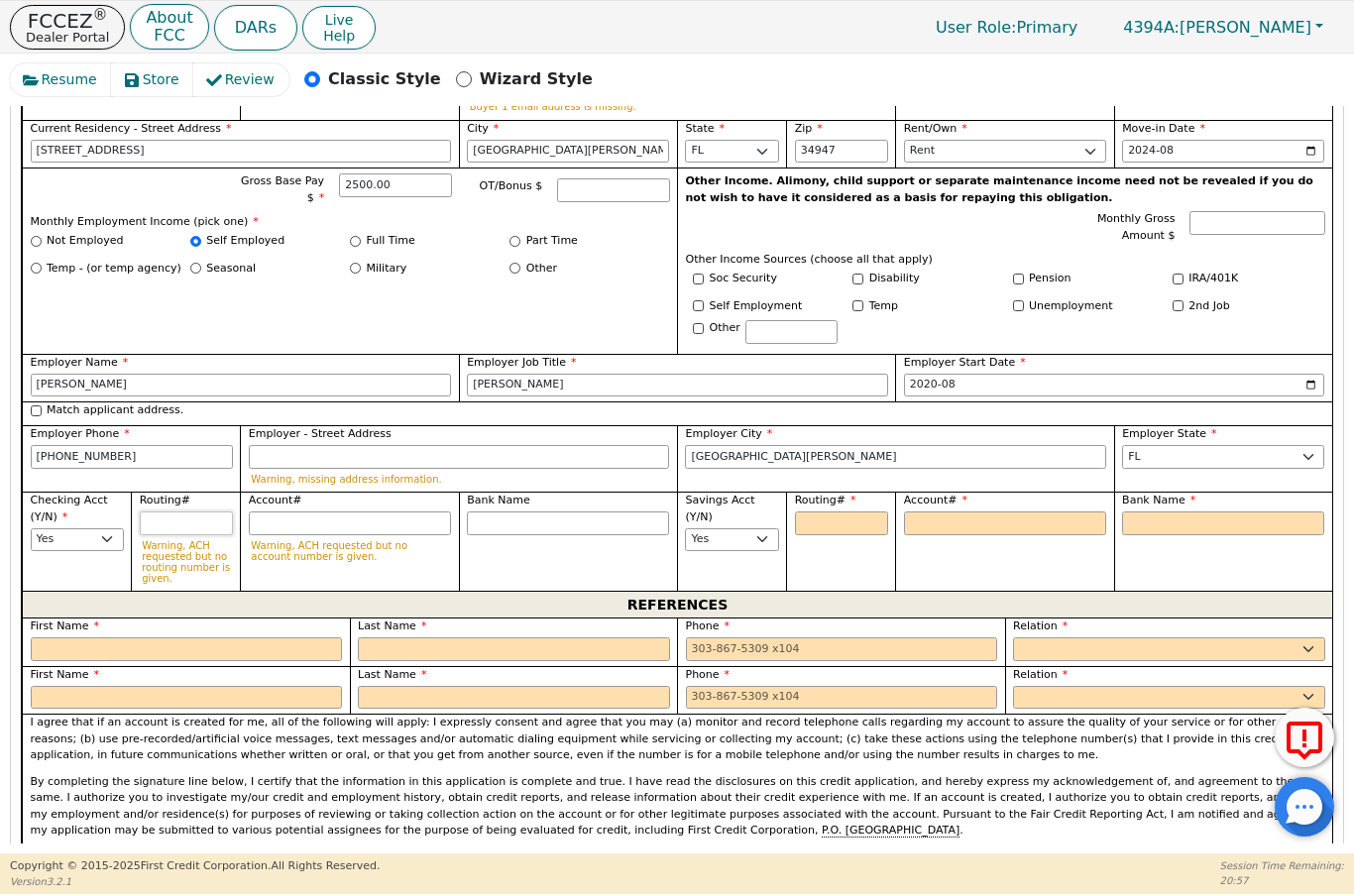
click at [173, 512] on input "Routing#" at bounding box center [186, 524] width 94 height 24
type input "2"
type input "*"
type input "26"
type input "**"
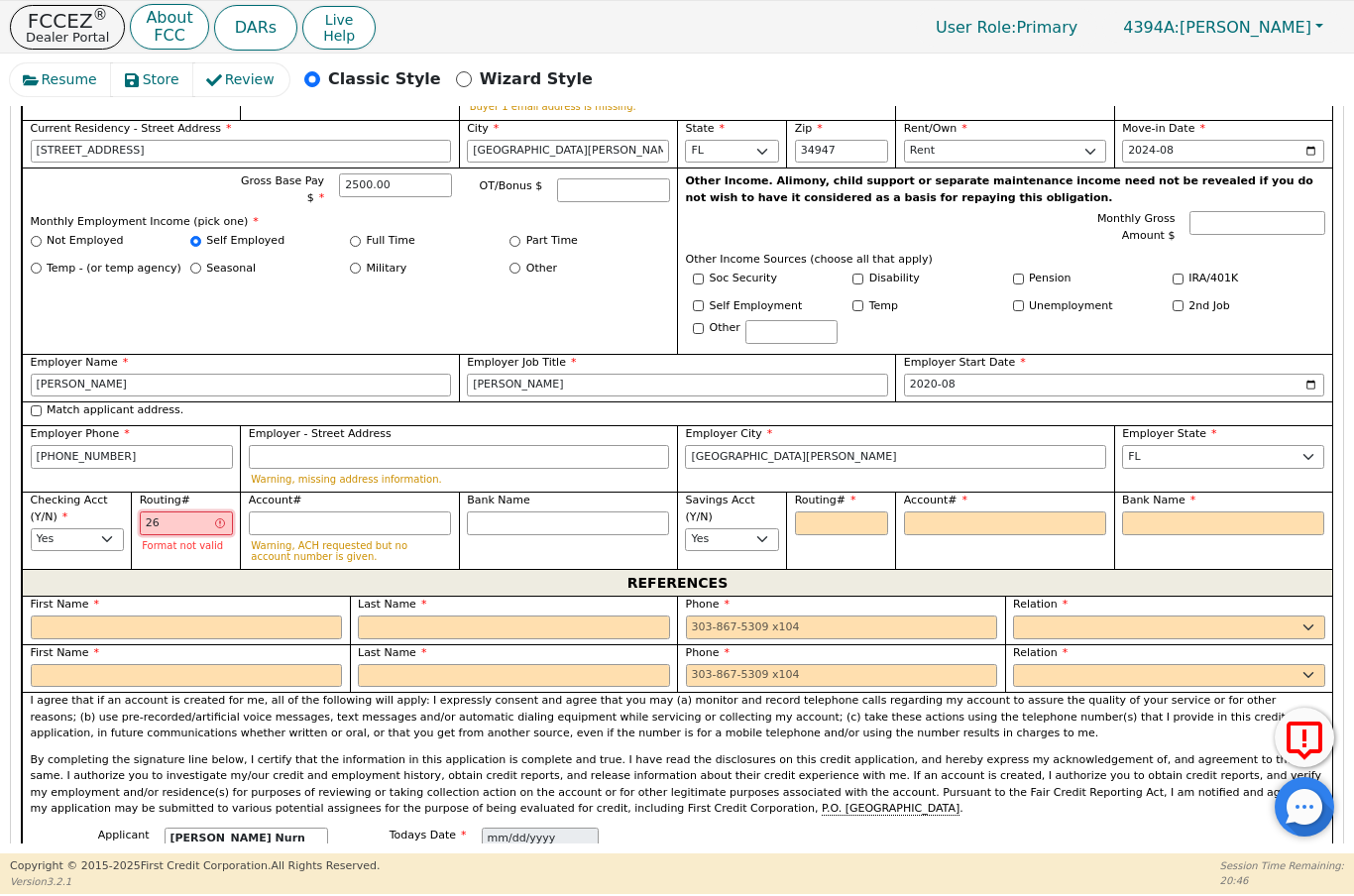
type input "267"
type input "***"
type input "2670"
type input "****"
type input "26708"
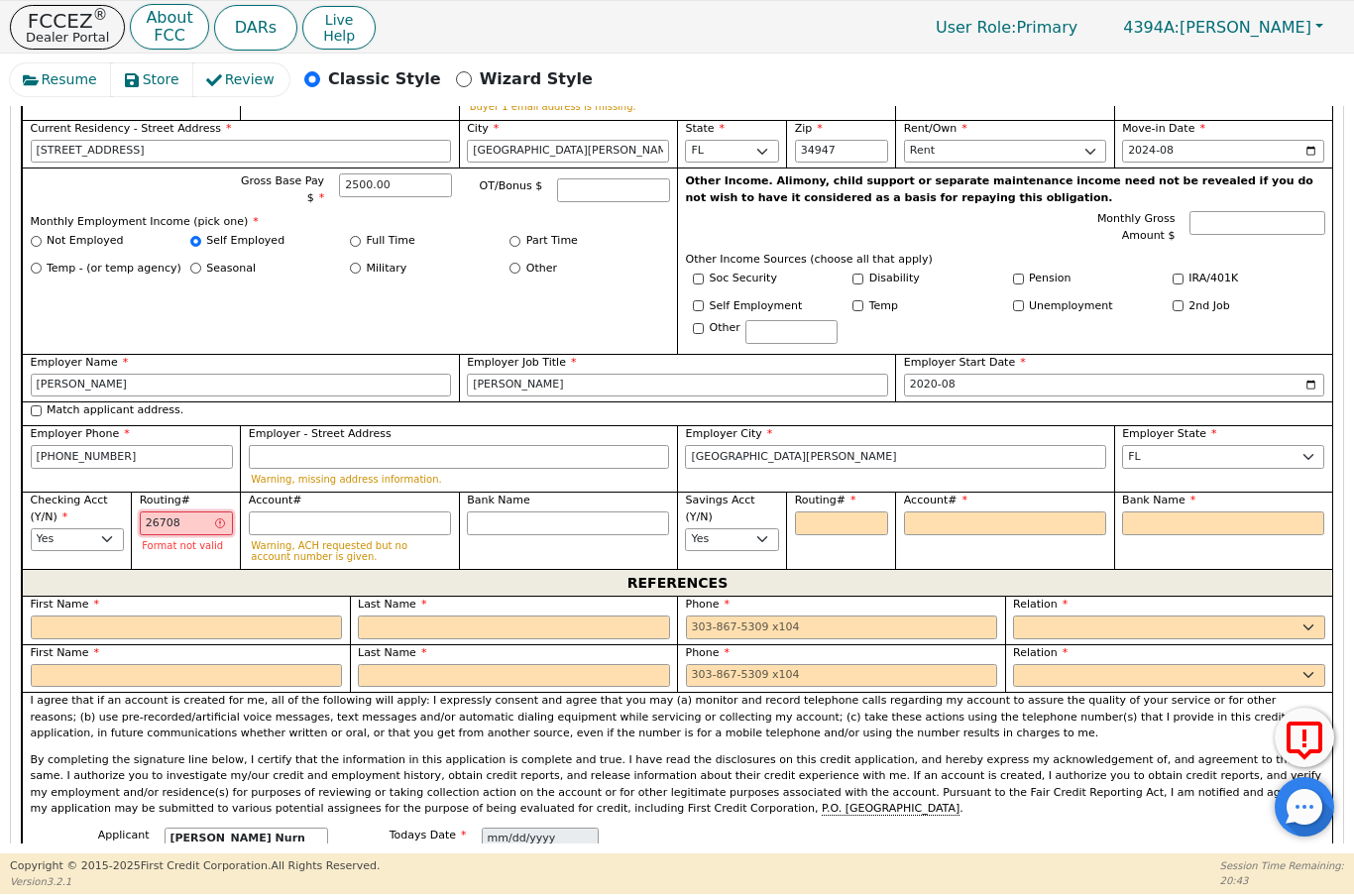
type input "*****"
type input "267084"
type input "******"
type input "2670841"
type input "*******"
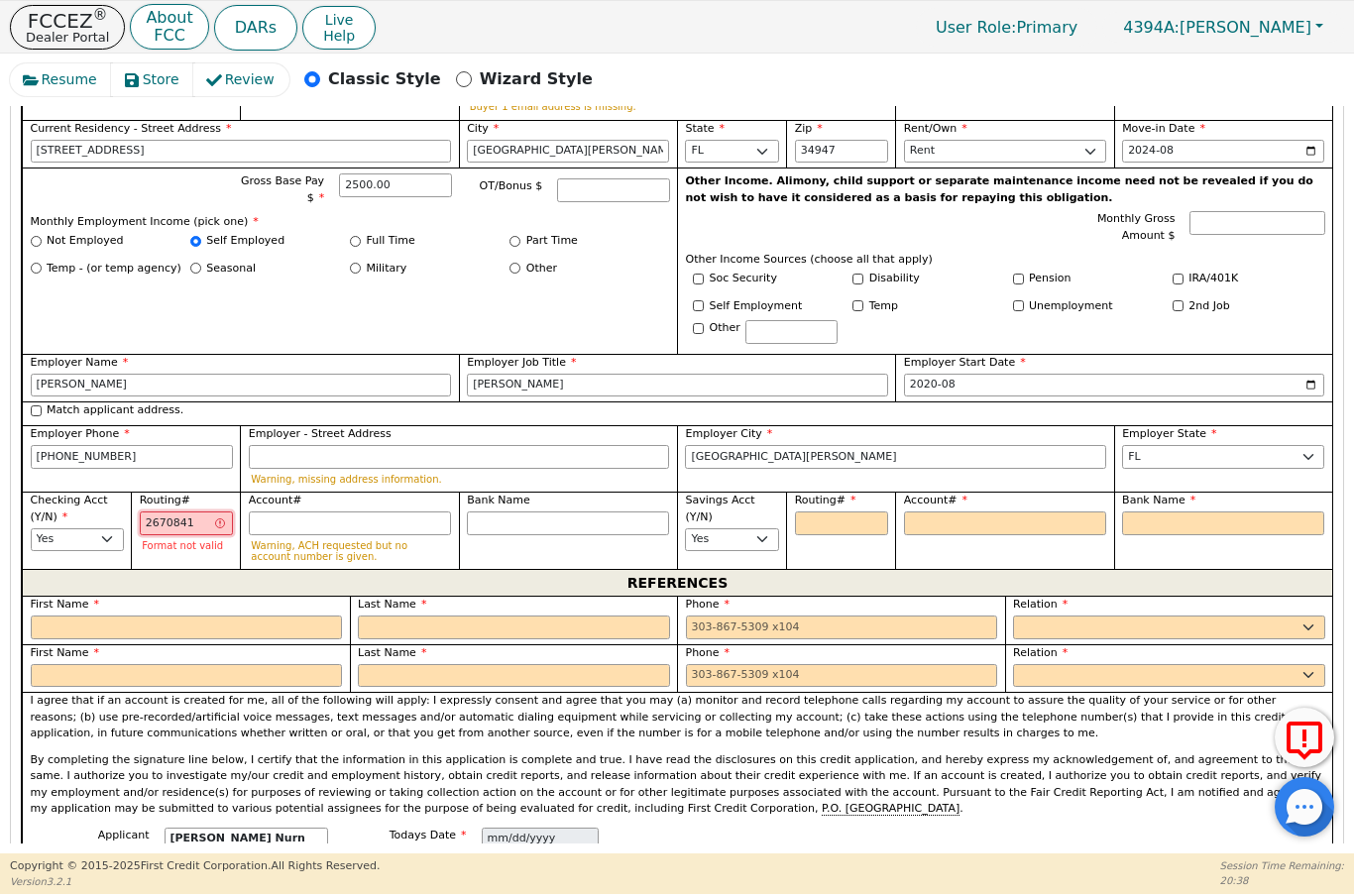
type input "26708413"
type input "********"
type input "267084131"
type input "*********"
click at [335, 522] on input "Account#" at bounding box center [349, 524] width 202 height 24
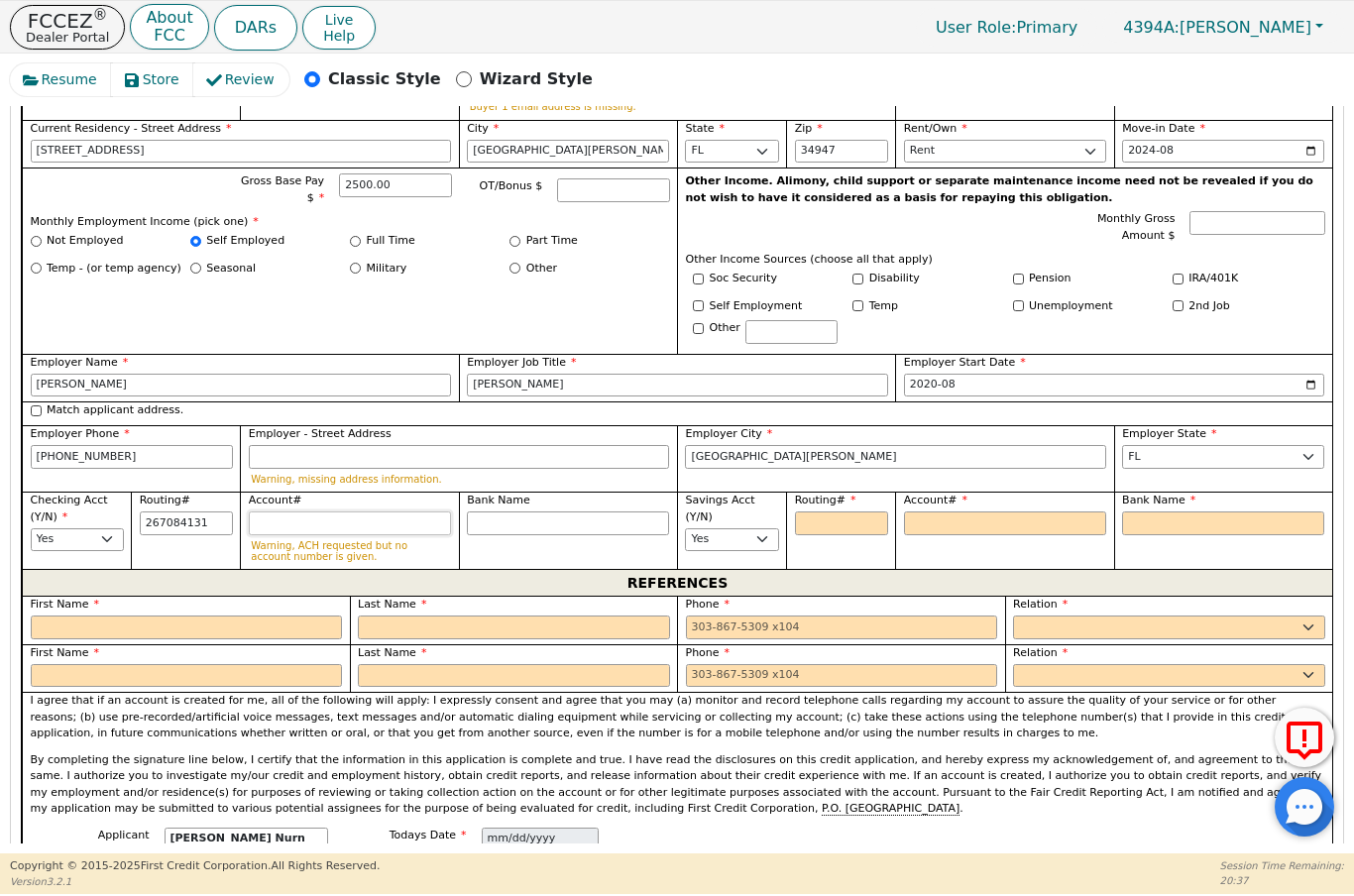
type input "*********"
type input "7"
type input "*"
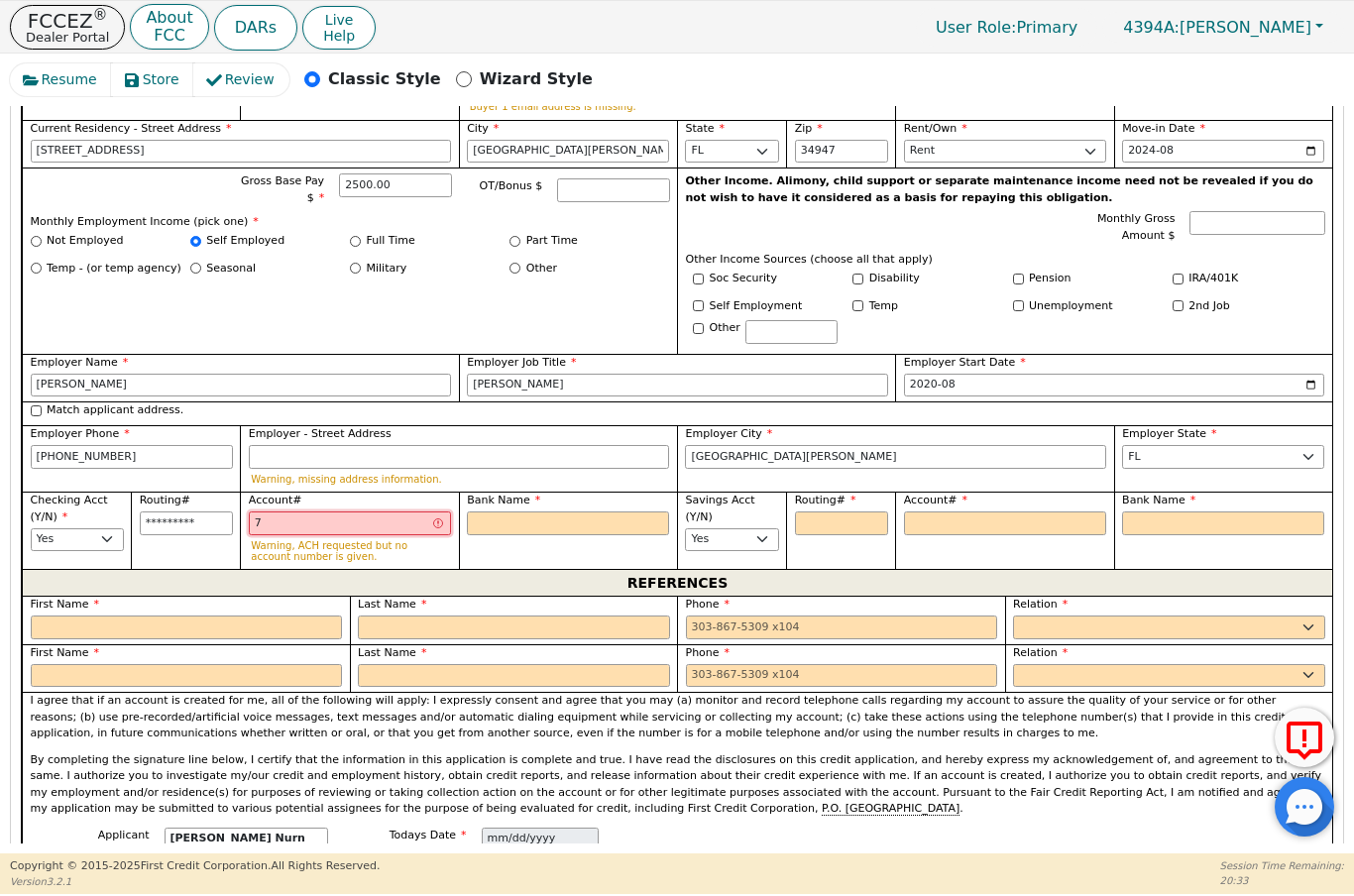
type input "75"
type input "**"
type input "750"
type input "***"
type input "7500"
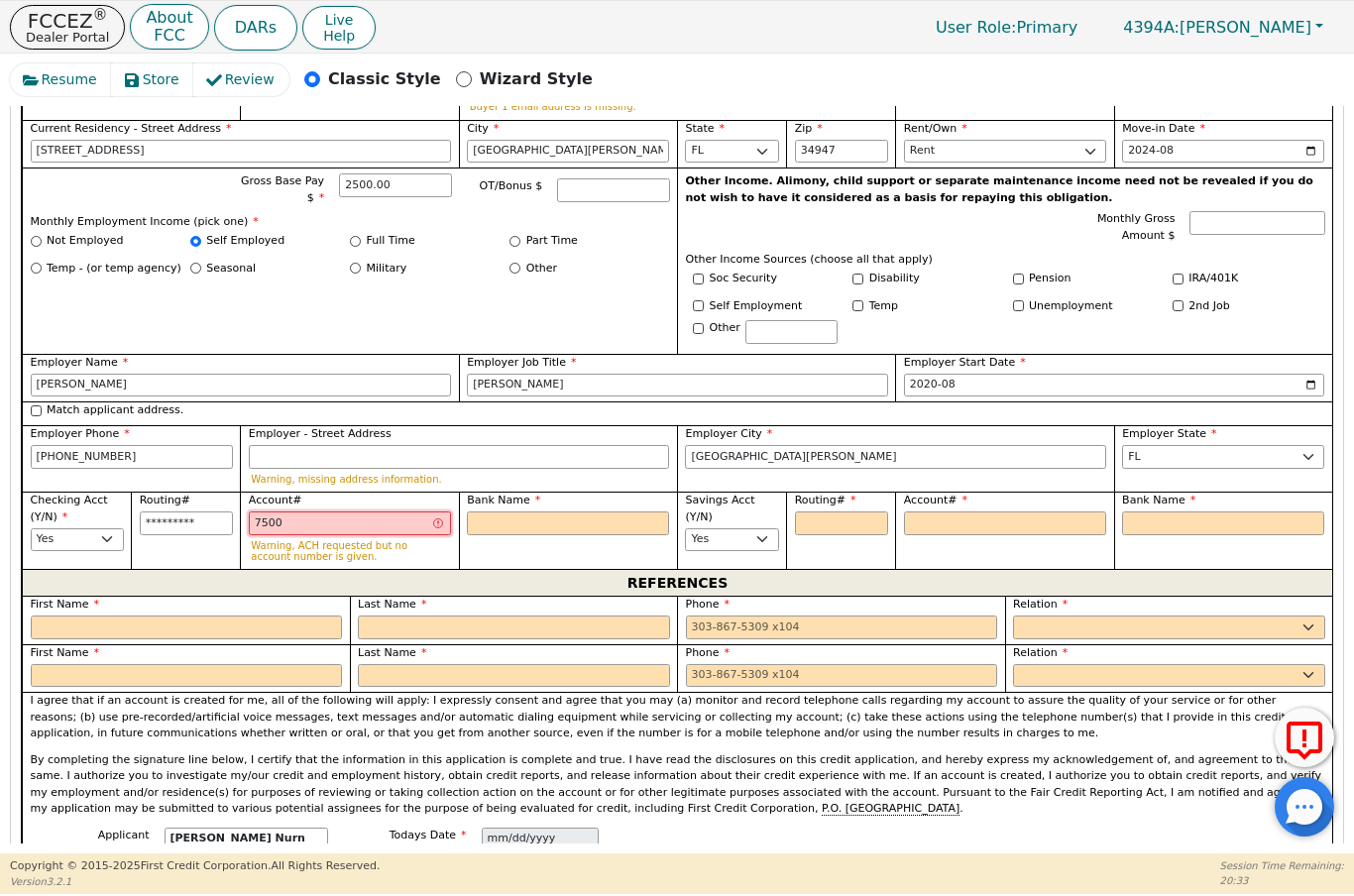
type input "****"
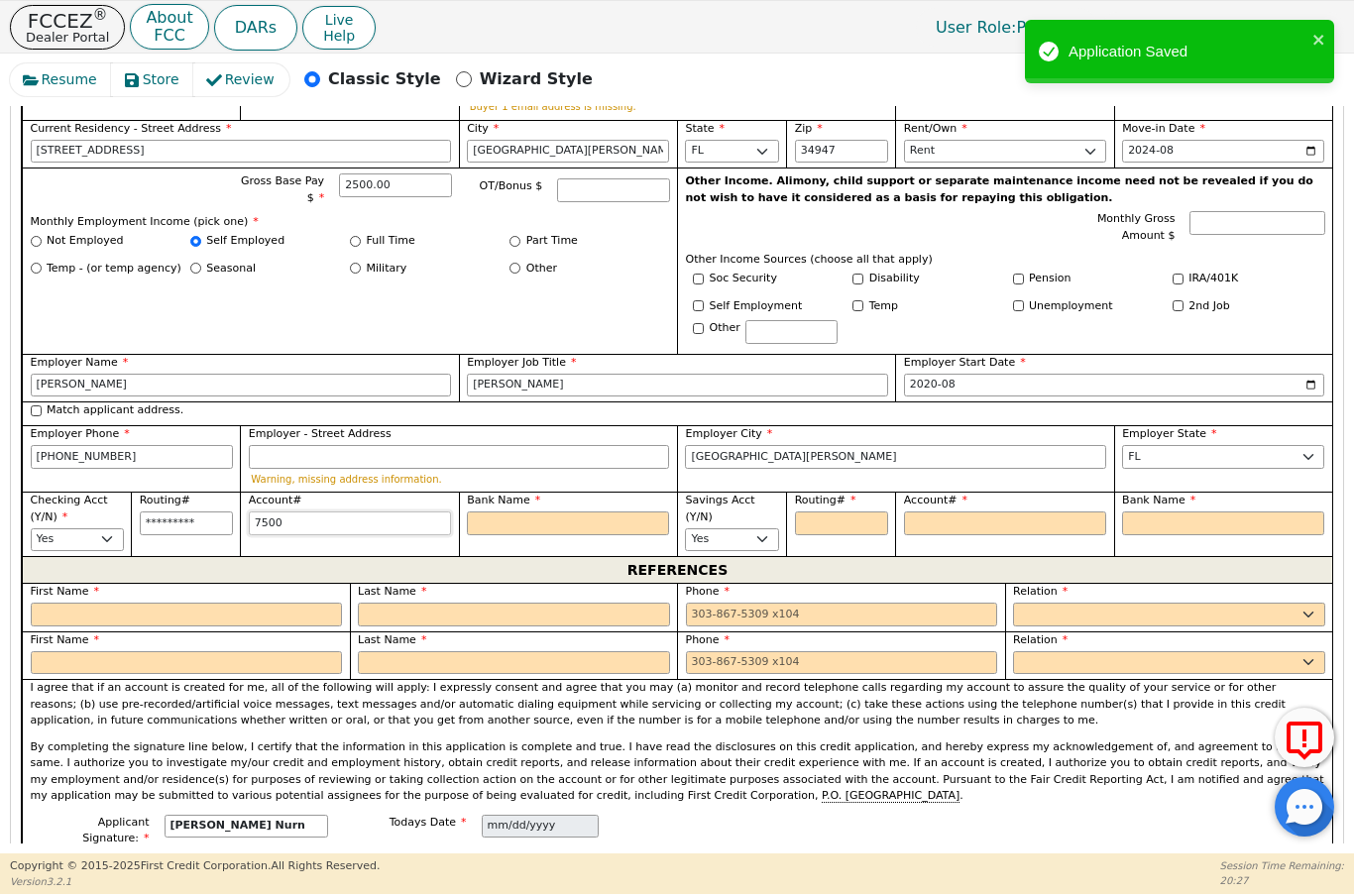
type input "75004"
type input "*****"
type input "750045"
type input "******"
type input "7500457"
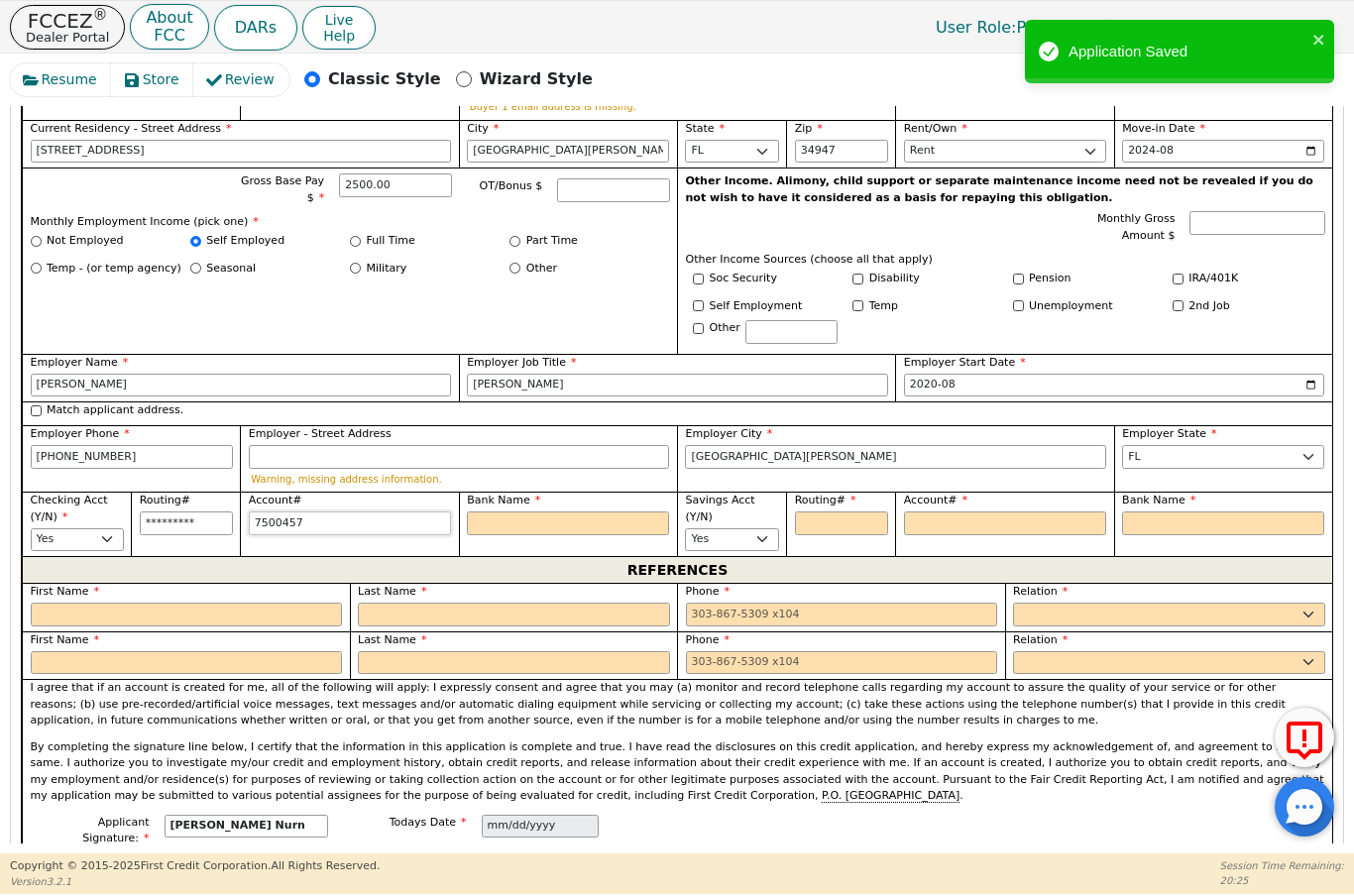
type input "*******"
type input "75004578"
type input "********"
type input "750045786"
type input "*********"
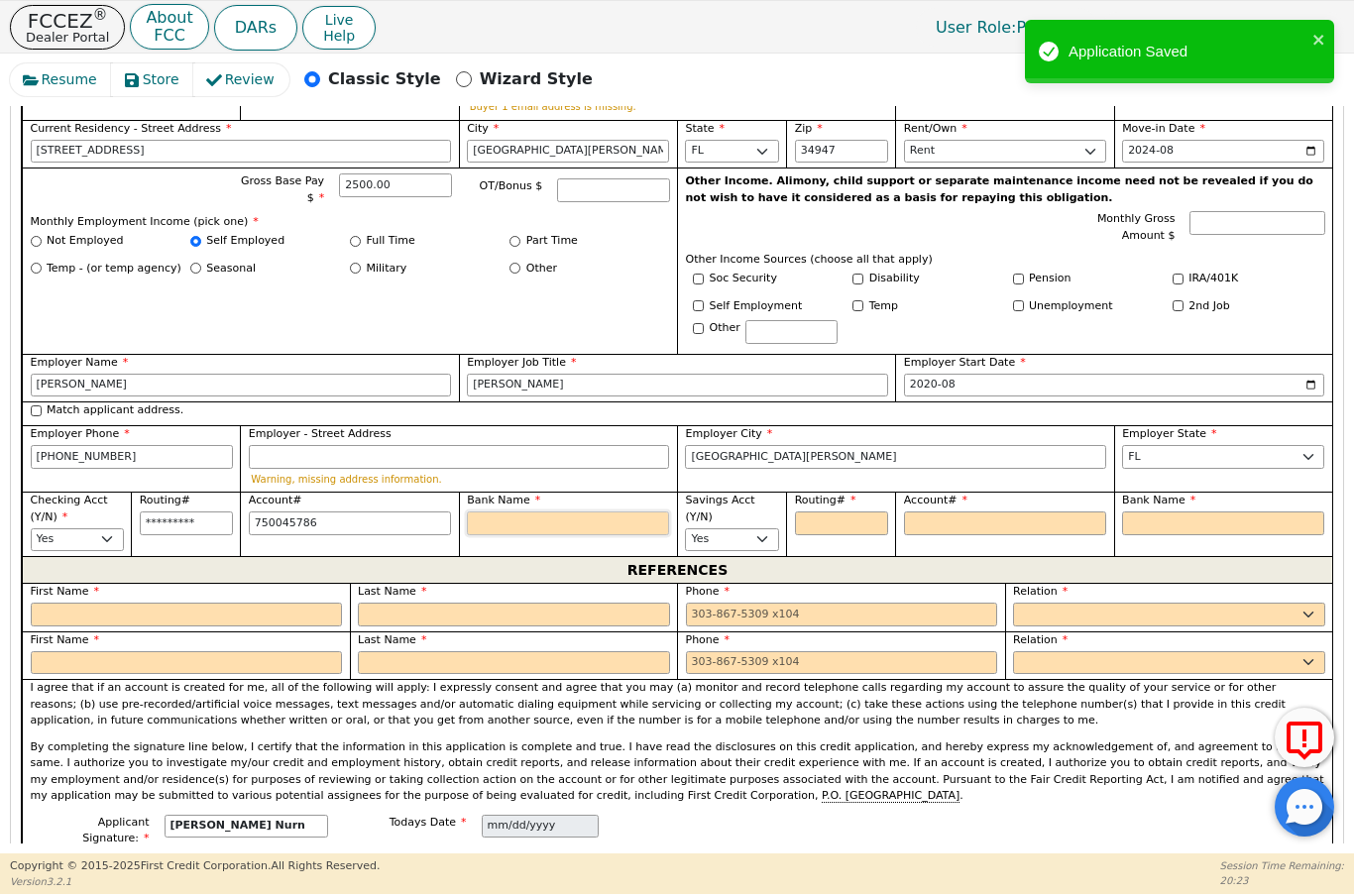
click at [553, 516] on input "Bank Name" at bounding box center [567, 524] width 202 height 24
type input "*********"
type input "C"
type input "Ch"
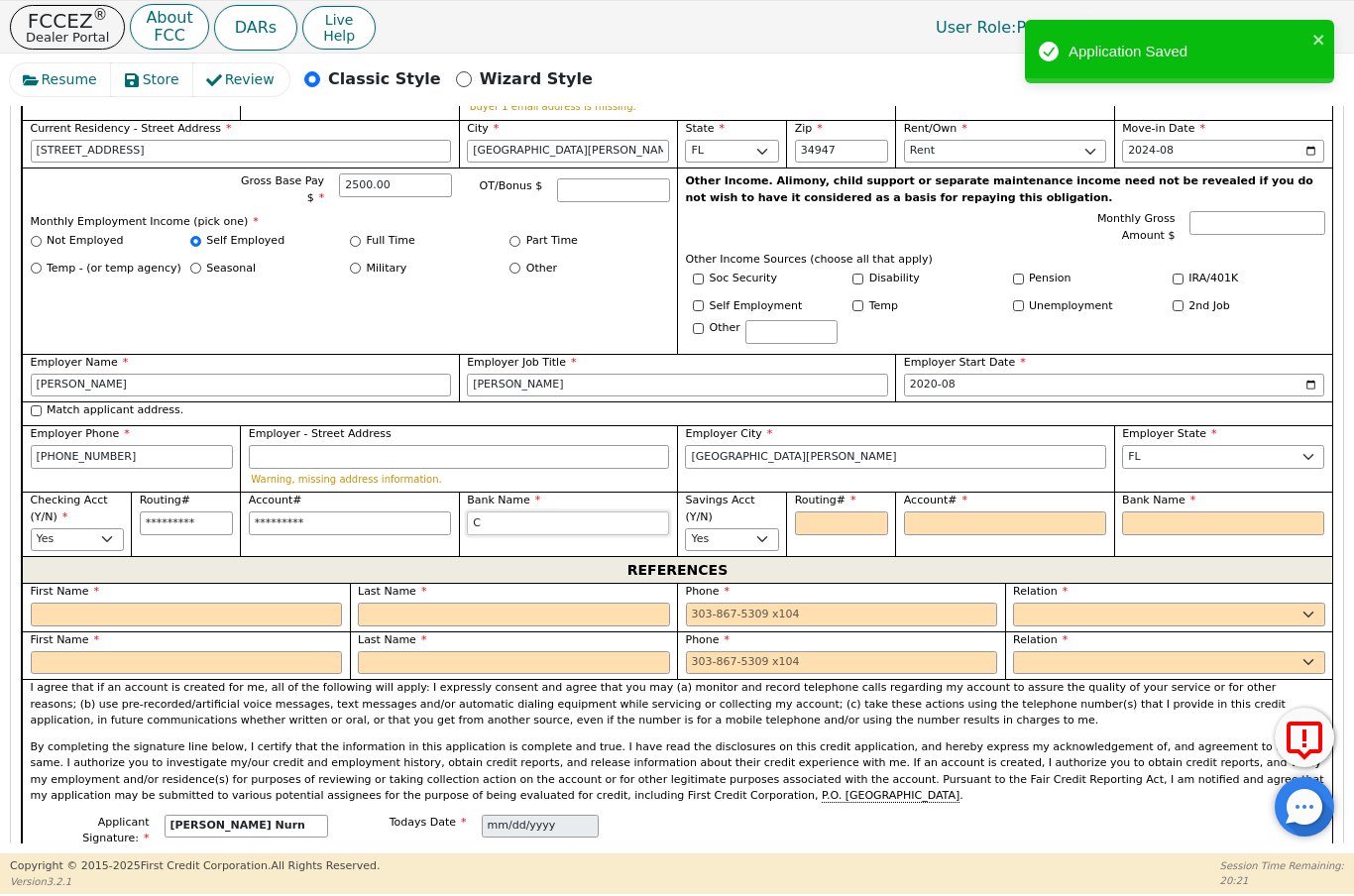
type input "Ch"
type input "Cha"
type input "[PERSON_NAME]"
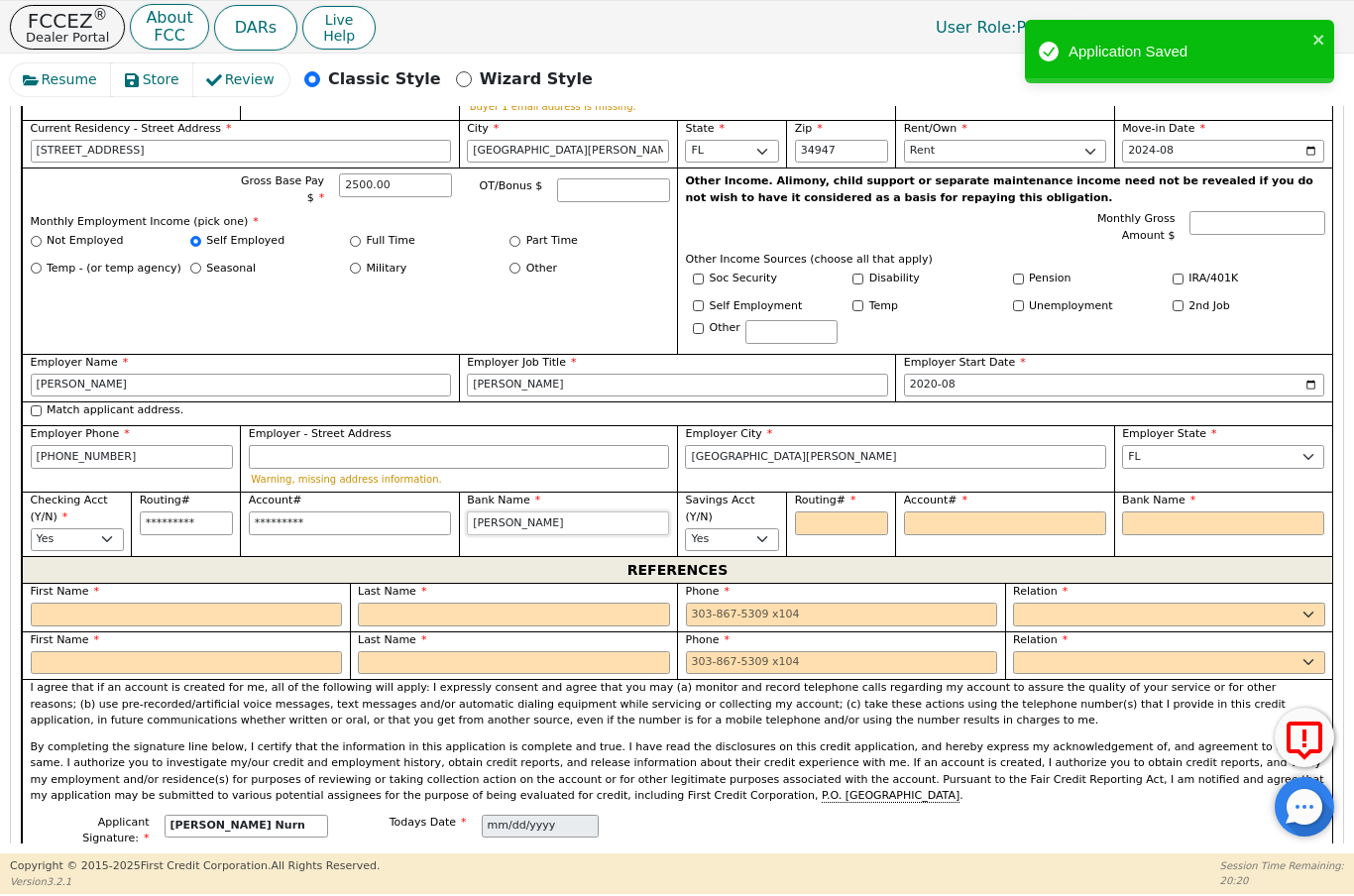
type input "Chase"
click at [847, 516] on input "Routing#" at bounding box center [842, 524] width 94 height 24
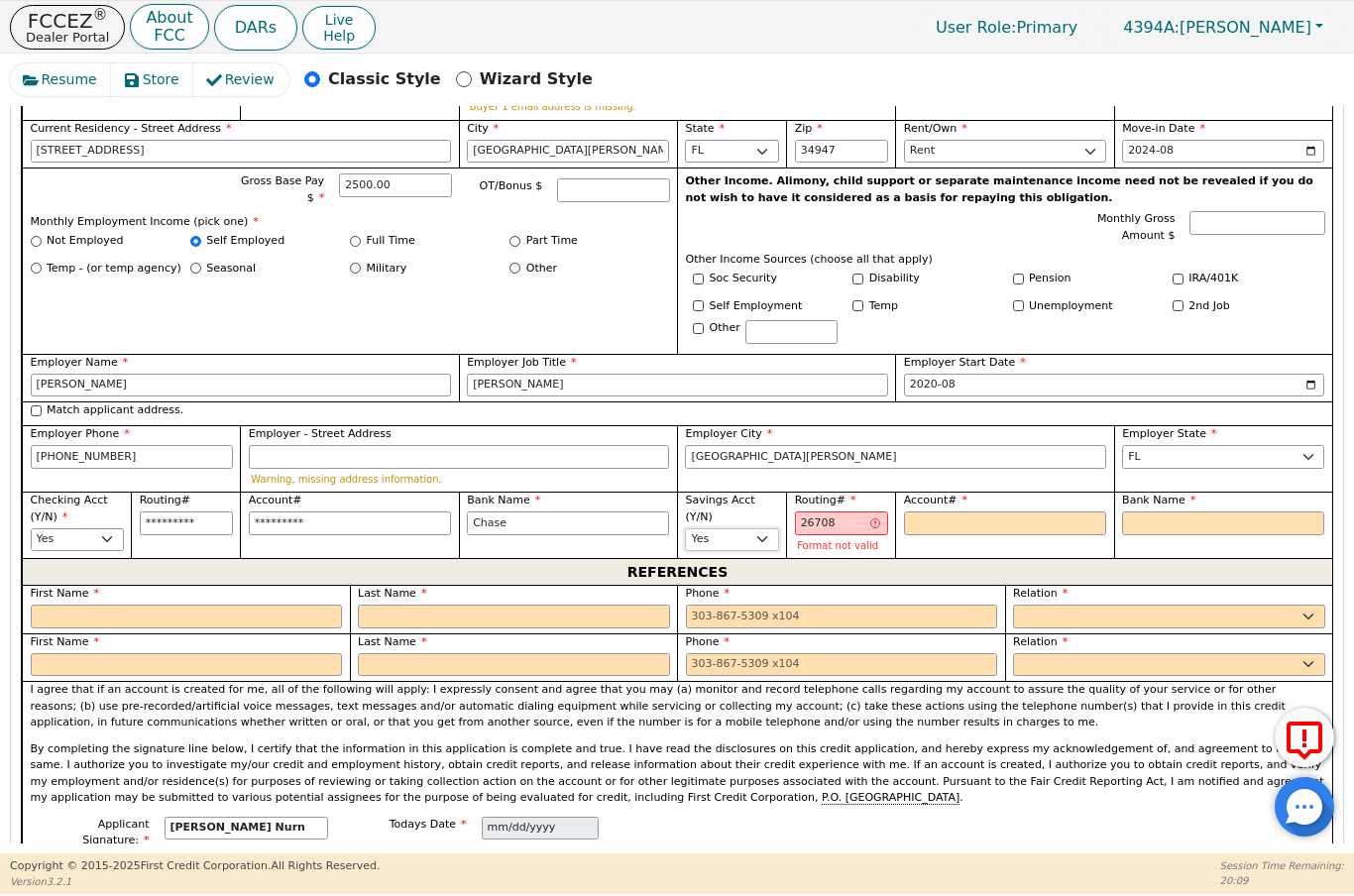
click at [763, 529] on select "Yes No" at bounding box center [732, 541] width 94 height 24
type input "*****"
select select "n"
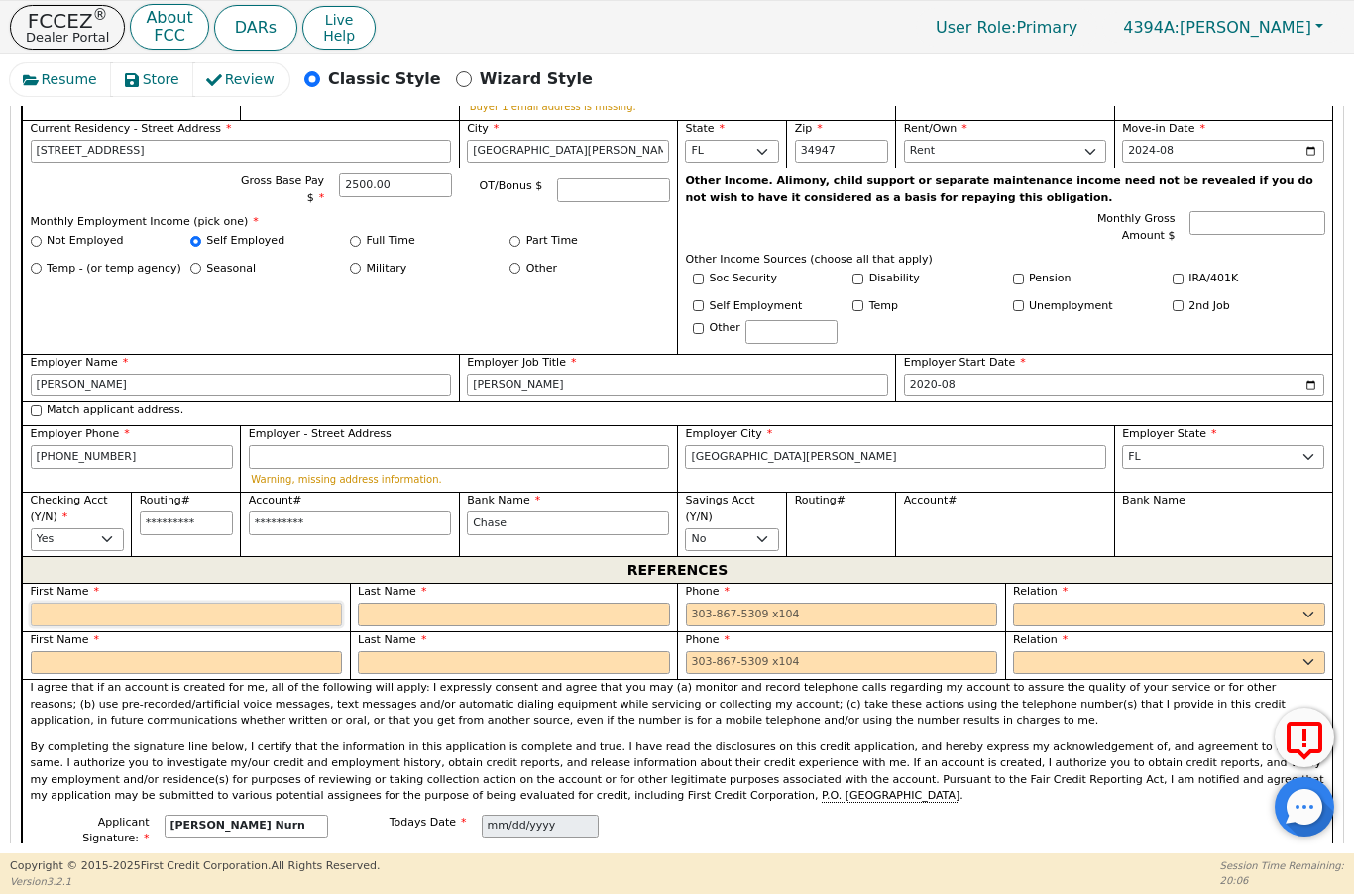
click at [193, 602] on input "text" at bounding box center [187, 614] width 313 height 24
type input "[PERSON_NAME]"
type input "Oriental"
click at [704, 611] on input "tel" at bounding box center [842, 614] width 313 height 24
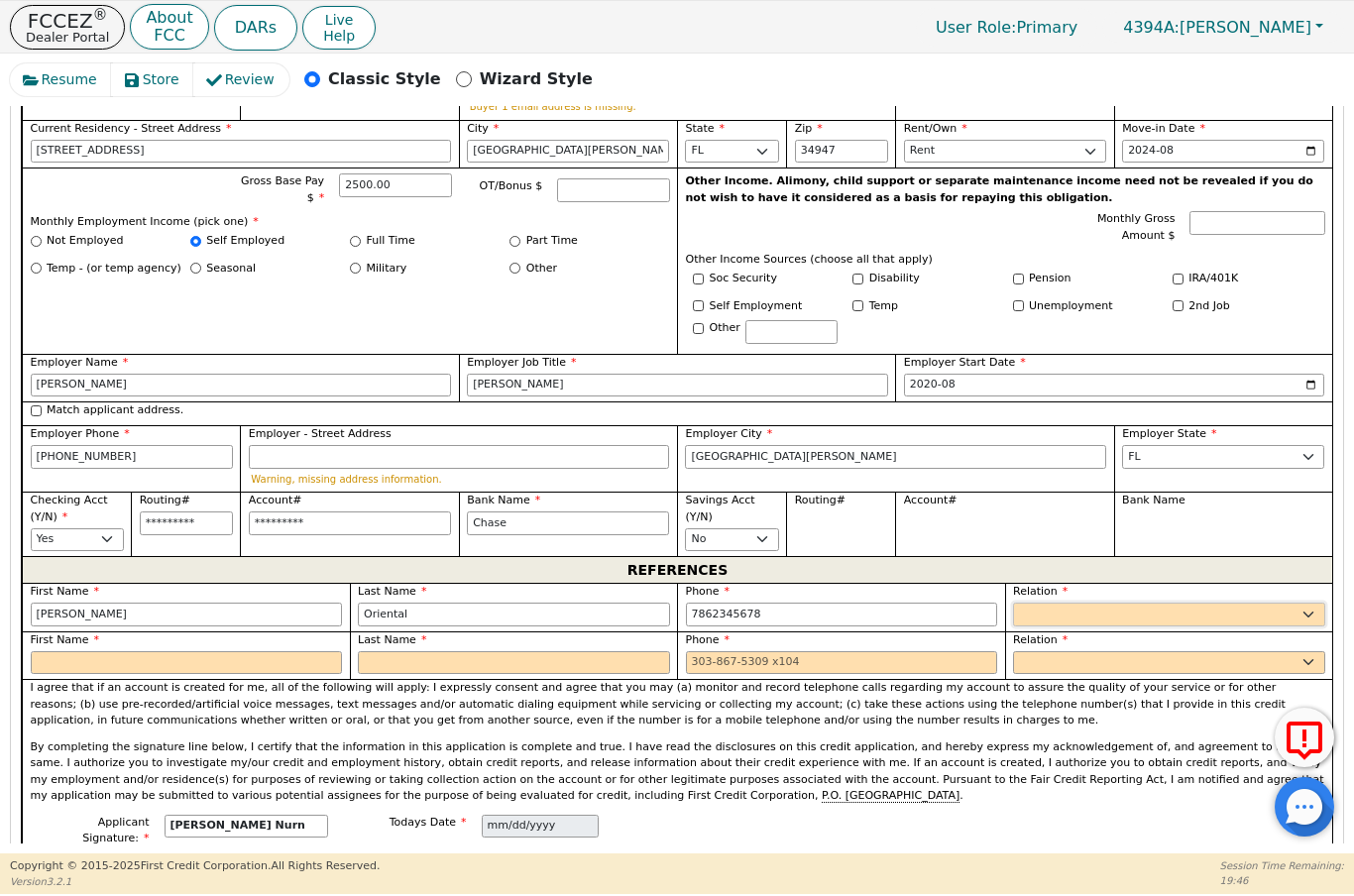
click at [1162, 610] on select "FATHER MOTHER SISTER BROTHER DAUGHTER SON CO-WORKER NEIGHBOR FRIEND COUSIN G-MO…" at bounding box center [1170, 614] width 313 height 24
type input "[PHONE_NUMBER]"
select select "FRIEND"
click at [133, 653] on input "text" at bounding box center [187, 663] width 313 height 24
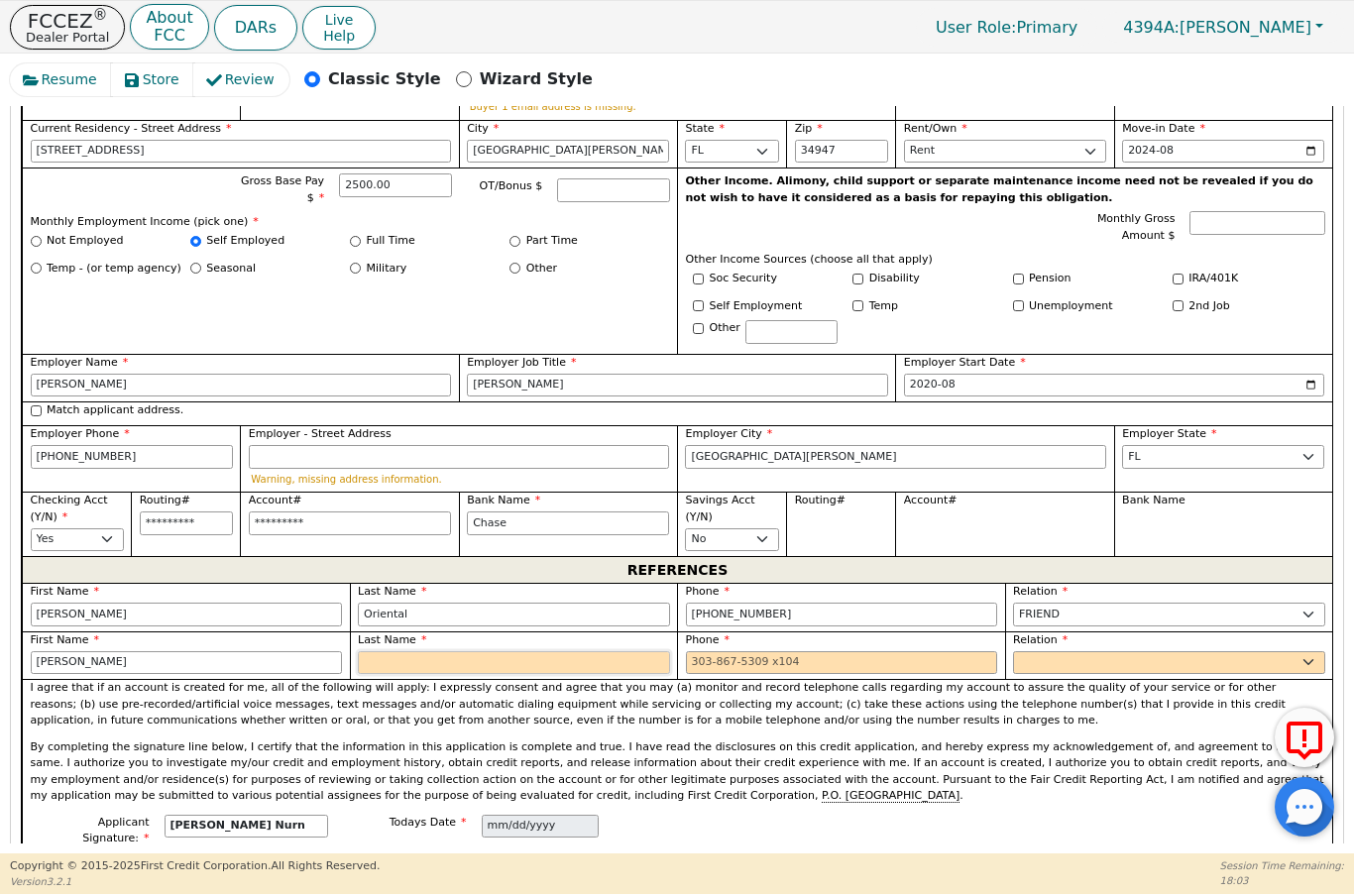
type input "[PERSON_NAME]"
click at [789, 657] on input "tel" at bounding box center [842, 663] width 313 height 24
type input "[PERSON_NAME]"
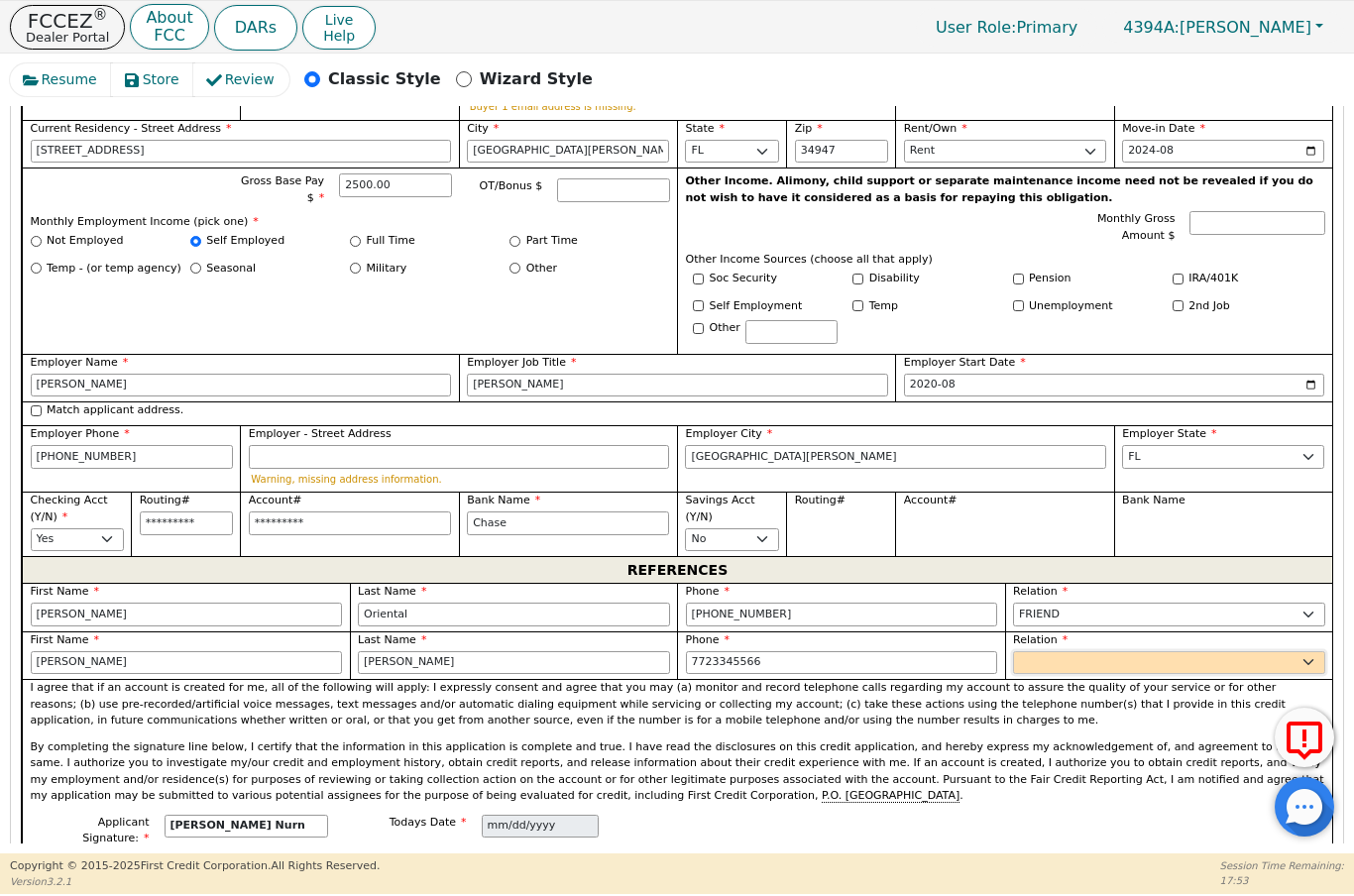
click at [1154, 651] on select "FATHER MOTHER SISTER BROTHER DAUGHTER SON CO-WORKER NEIGHBOR FRIEND COUSIN G-MO…" at bounding box center [1170, 663] width 313 height 24
type input "[PHONE_NUMBER]"
select select "MOTHER"
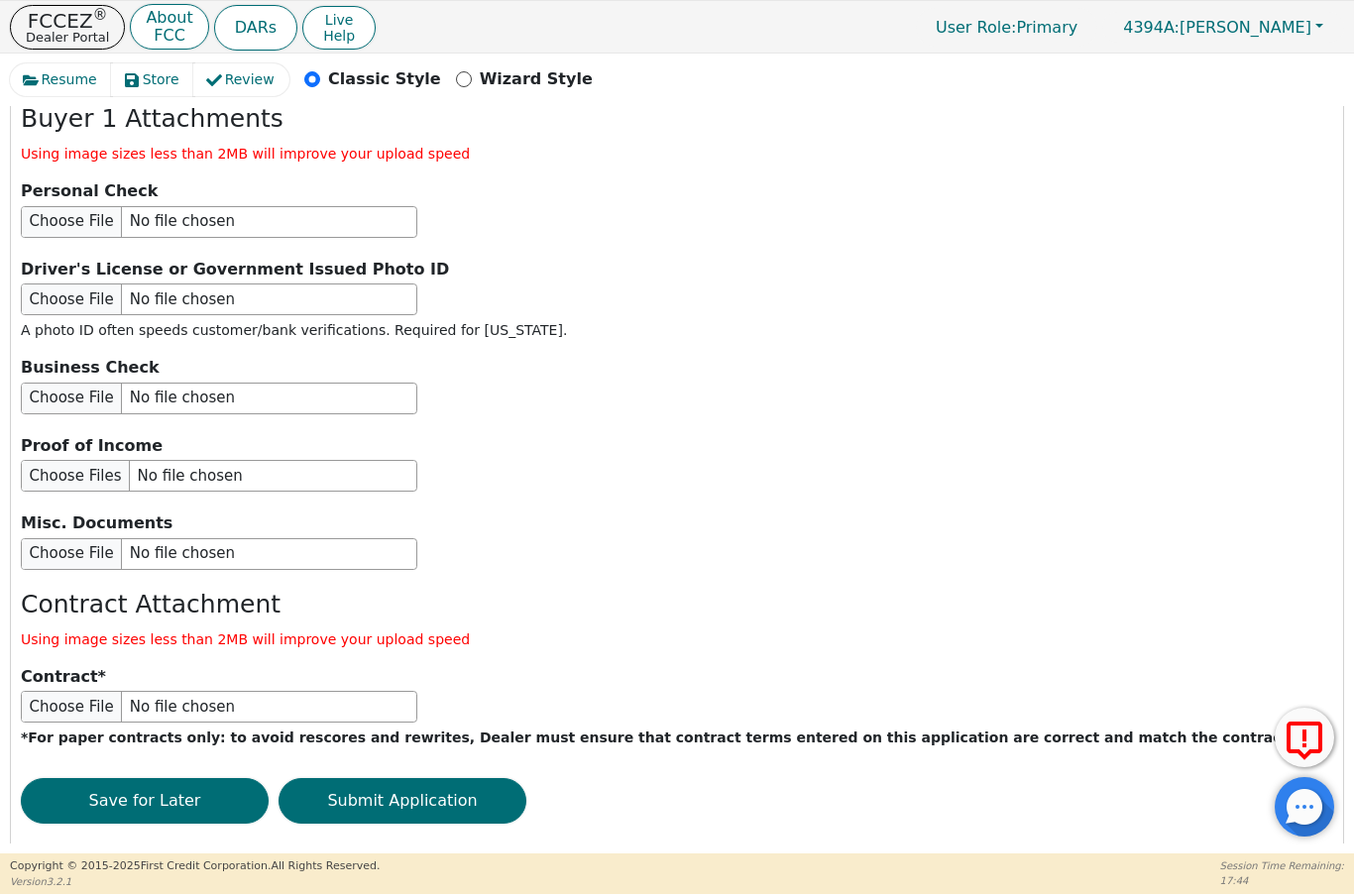
scroll to position [2359, 0]
click at [419, 780] on button "Submit Application" at bounding box center [402, 802] width 248 height 46
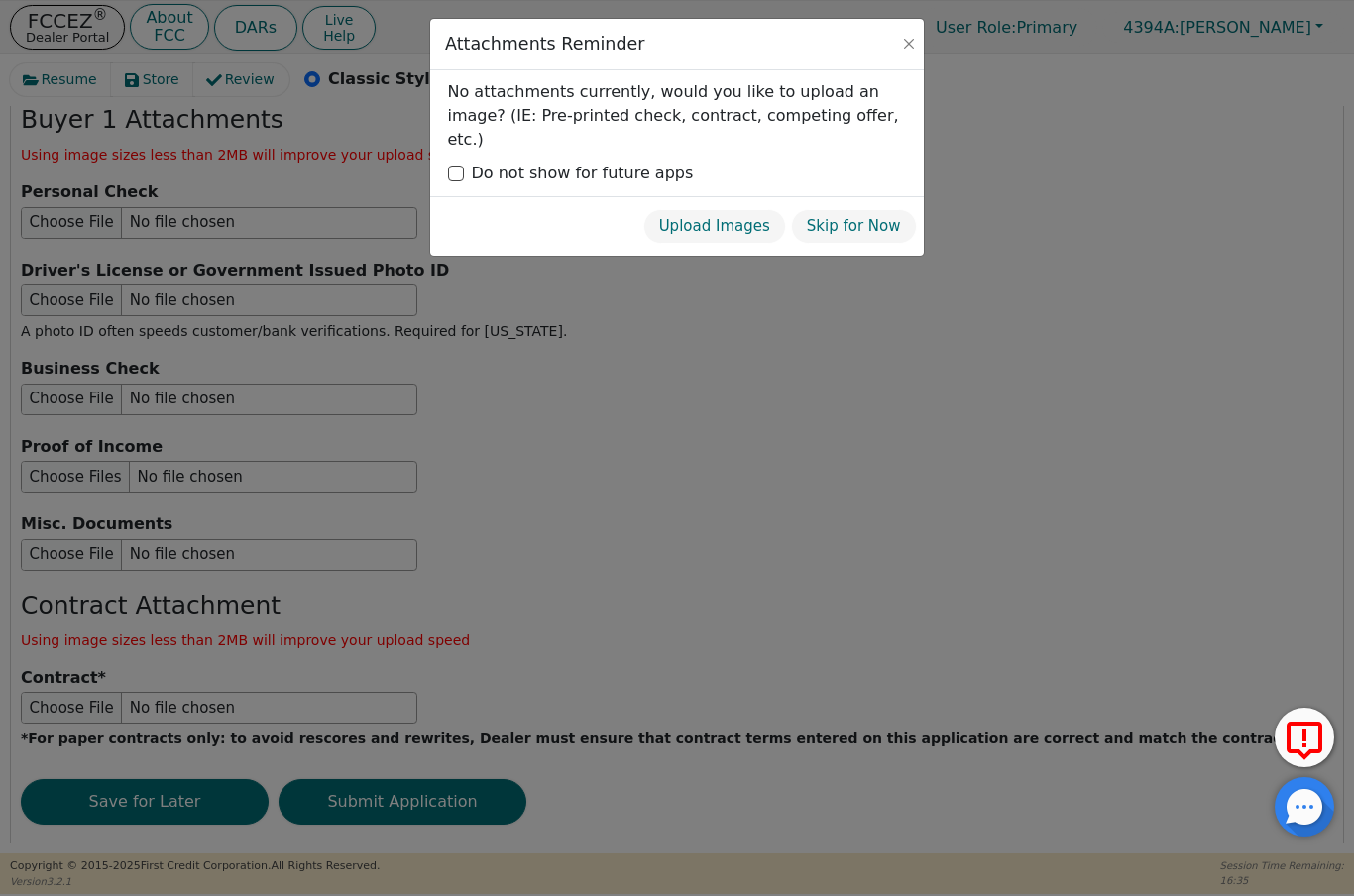
click at [857, 209] on button "Skip for Now" at bounding box center [854, 226] width 125 height 35
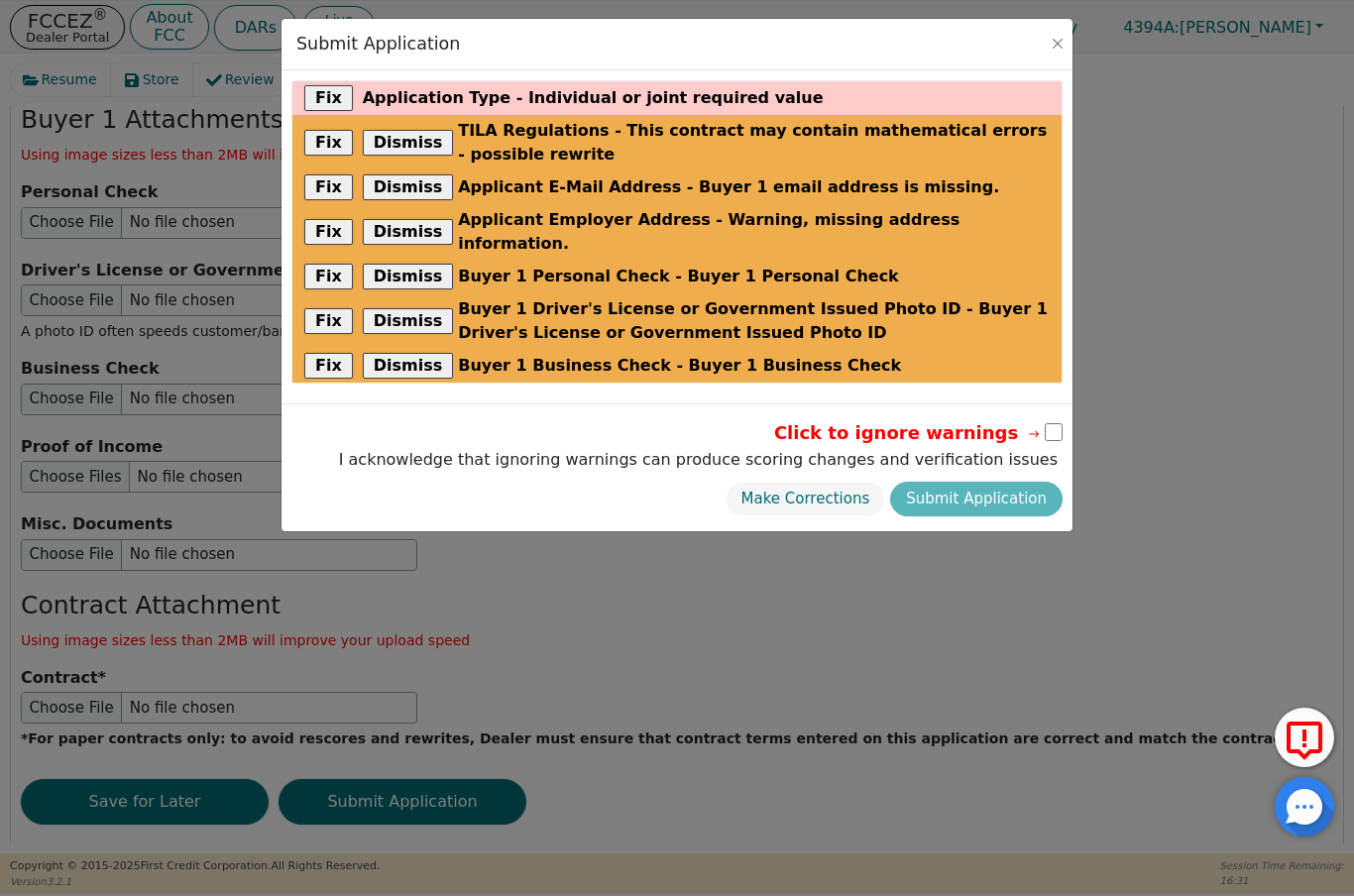
click at [321, 97] on button "Fix" at bounding box center [329, 99] width 49 height 26
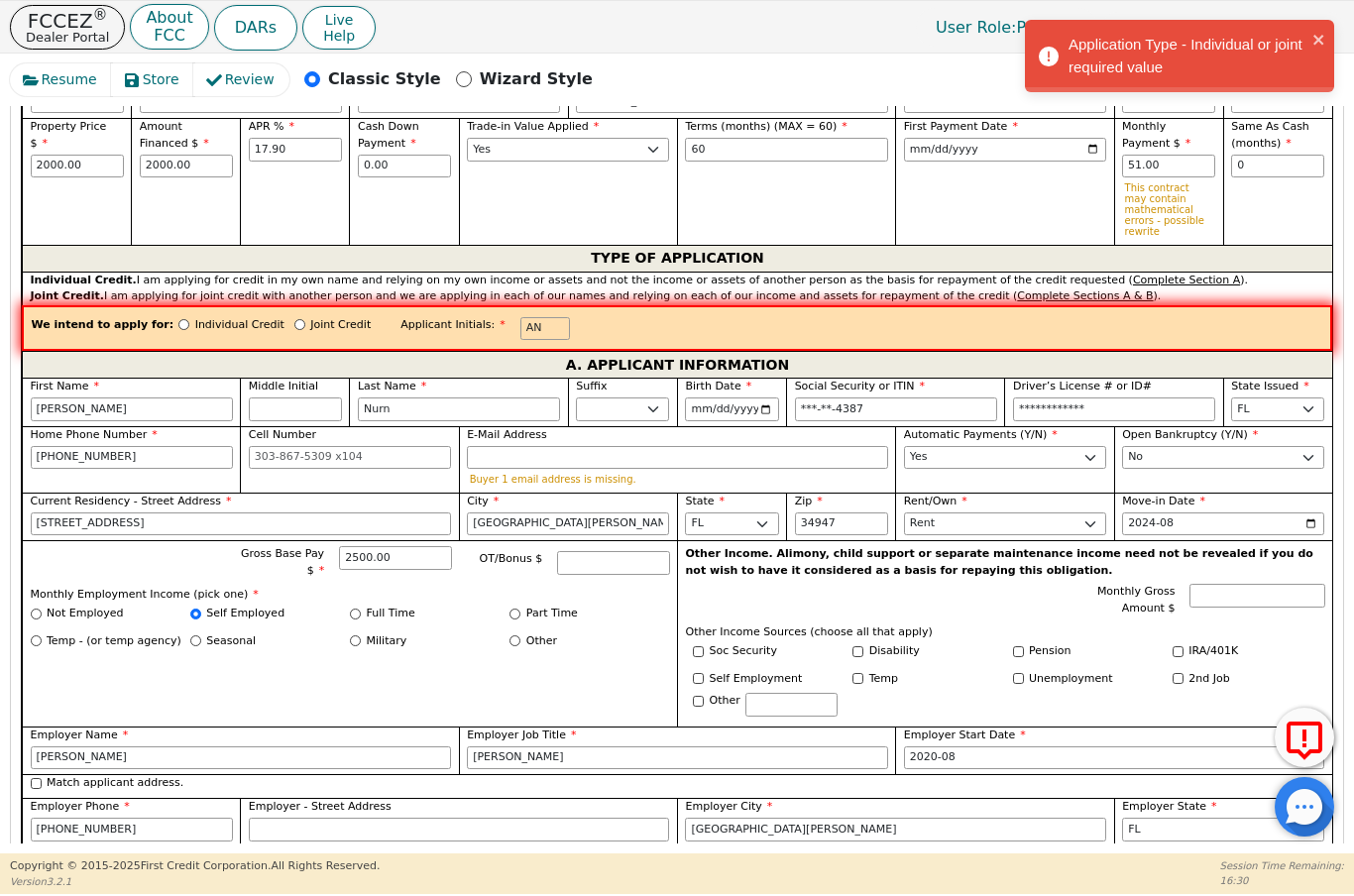
scroll to position [647, 0]
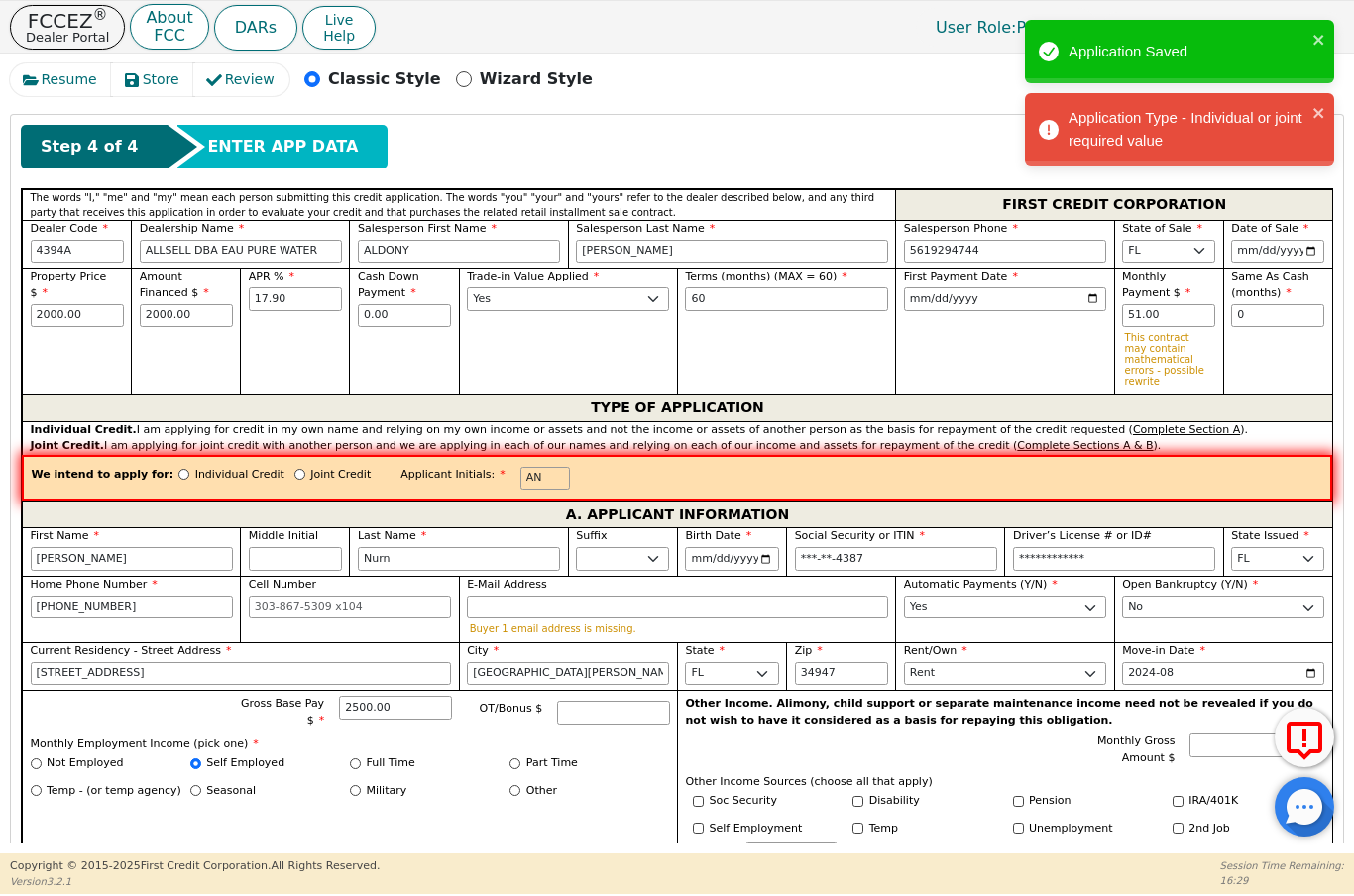
click at [178, 473] on input "Individual Credit" at bounding box center [183, 474] width 11 height 11
radio input "true"
click at [757, 338] on div "Terms (months) (MAX = 60) 60" at bounding box center [786, 331] width 218 height 126
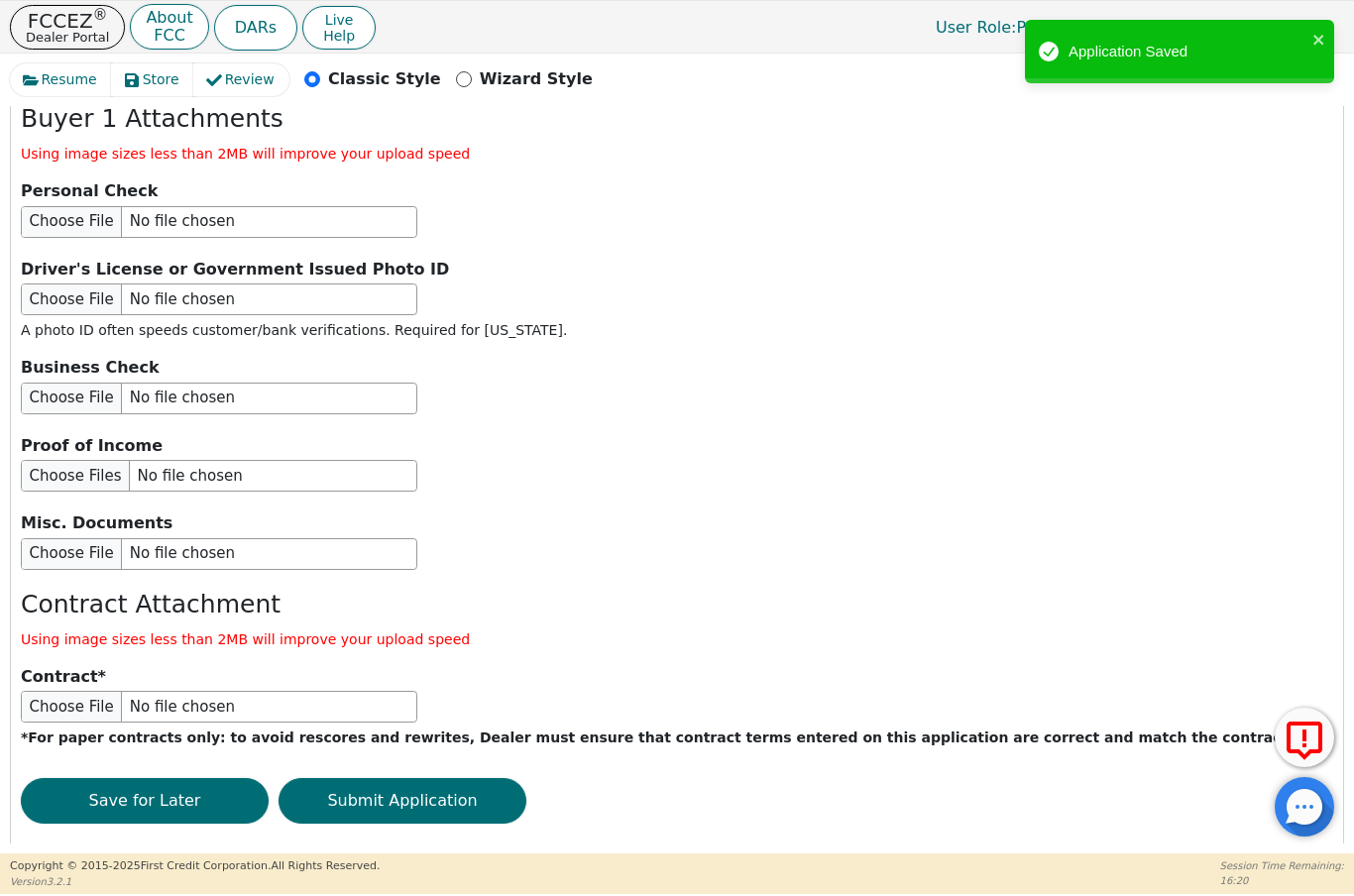
scroll to position [2359, 0]
click at [465, 780] on button "Submit Application" at bounding box center [402, 802] width 248 height 46
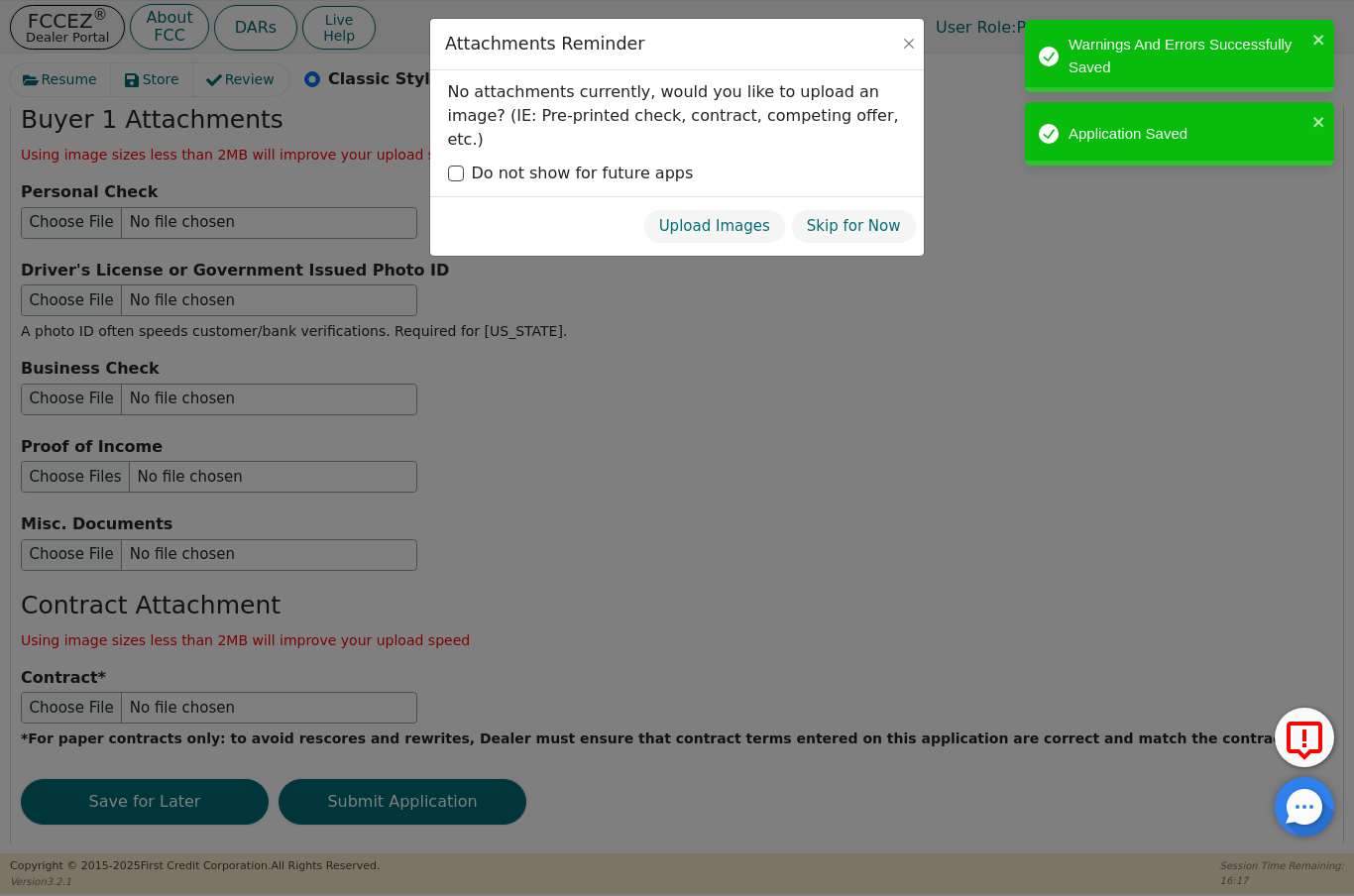
click at [844, 209] on button "Skip for Now" at bounding box center [854, 226] width 125 height 35
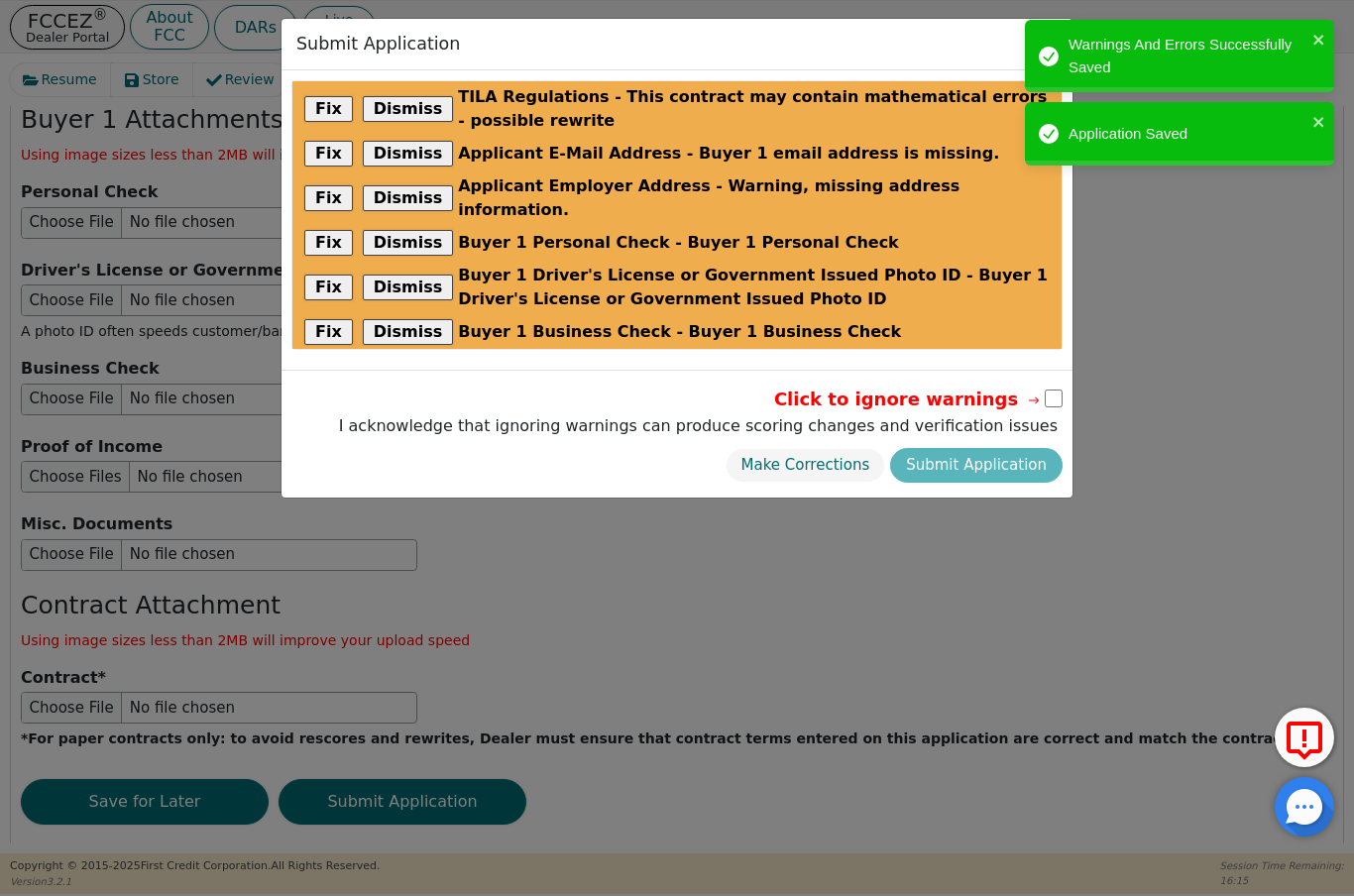
click at [406, 113] on button "Dismiss" at bounding box center [408, 110] width 92 height 26
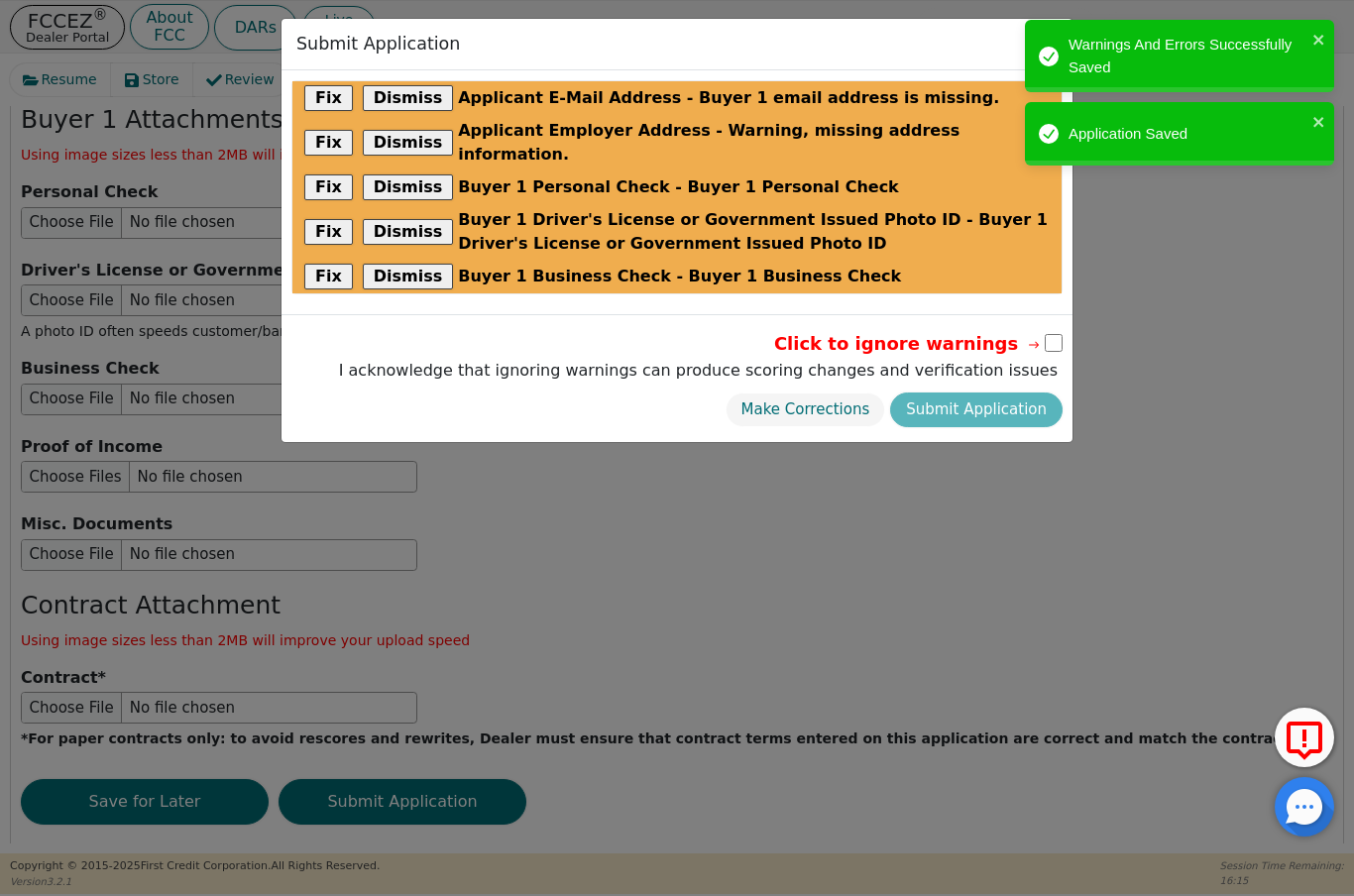
click at [405, 113] on div "Fix Dismiss Applicant E-Mail Address - Buyer 1 email address is missing." at bounding box center [677, 99] width 770 height 34
click at [392, 110] on button "Dismiss" at bounding box center [408, 99] width 92 height 26
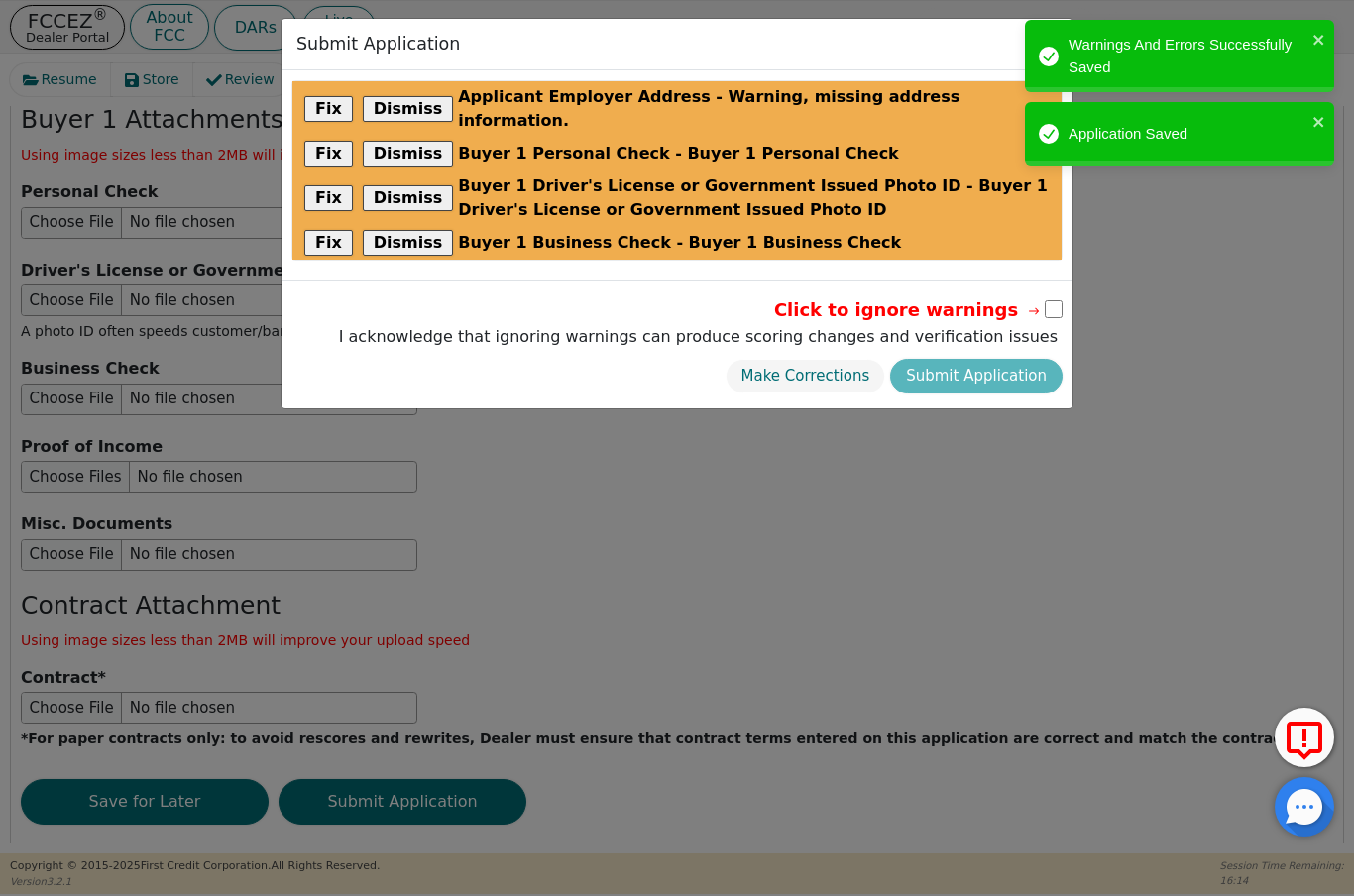
click at [399, 136] on div "Fix Dismiss Buyer 1 Personal Check - Buyer 1 Personal Check" at bounding box center [677, 153] width 770 height 34
click at [414, 109] on button "Dismiss" at bounding box center [408, 110] width 92 height 26
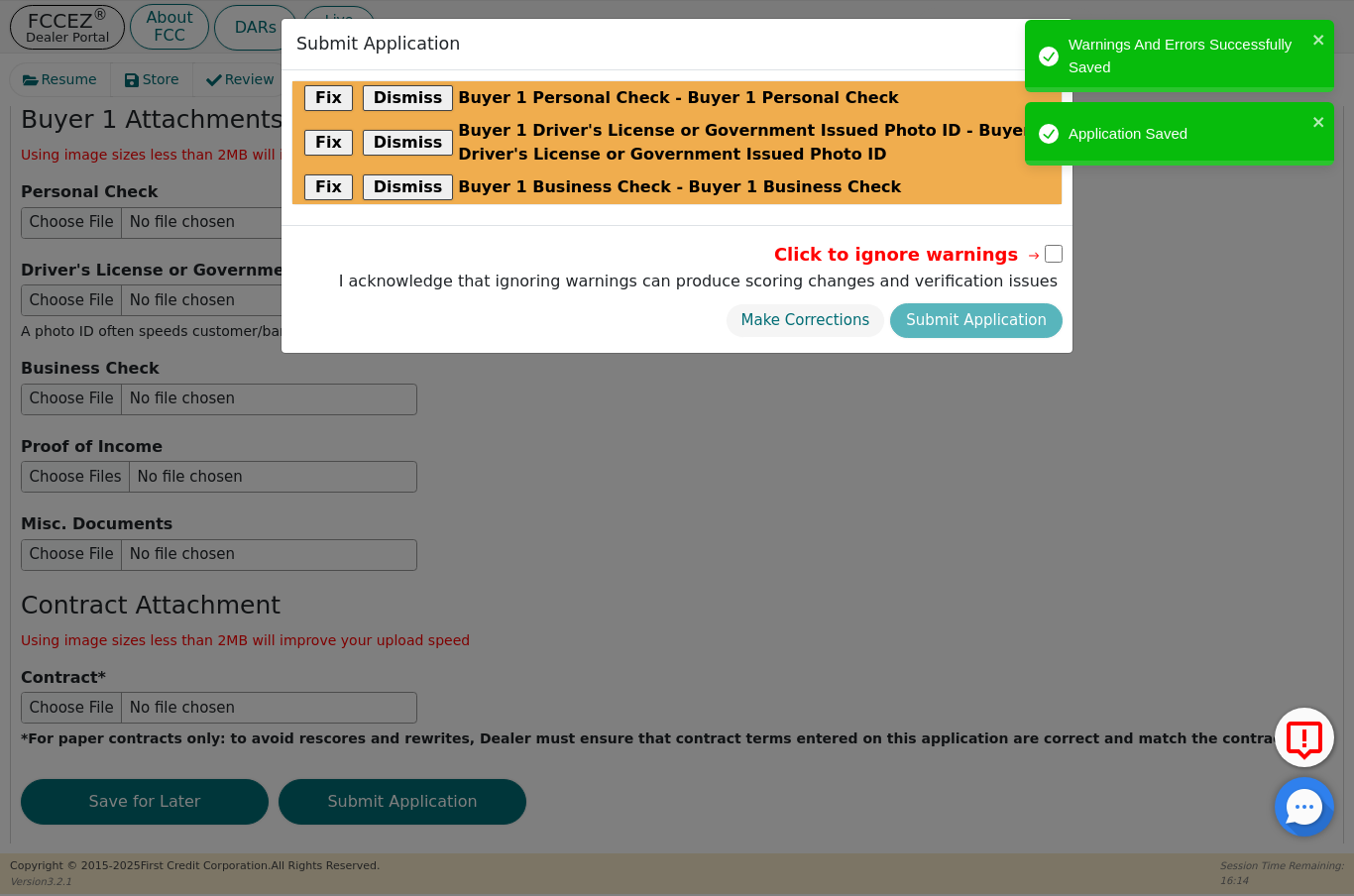
click at [414, 109] on button "Dismiss" at bounding box center [408, 99] width 92 height 26
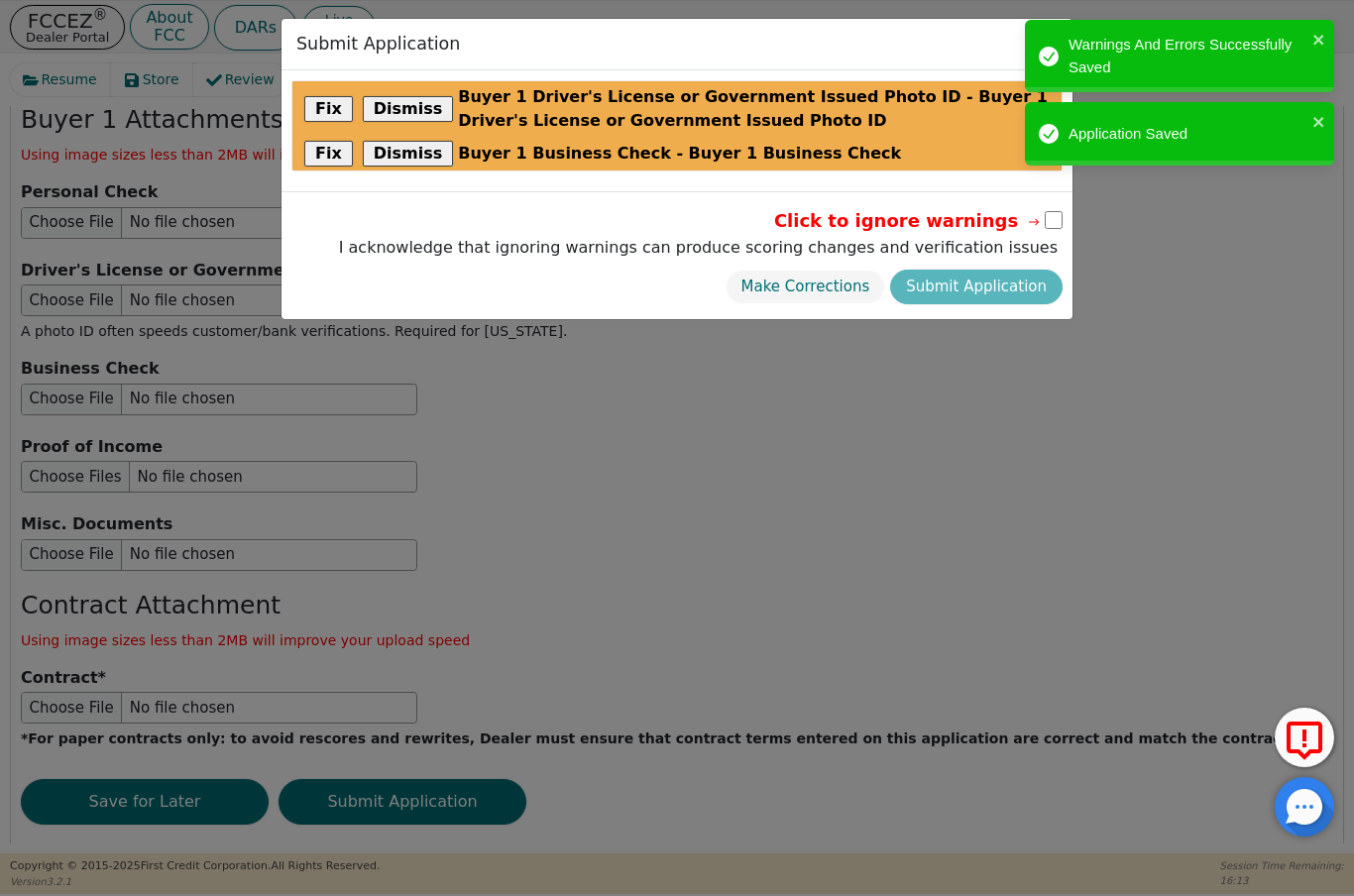
click at [408, 107] on button "Dismiss" at bounding box center [408, 110] width 92 height 26
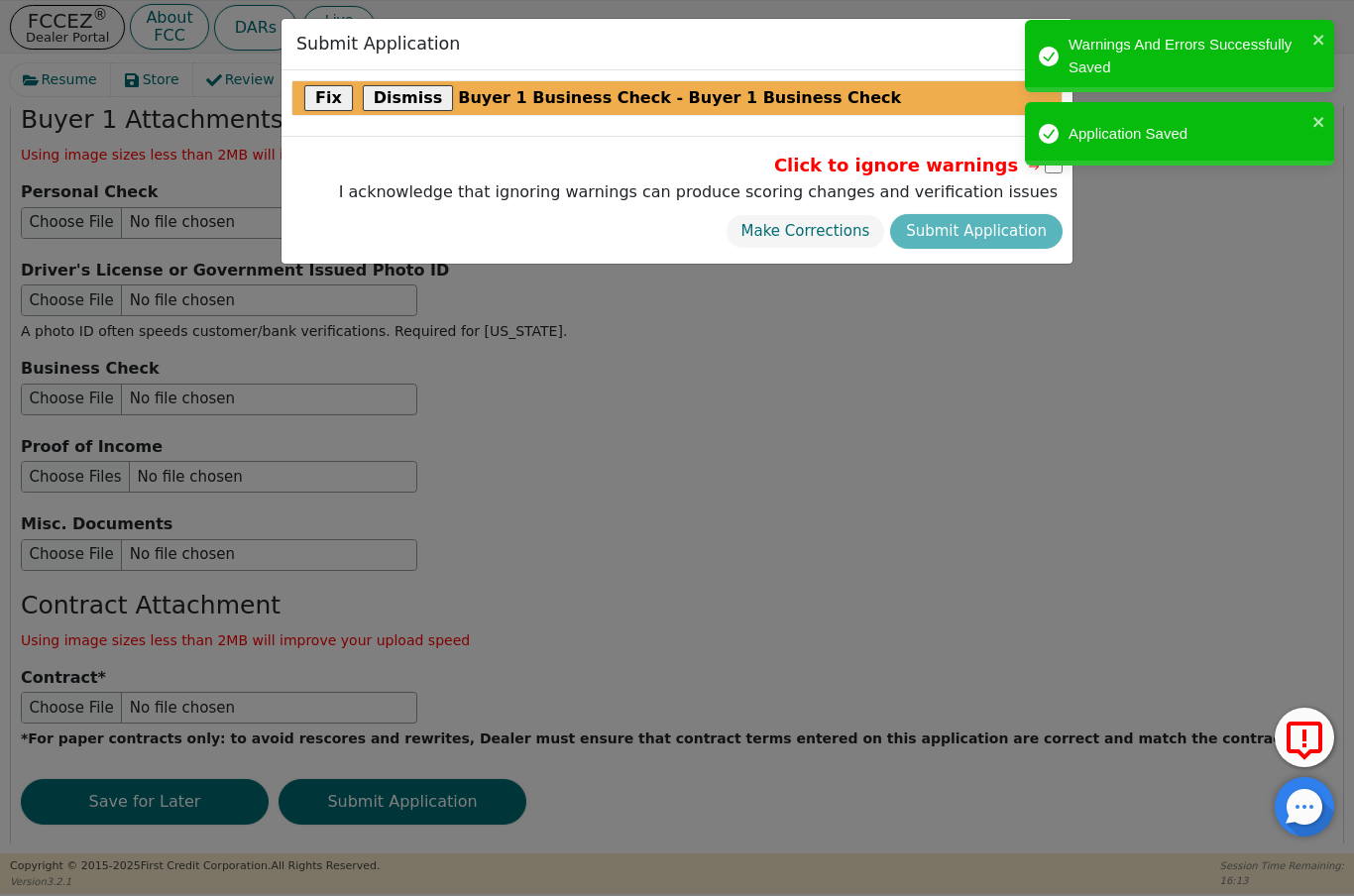
click at [407, 106] on button "Dismiss" at bounding box center [408, 99] width 92 height 26
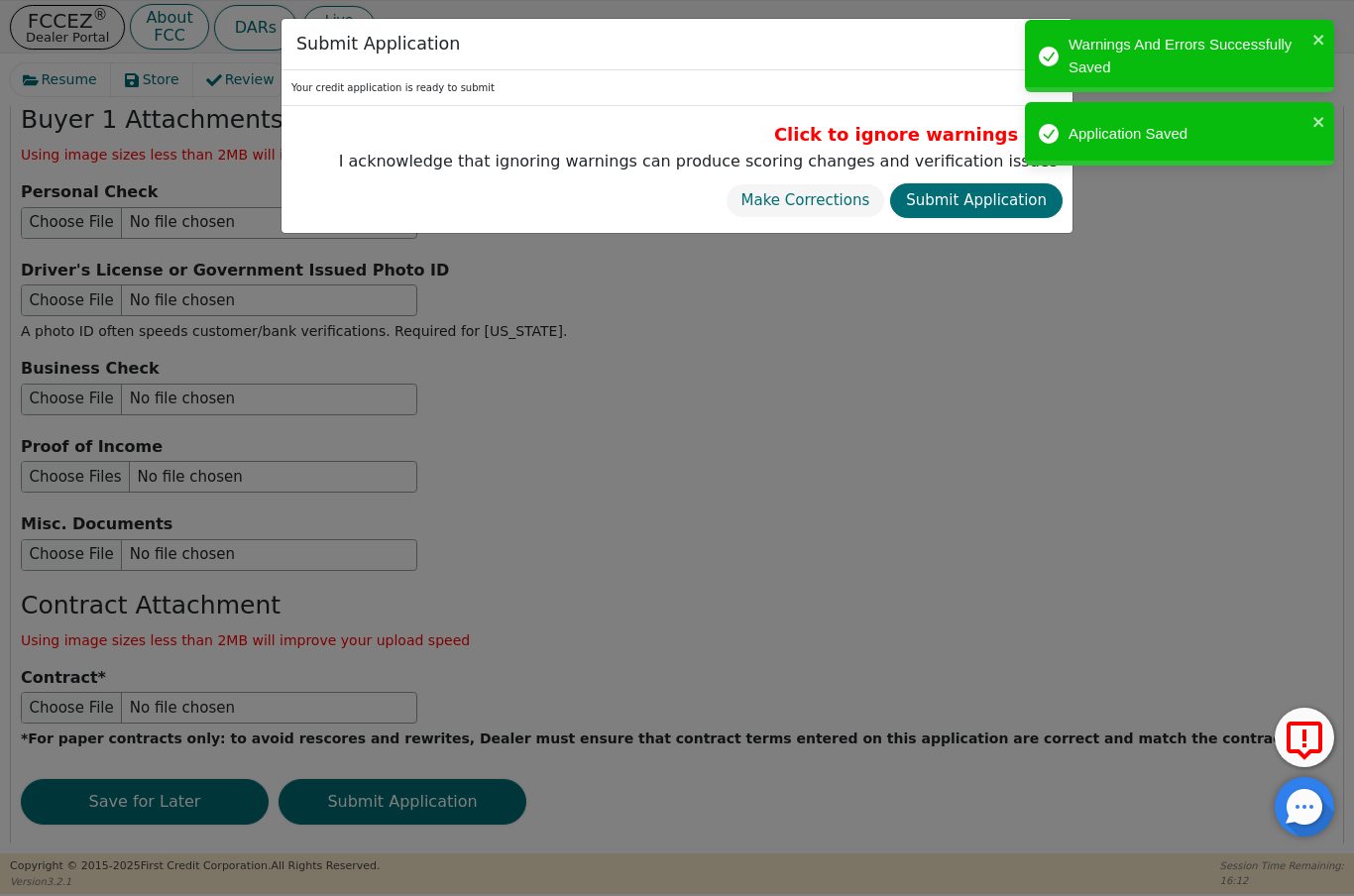
click at [961, 198] on button "Submit Application" at bounding box center [976, 200] width 172 height 35
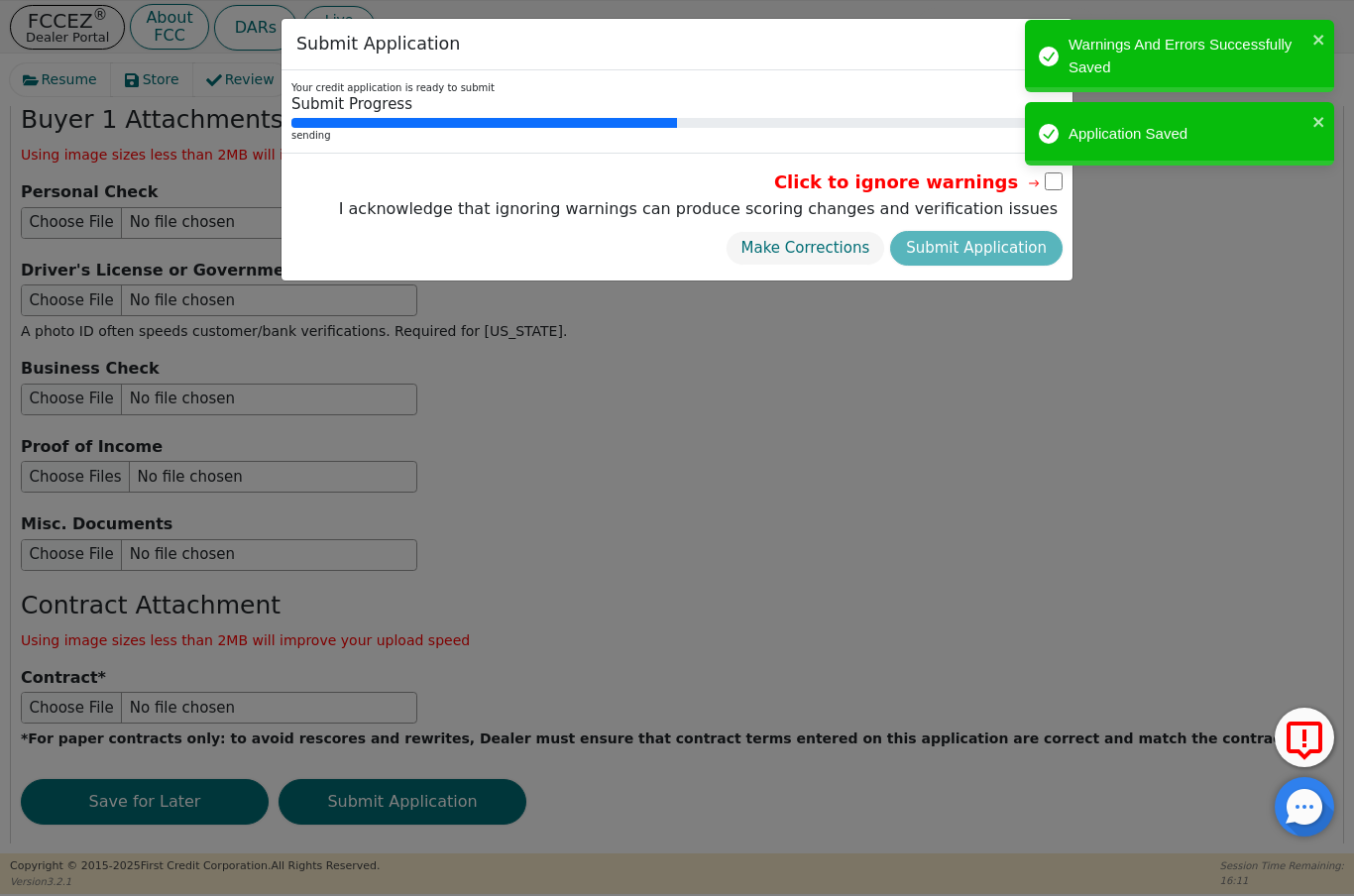
radio input "false"
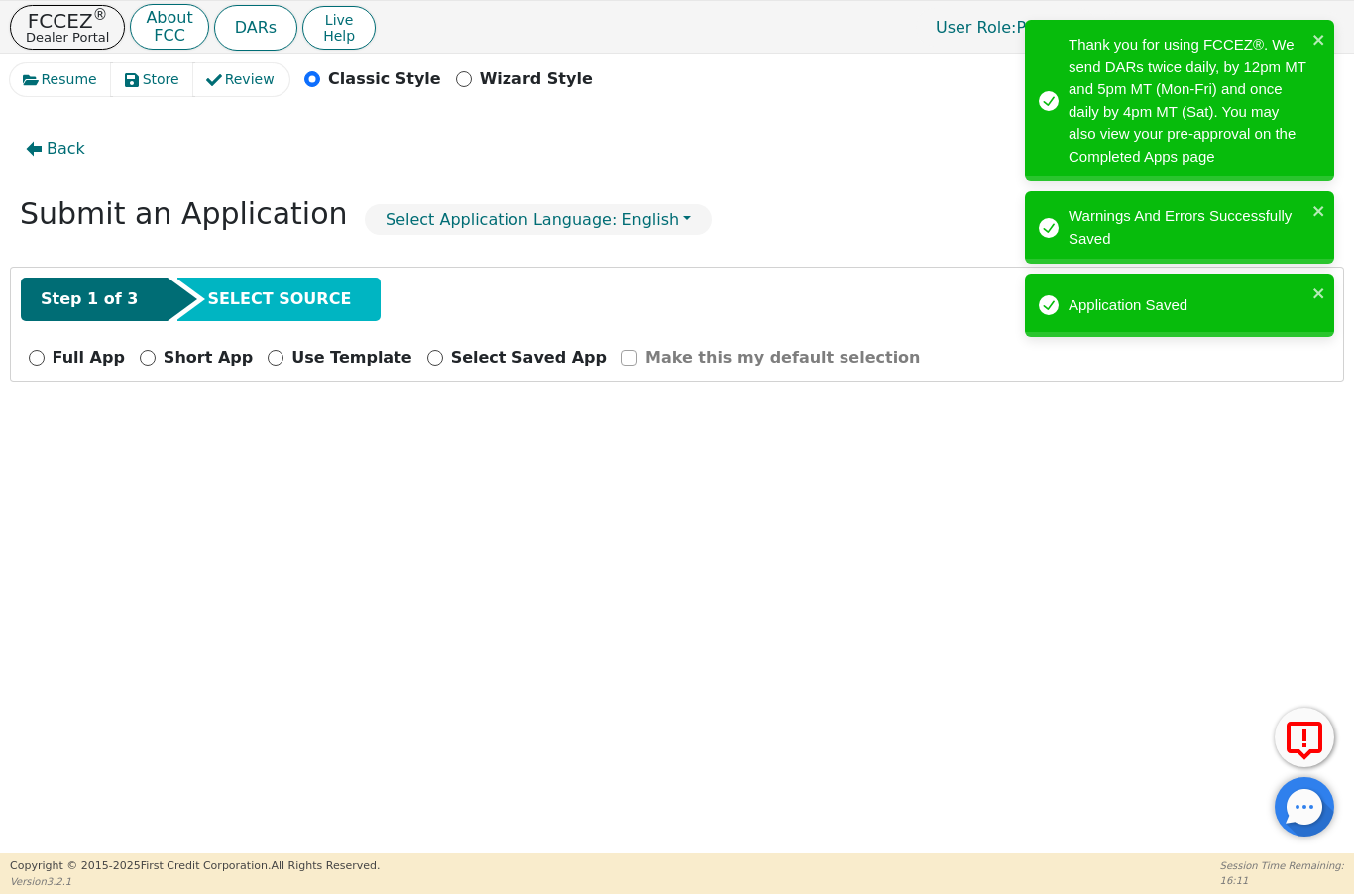
scroll to position [0, 0]
